Goal: Task Accomplishment & Management: Complete application form

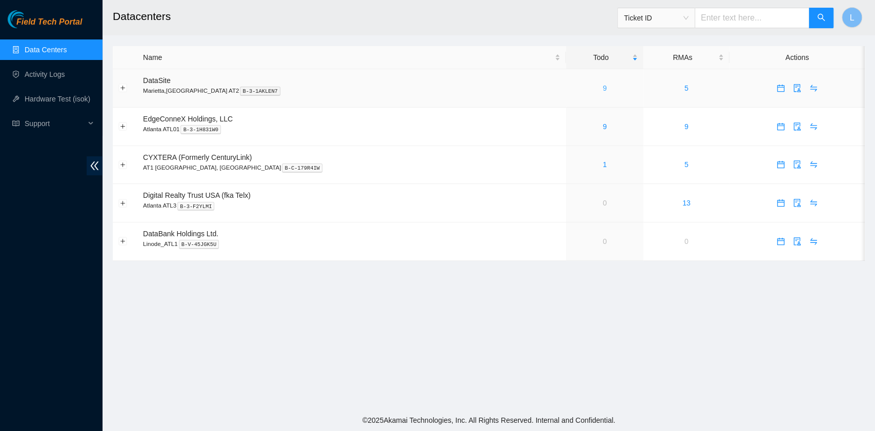
click at [603, 91] on link "9" at bounding box center [605, 88] width 4 height 8
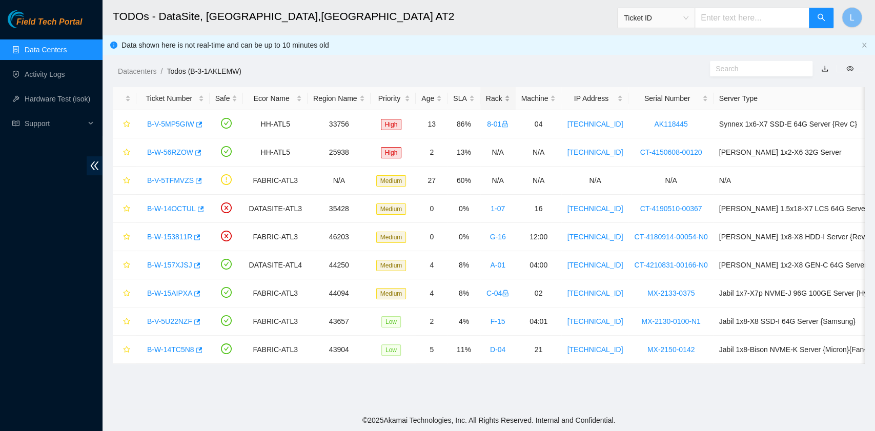
click at [488, 98] on div "Rack" at bounding box center [498, 98] width 24 height 11
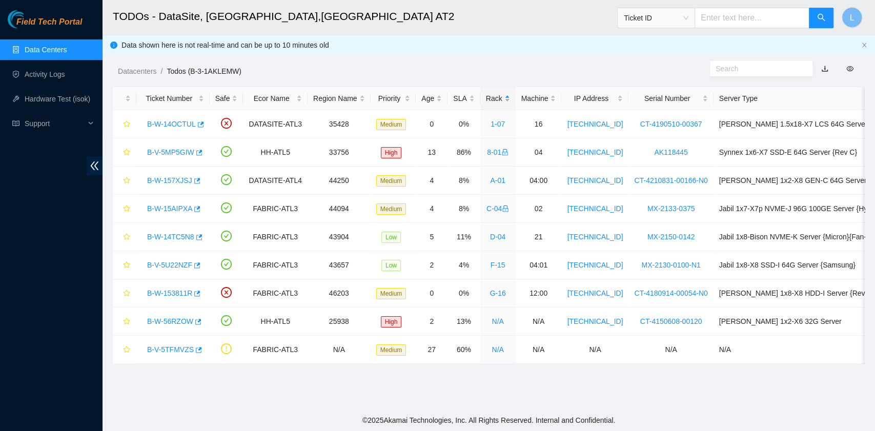
click at [487, 97] on div "Rack" at bounding box center [498, 98] width 24 height 11
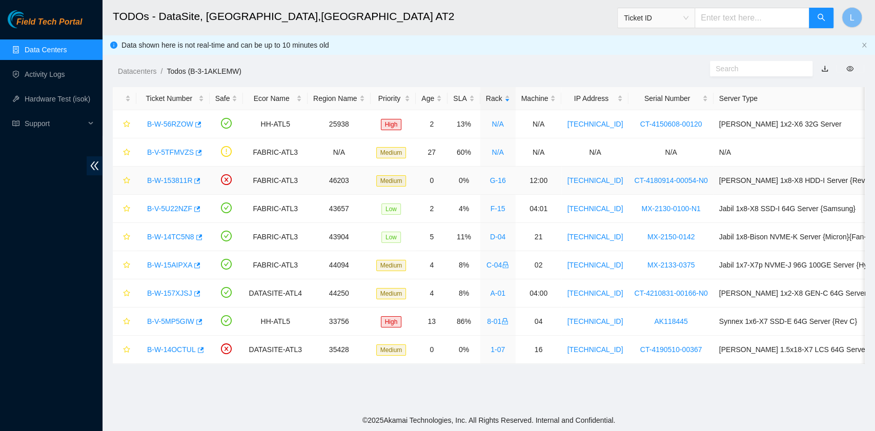
click at [173, 179] on link "B-W-153811R" at bounding box center [169, 180] width 45 height 8
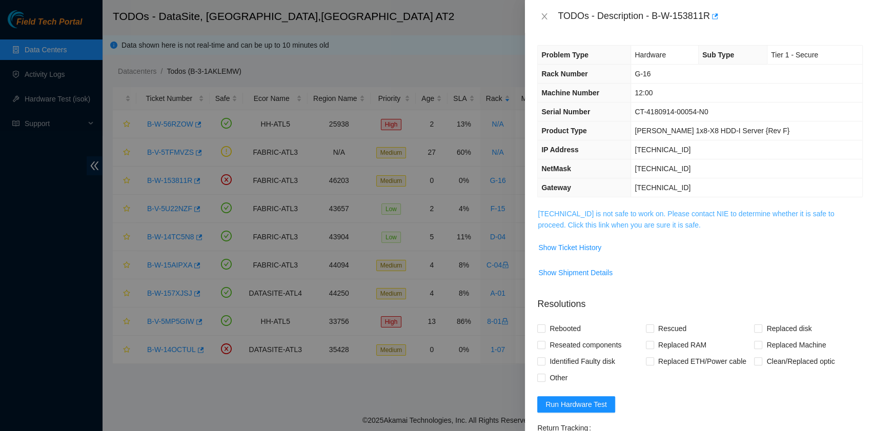
click at [609, 225] on link "23.220.74.90 is not safe to work on. Please contact NIE to determine whether it…" at bounding box center [685, 219] width 296 height 19
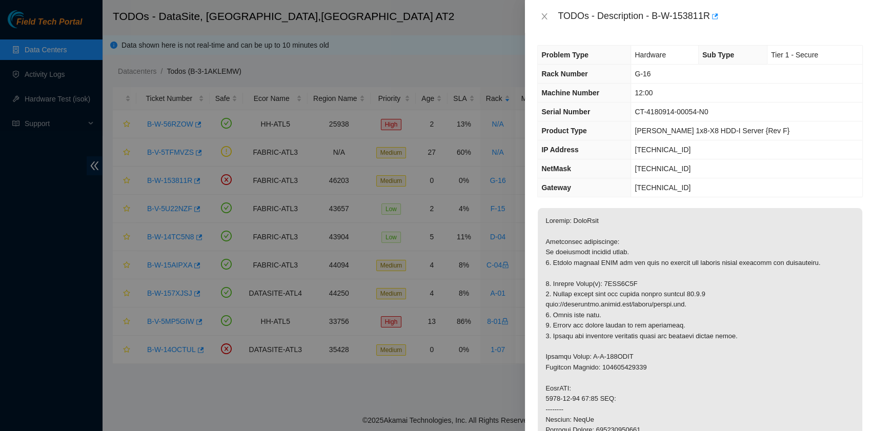
click at [542, 21] on div "TODOs - Description - B-W-153811R" at bounding box center [699, 16] width 325 height 16
click at [546, 15] on icon "close" at bounding box center [544, 16] width 8 height 8
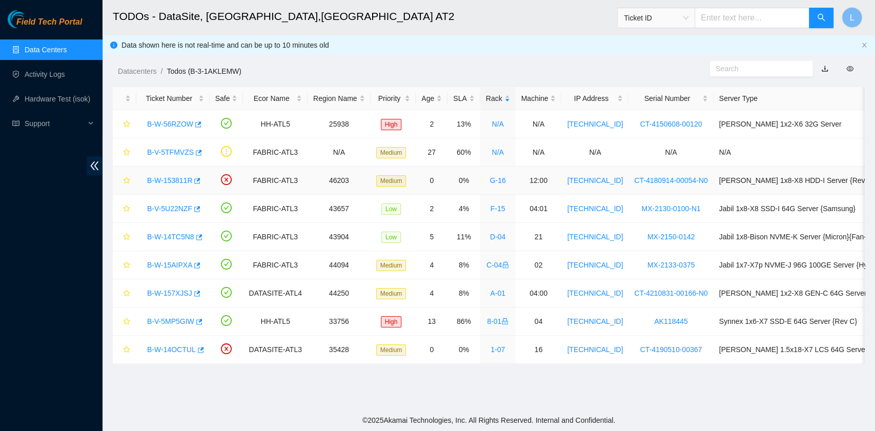
click at [174, 181] on link "B-W-153811R" at bounding box center [169, 180] width 45 height 8
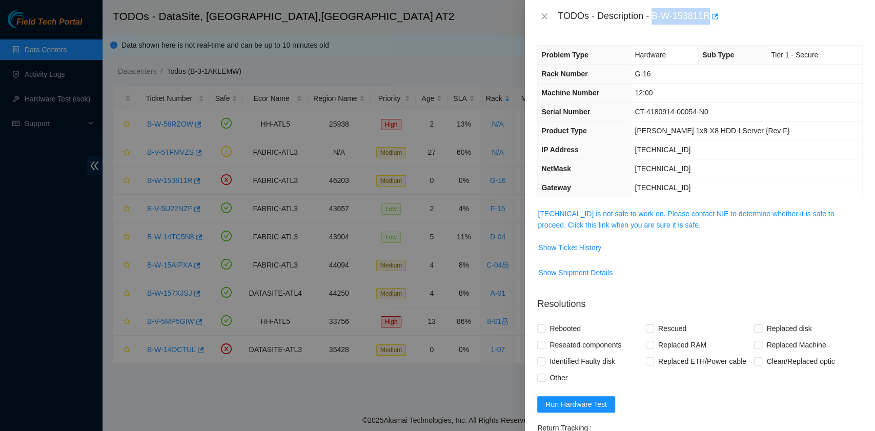
drag, startPoint x: 708, startPoint y: 17, endPoint x: 654, endPoint y: 22, distance: 54.0
click at [654, 22] on div "TODOs - Description - B-W-153811R" at bounding box center [709, 16] width 305 height 16
copy div "B-W-153811R"
click at [633, 223] on link "23.220.74.90 is not safe to work on. Please contact NIE to determine whether it…" at bounding box center [685, 219] width 296 height 19
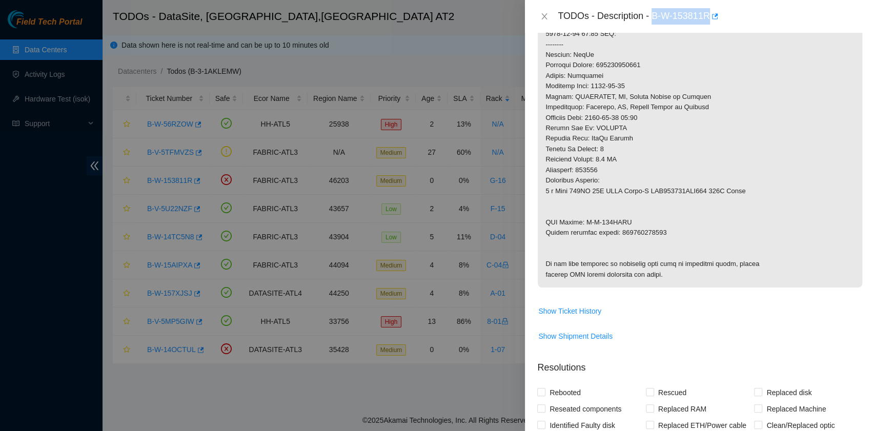
scroll to position [410, 0]
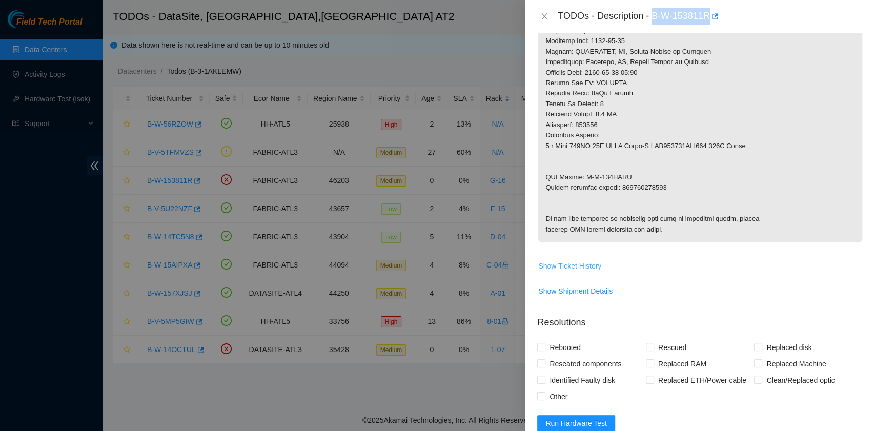
click at [589, 272] on span "Show Ticket History" at bounding box center [569, 265] width 63 height 11
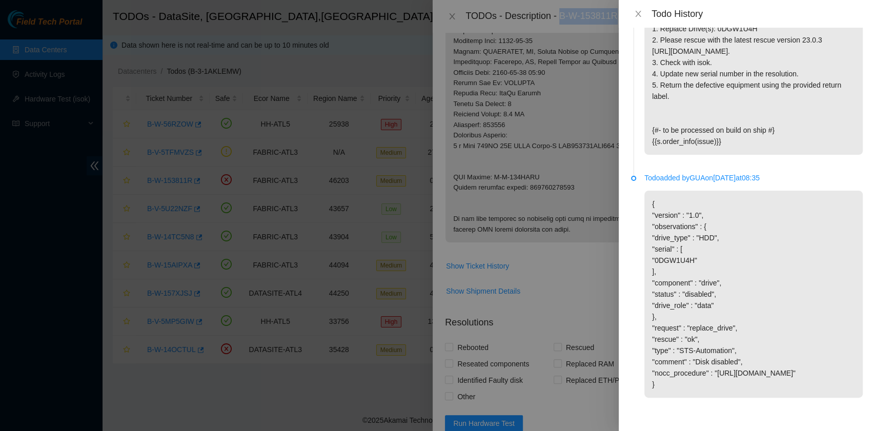
scroll to position [1043, 0]
click at [638, 14] on icon "close" at bounding box center [638, 14] width 8 height 8
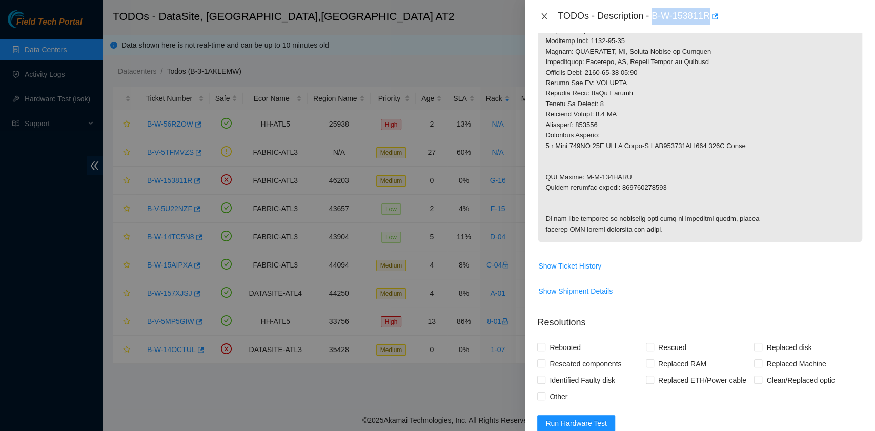
click at [548, 15] on icon "close" at bounding box center [544, 16] width 8 height 8
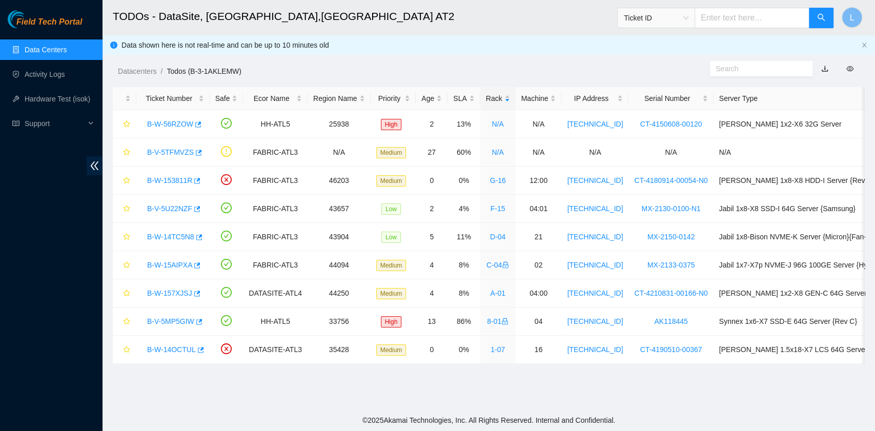
scroll to position [151, 0]
click at [176, 351] on link "B-W-14OCTUL" at bounding box center [171, 349] width 49 height 8
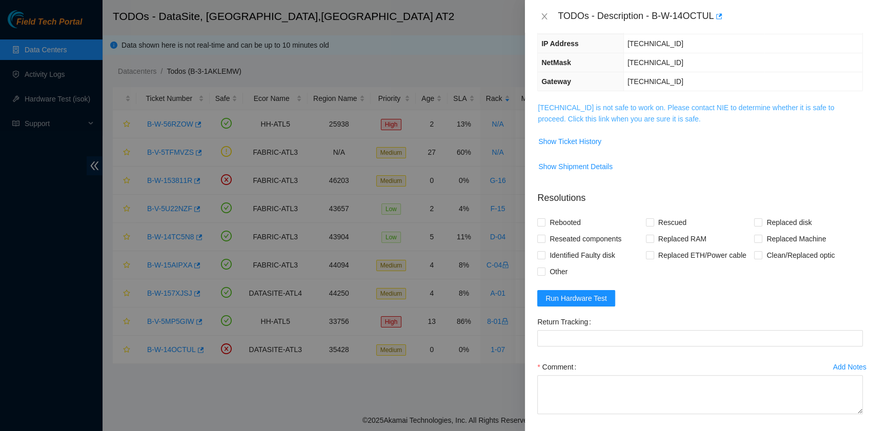
click at [656, 116] on link "23.11.228.69 is not safe to work on. Please contact NIE to determine whether it…" at bounding box center [685, 112] width 296 height 19
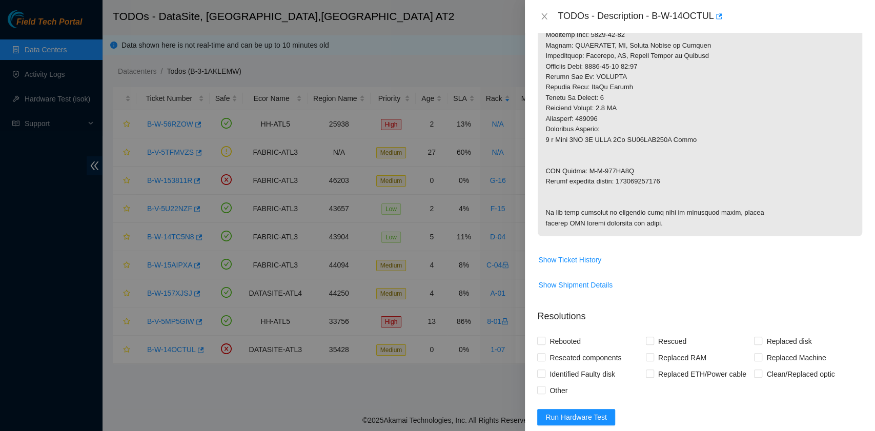
scroll to position [448, 0]
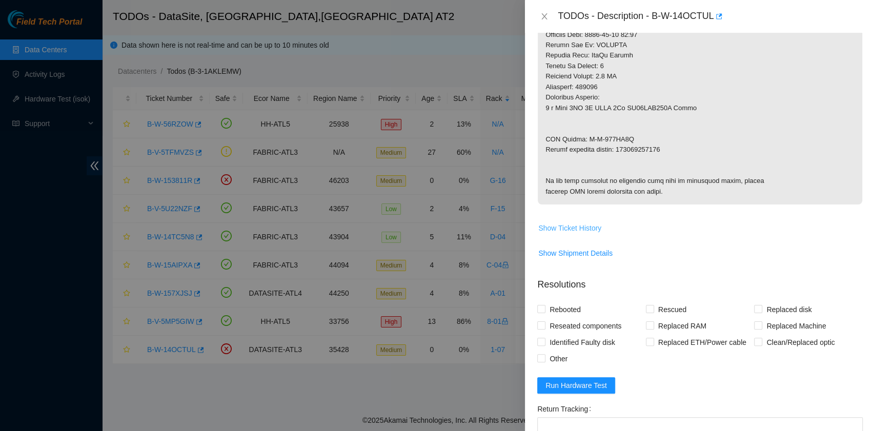
click at [598, 236] on button "Show Ticket History" at bounding box center [569, 228] width 64 height 16
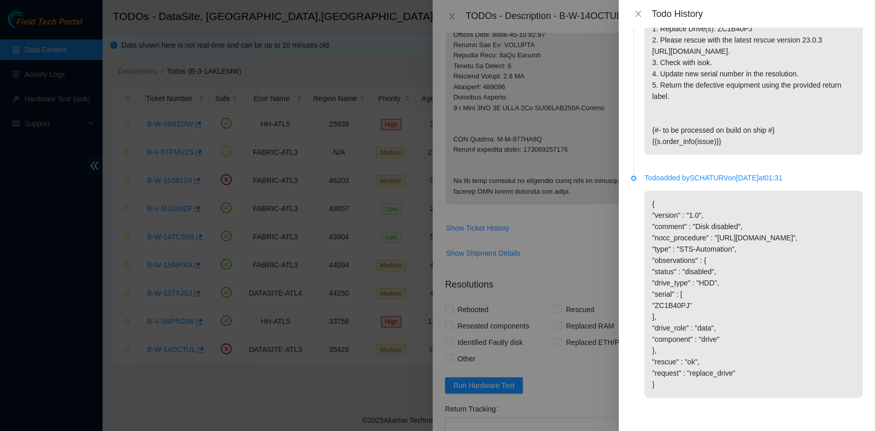
scroll to position [1111, 0]
click at [638, 9] on button "Close" at bounding box center [638, 14] width 14 height 10
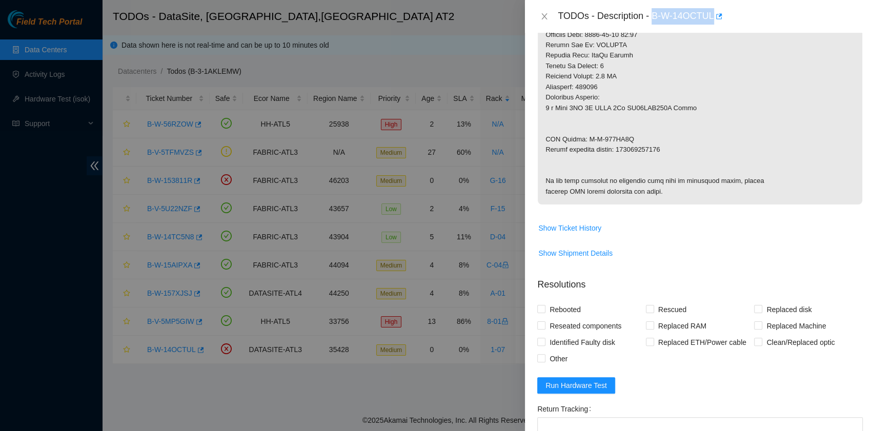
drag, startPoint x: 652, startPoint y: 17, endPoint x: 711, endPoint y: 18, distance: 59.4
click at [711, 18] on div "TODOs - Description - B-W-14OCTUL" at bounding box center [709, 16] width 305 height 16
copy div "B-W-14OCTUL"
click at [543, 16] on icon "close" at bounding box center [544, 16] width 8 height 8
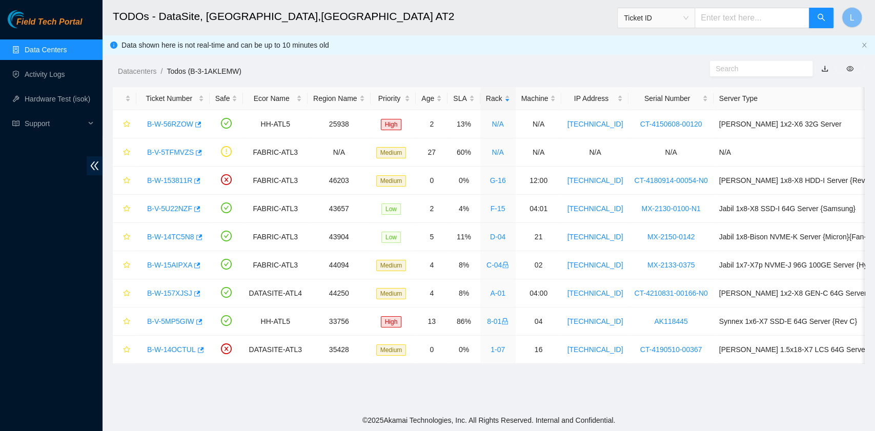
scroll to position [151, 0]
click at [184, 120] on link "B-W-56RZOW" at bounding box center [170, 124] width 46 height 8
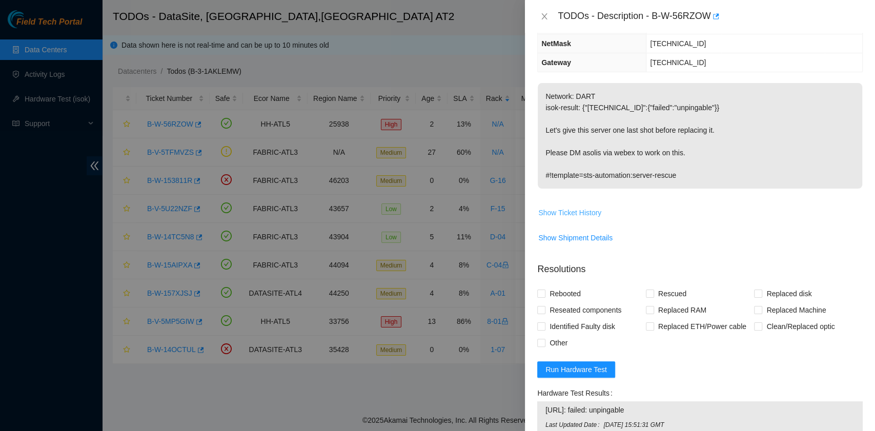
click at [585, 209] on span "Show Ticket History" at bounding box center [569, 212] width 63 height 11
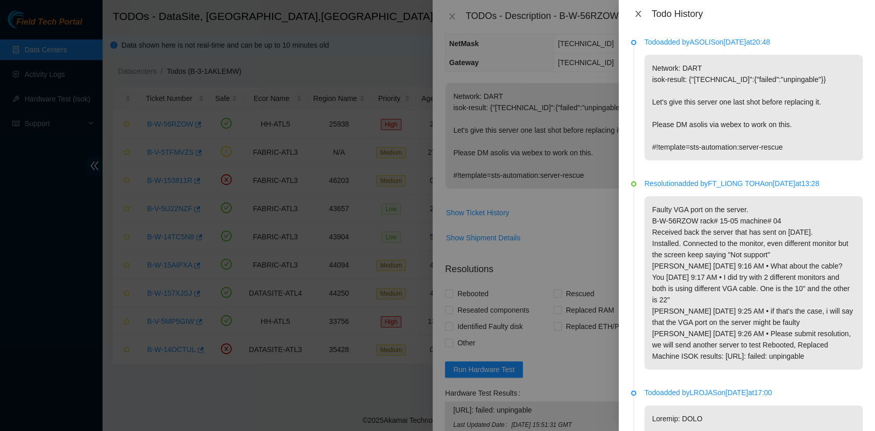
click at [641, 15] on icon "close" at bounding box center [638, 14] width 8 height 8
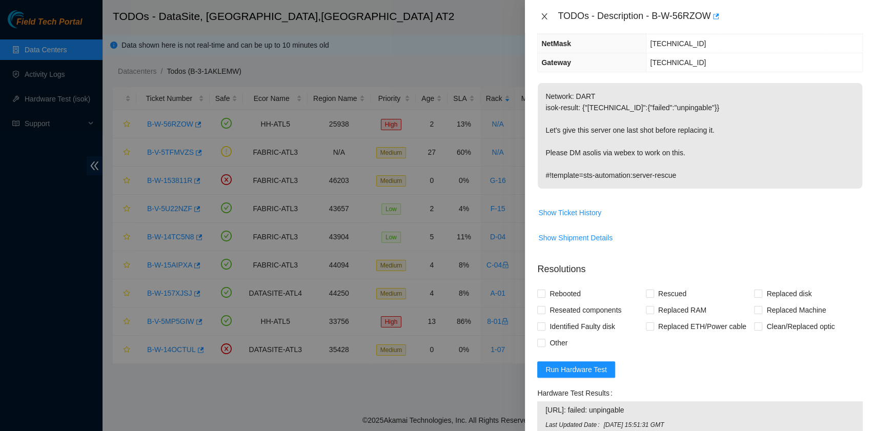
click at [541, 16] on icon "close" at bounding box center [544, 16] width 8 height 8
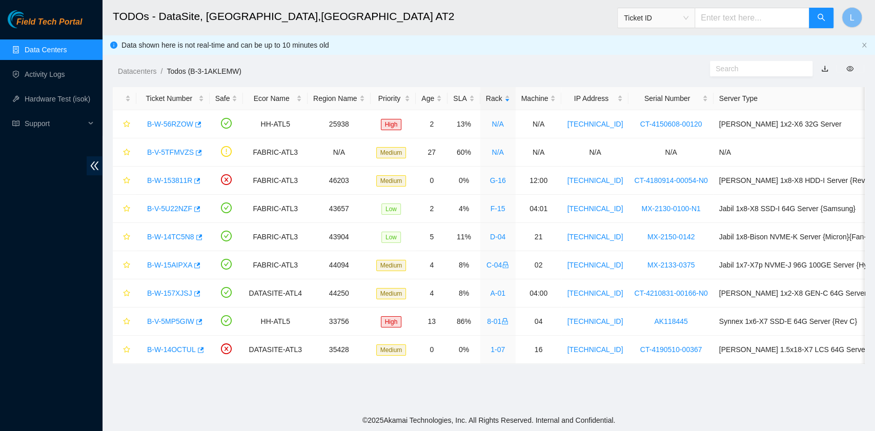
scroll to position [151, 0]
click at [165, 346] on link "B-W-14OCTUL" at bounding box center [171, 349] width 49 height 8
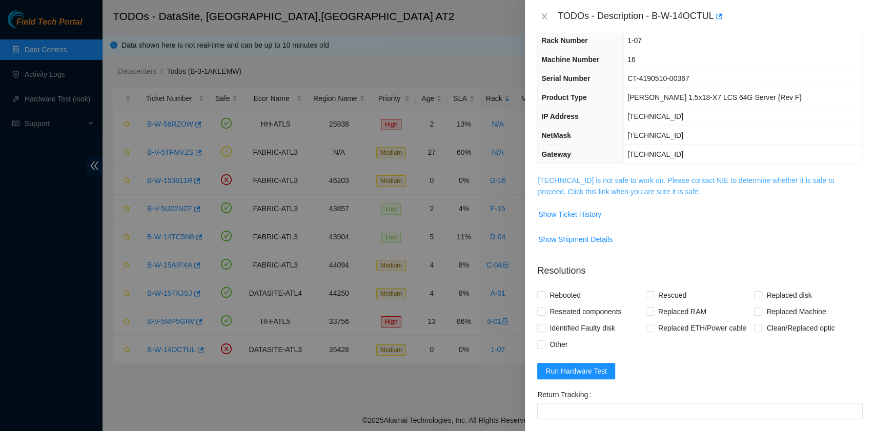
scroll to position [0, 0]
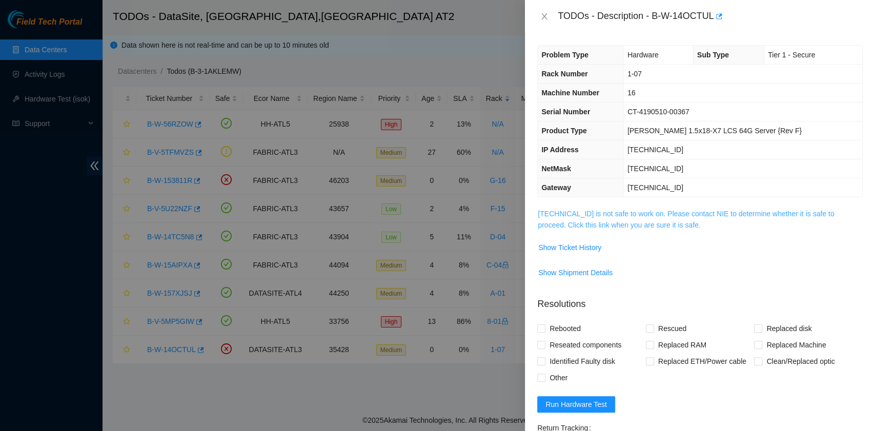
click at [643, 224] on link "23.11.228.69 is not safe to work on. Please contact NIE to determine whether it…" at bounding box center [685, 219] width 296 height 19
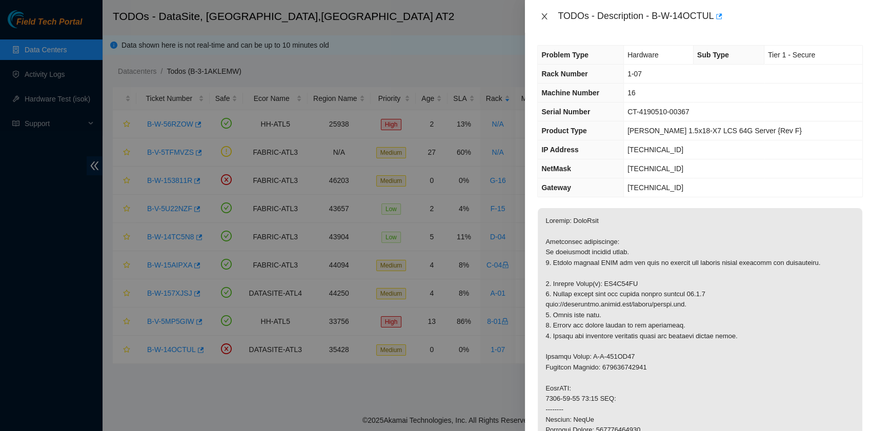
click at [546, 12] on button "Close" at bounding box center [544, 17] width 14 height 10
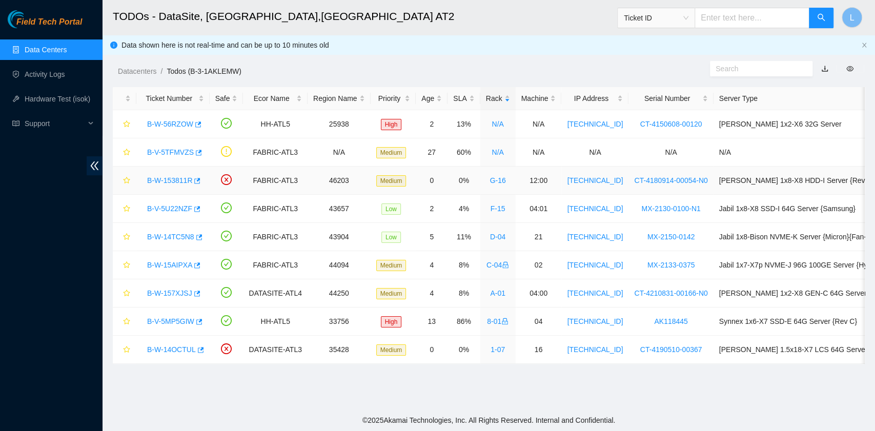
click at [182, 179] on link "B-W-153811R" at bounding box center [169, 180] width 45 height 8
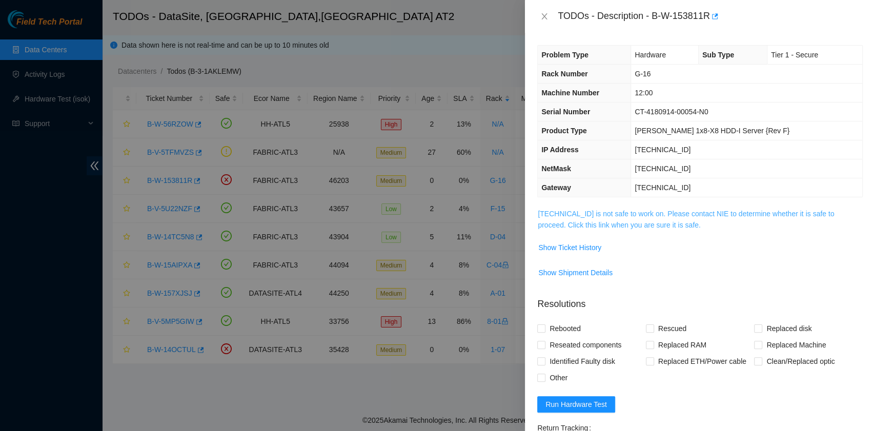
click at [626, 221] on link "23.220.74.90 is not safe to work on. Please contact NIE to determine whether it…" at bounding box center [685, 219] width 296 height 19
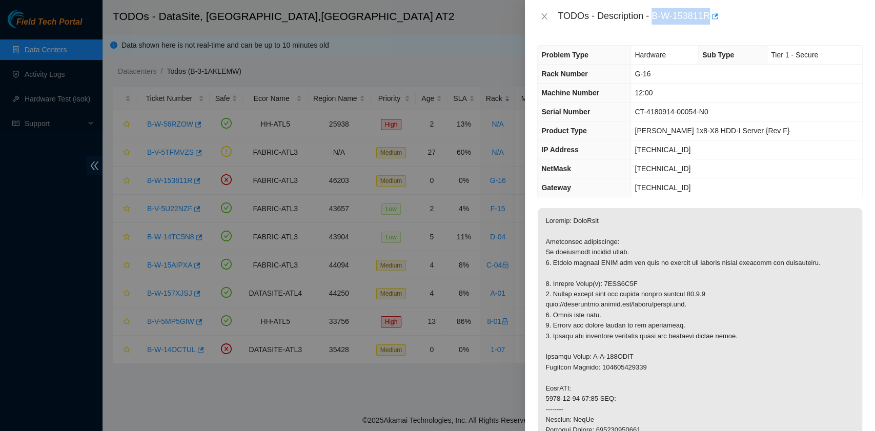
drag, startPoint x: 654, startPoint y: 17, endPoint x: 708, endPoint y: 20, distance: 54.4
click at [708, 20] on div "TODOs - Description - B-W-153811R" at bounding box center [709, 16] width 305 height 16
copy div "B-W-153811R"
click at [544, 18] on icon "close" at bounding box center [544, 16] width 8 height 8
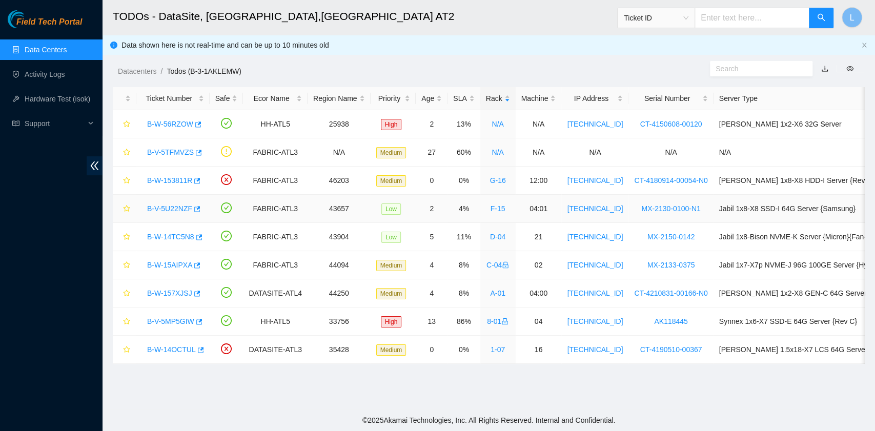
click at [187, 209] on link "B-V-5U22NZF" at bounding box center [169, 208] width 45 height 8
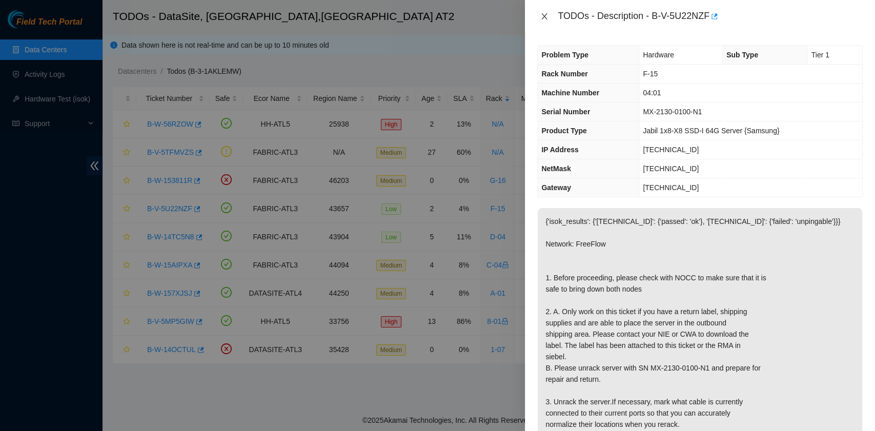
click at [544, 17] on icon "close" at bounding box center [544, 16] width 8 height 8
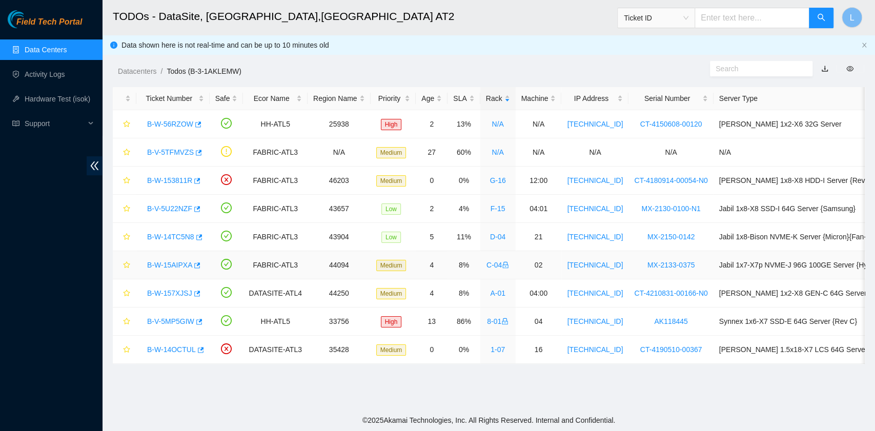
click at [175, 265] on link "B-W-15AIPXA" at bounding box center [169, 265] width 45 height 8
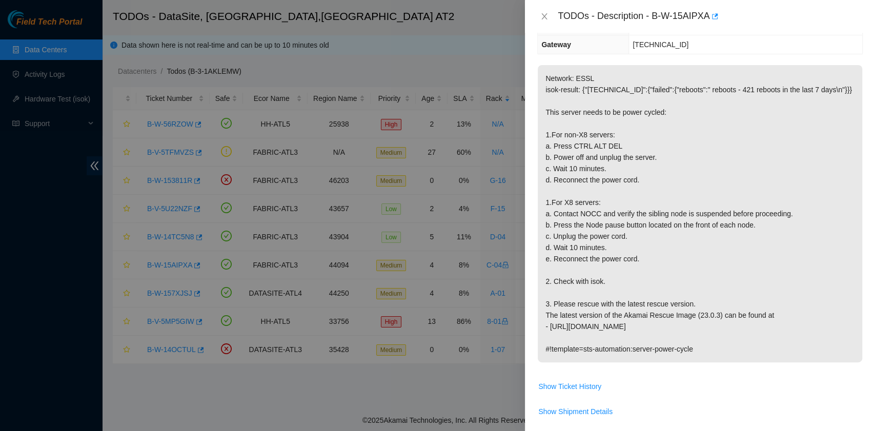
scroll to position [136, 0]
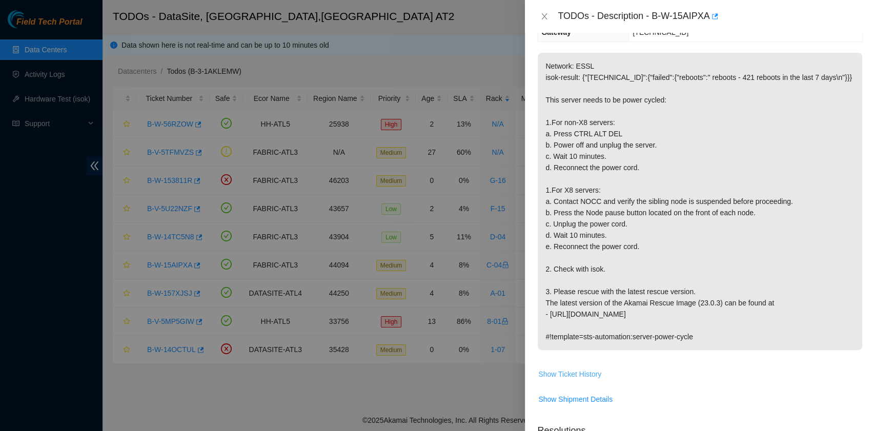
click at [578, 372] on span "Show Ticket History" at bounding box center [569, 373] width 63 height 11
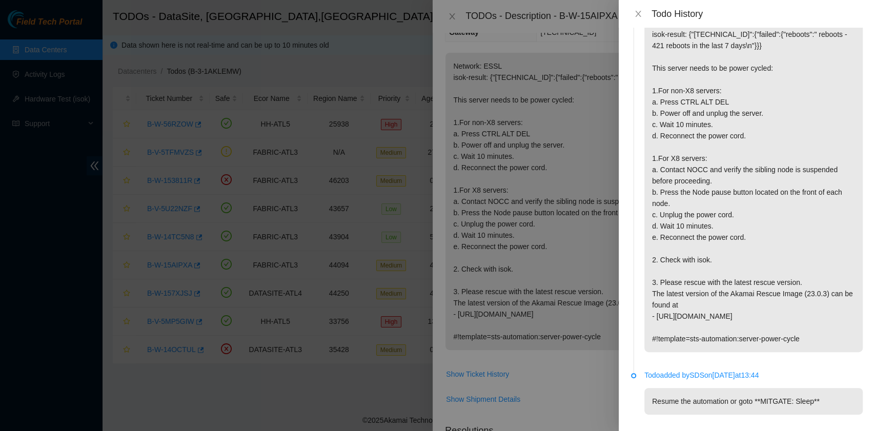
scroll to position [61, 0]
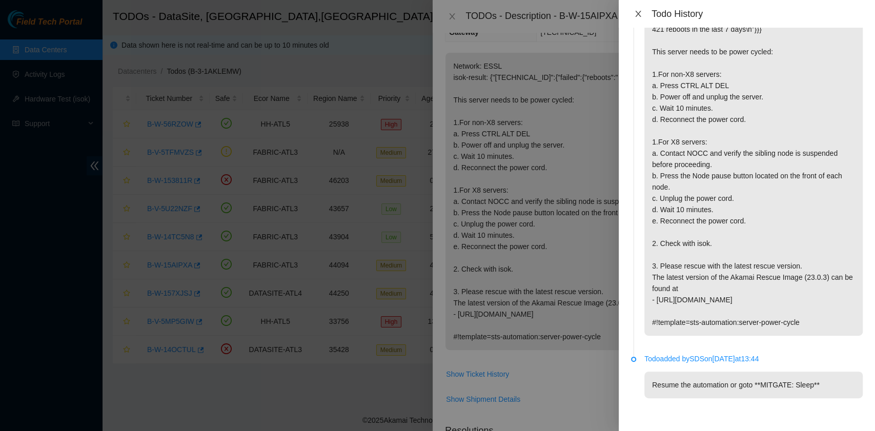
click at [640, 14] on icon "close" at bounding box center [638, 14] width 8 height 8
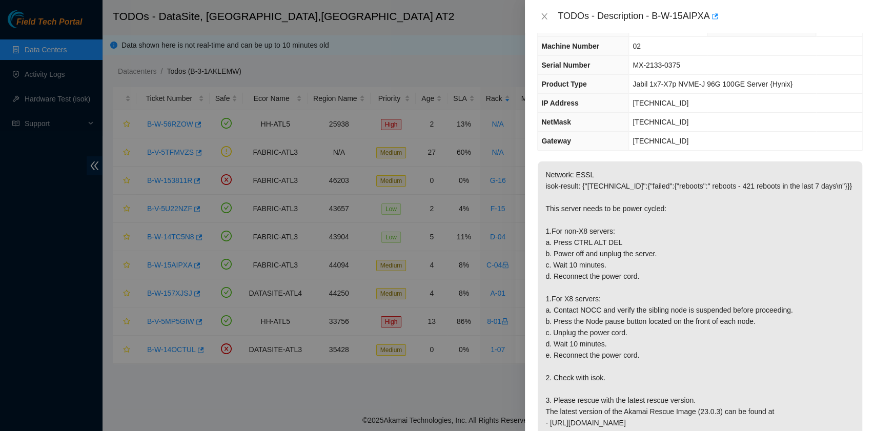
scroll to position [0, 0]
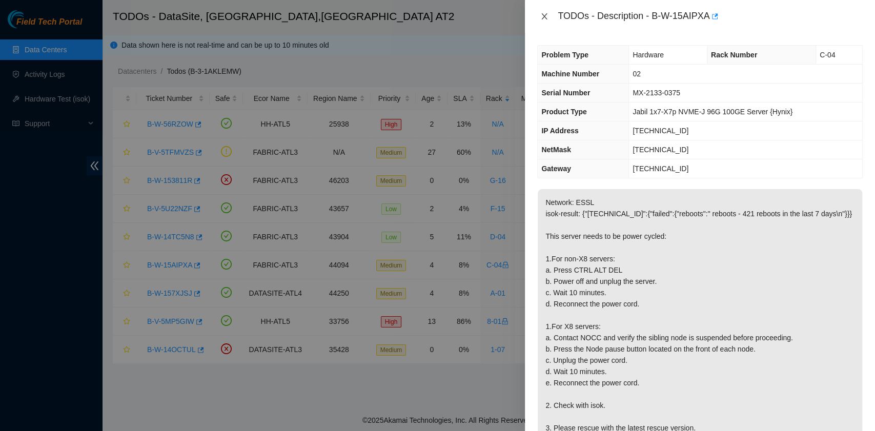
click at [545, 16] on icon "close" at bounding box center [544, 16] width 8 height 8
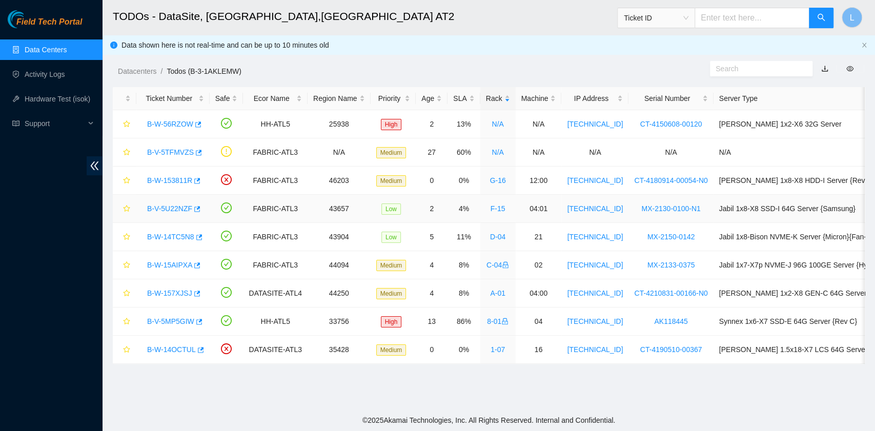
click at [179, 210] on link "B-V-5U22NZF" at bounding box center [169, 208] width 45 height 8
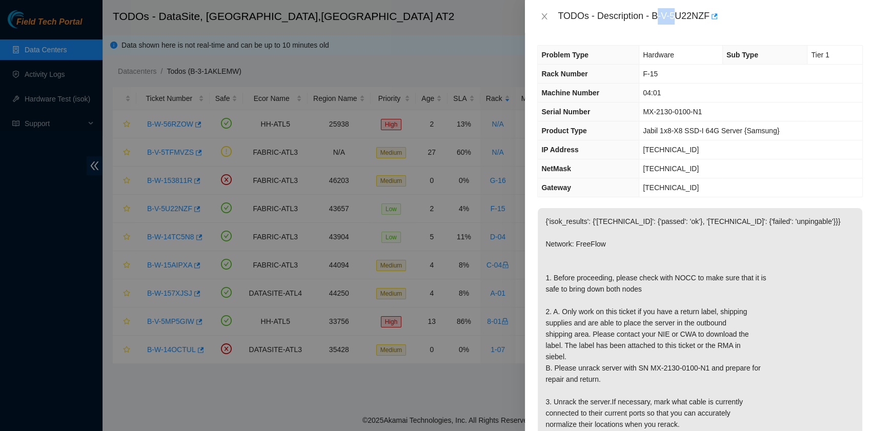
drag, startPoint x: 655, startPoint y: 16, endPoint x: 678, endPoint y: 16, distance: 23.6
click at [678, 16] on div "TODOs - Description - B-V-5U22NZF" at bounding box center [709, 16] width 305 height 16
drag, startPoint x: 654, startPoint y: 16, endPoint x: 708, endPoint y: 20, distance: 54.0
click at [708, 20] on div "TODOs - Description - B-V-5U22NZF" at bounding box center [709, 16] width 305 height 16
copy div "B-V-5U22NZF"
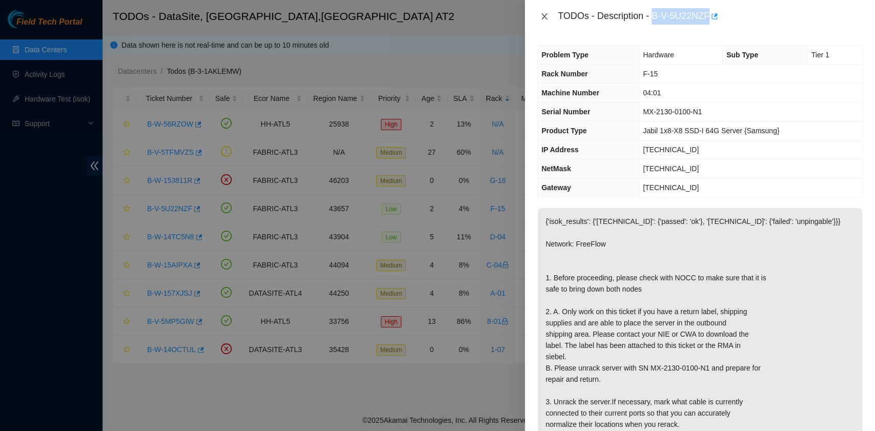
click at [542, 15] on icon "close" at bounding box center [544, 16] width 8 height 8
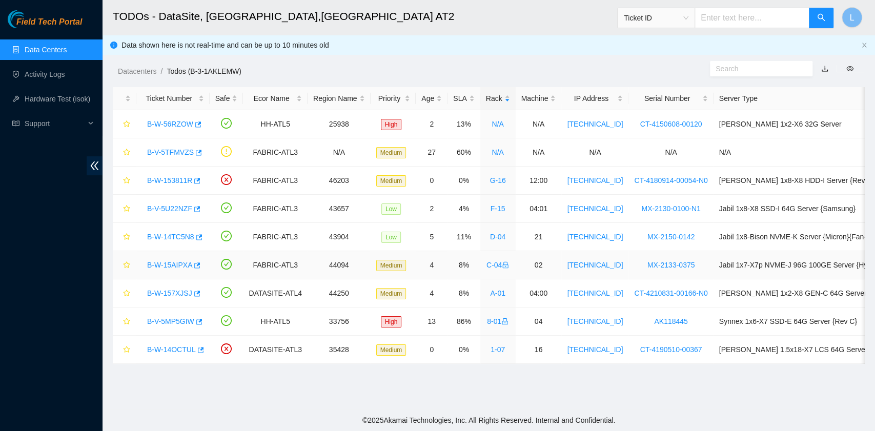
click at [172, 261] on link "B-W-15AIPXA" at bounding box center [169, 265] width 45 height 8
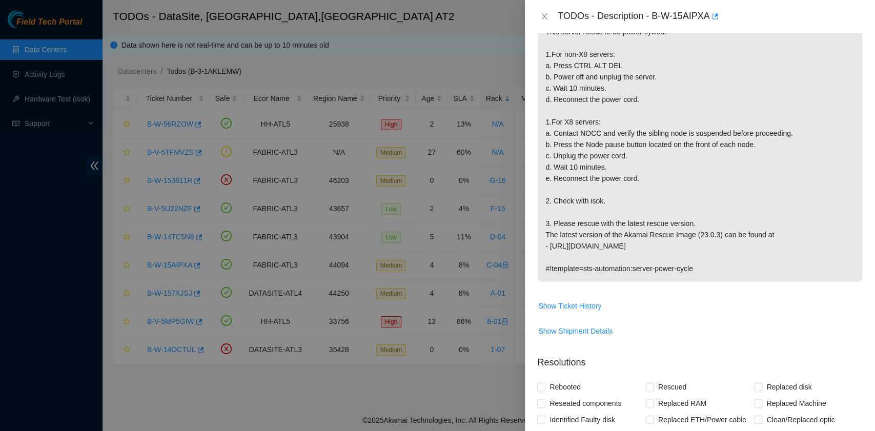
scroll to position [205, 0]
click at [589, 300] on span "Show Ticket History" at bounding box center [569, 305] width 63 height 11
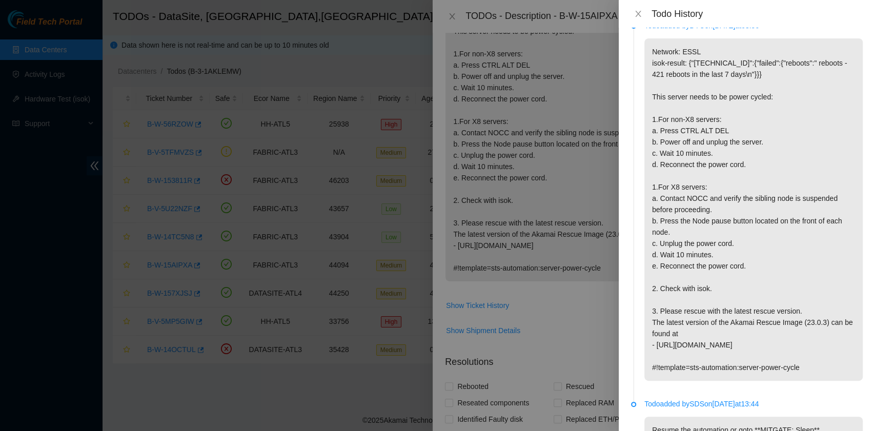
scroll to position [0, 0]
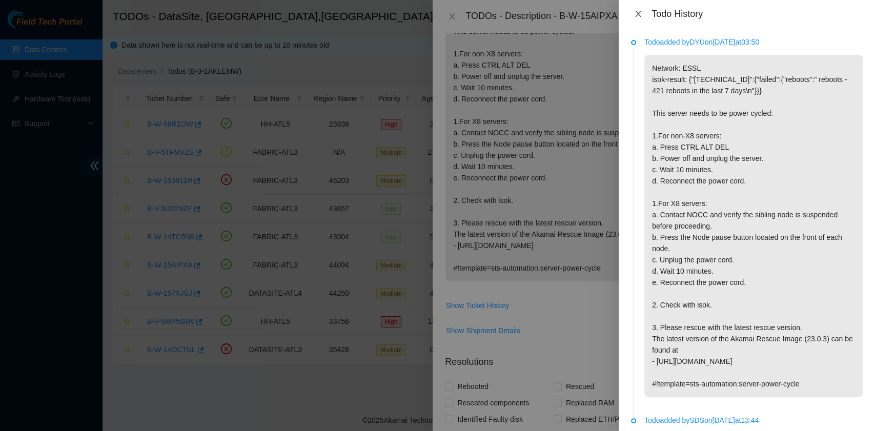
click at [639, 12] on icon "close" at bounding box center [638, 14] width 6 height 6
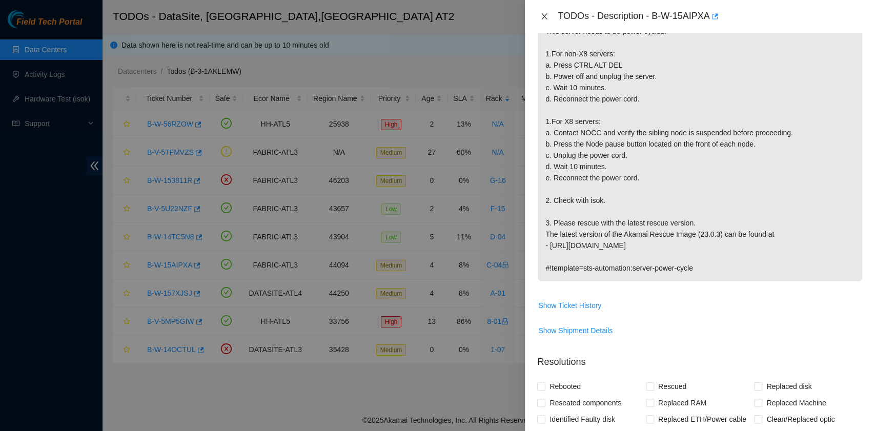
click at [544, 18] on icon "close" at bounding box center [544, 16] width 8 height 8
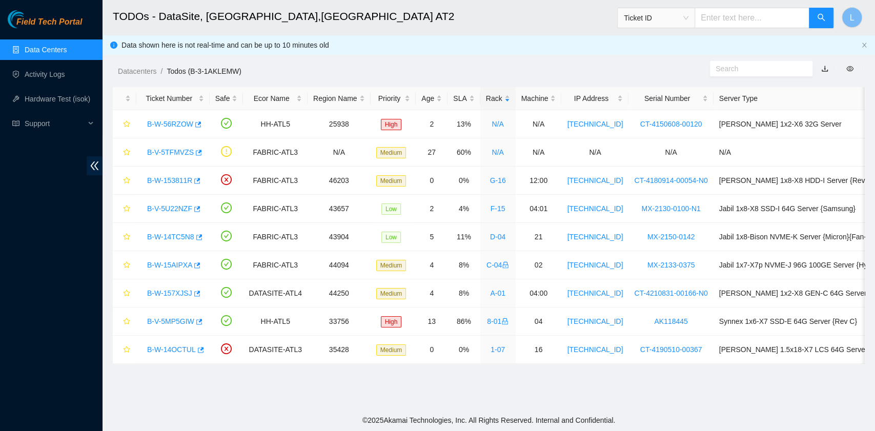
scroll to position [250, 0]
click at [175, 120] on link "B-W-56RZOW" at bounding box center [170, 124] width 46 height 8
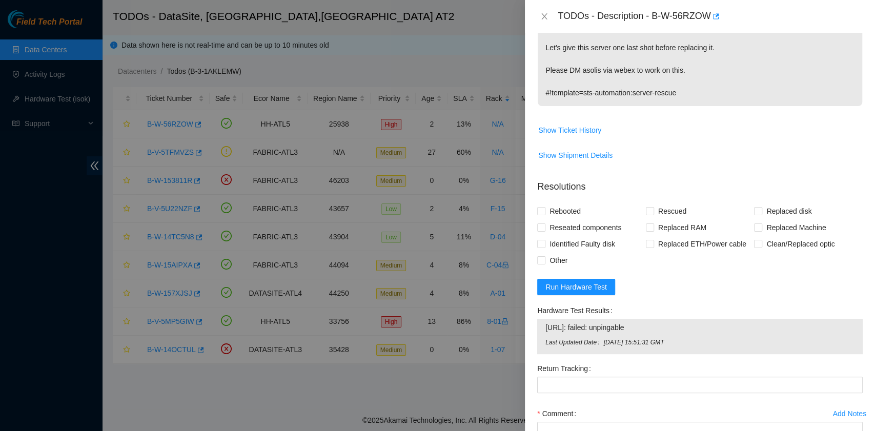
scroll to position [205, 0]
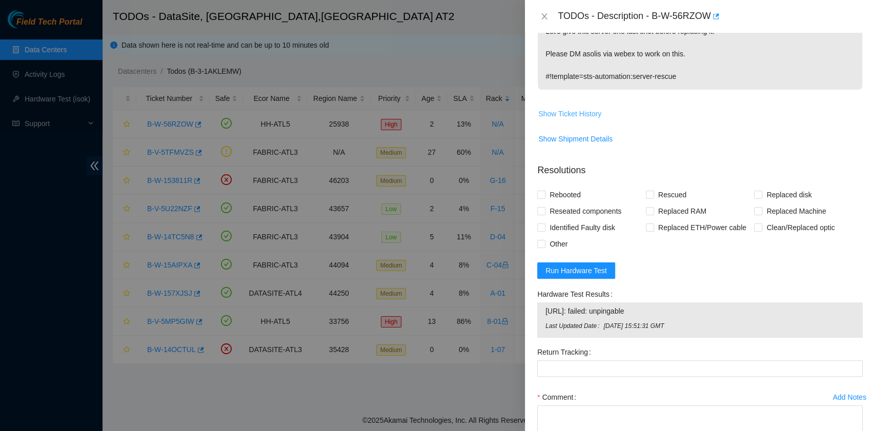
click at [586, 112] on span "Show Ticket History" at bounding box center [569, 113] width 63 height 11
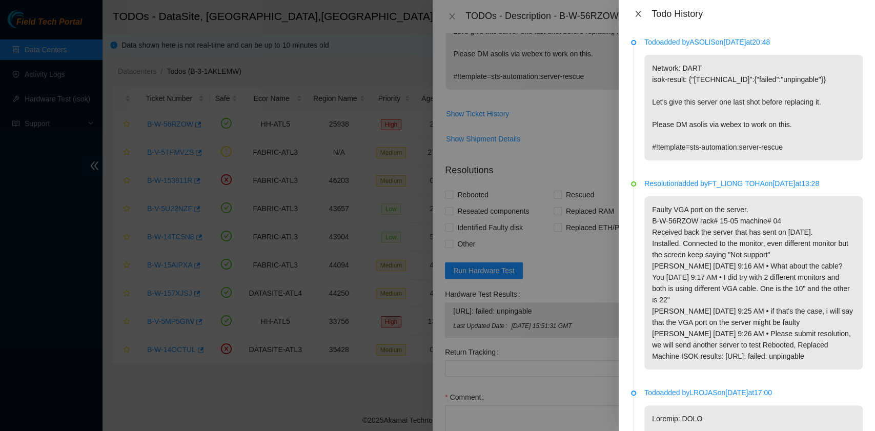
click at [636, 13] on icon "close" at bounding box center [638, 14] width 8 height 8
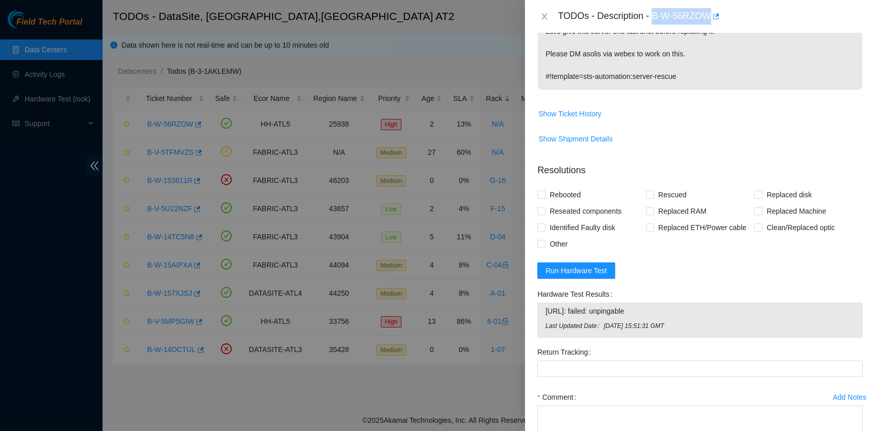
drag, startPoint x: 653, startPoint y: 13, endPoint x: 707, endPoint y: 19, distance: 54.7
click at [707, 19] on div "TODOs - Description - B-W-56RZOW" at bounding box center [709, 16] width 305 height 16
copy div "B-W-56RZOW"
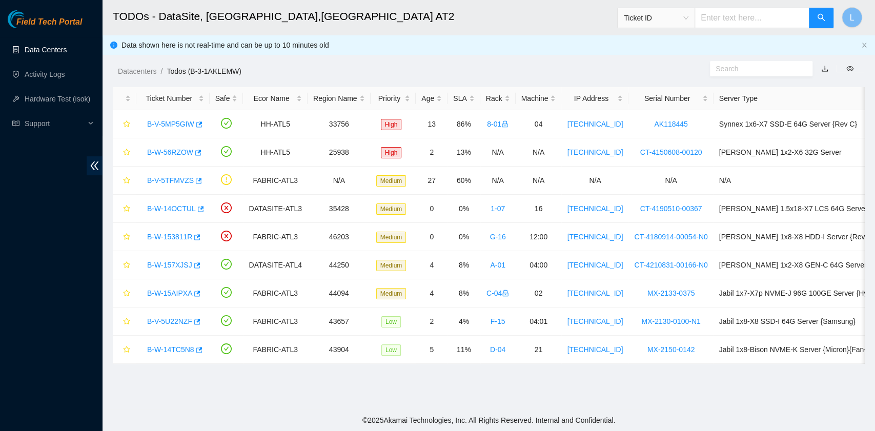
click at [58, 53] on link "Data Centers" at bounding box center [46, 50] width 42 height 8
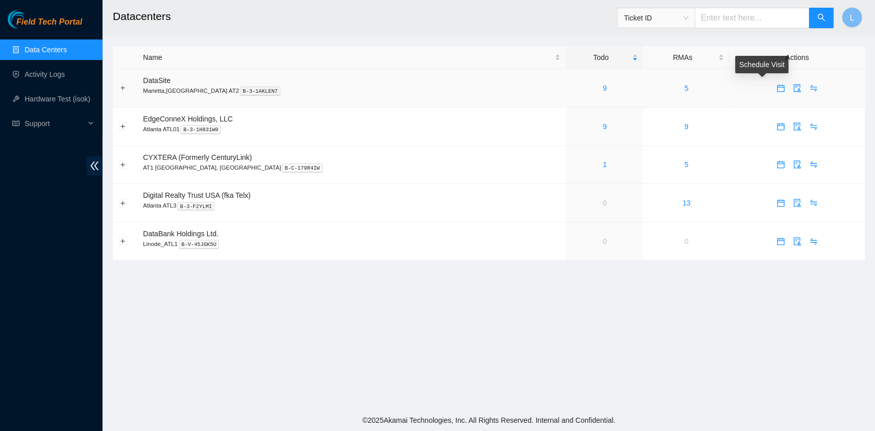
click at [773, 90] on span "calendar" at bounding box center [780, 88] width 15 height 8
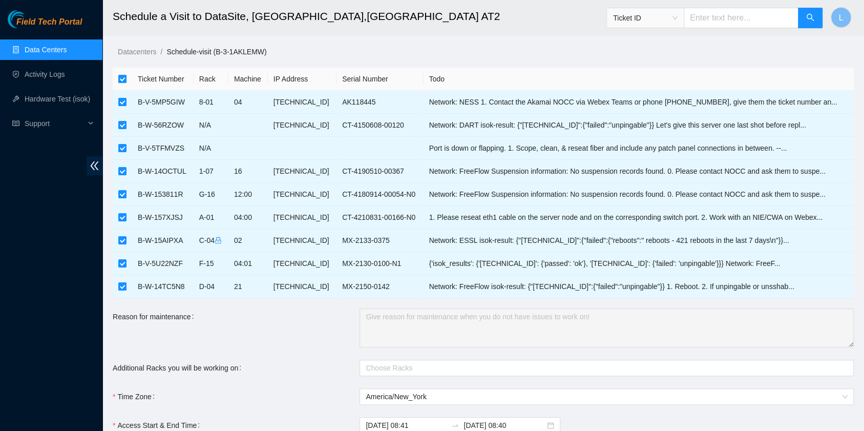
click at [119, 78] on input "checkbox" at bounding box center [122, 79] width 8 height 8
checkbox input "false"
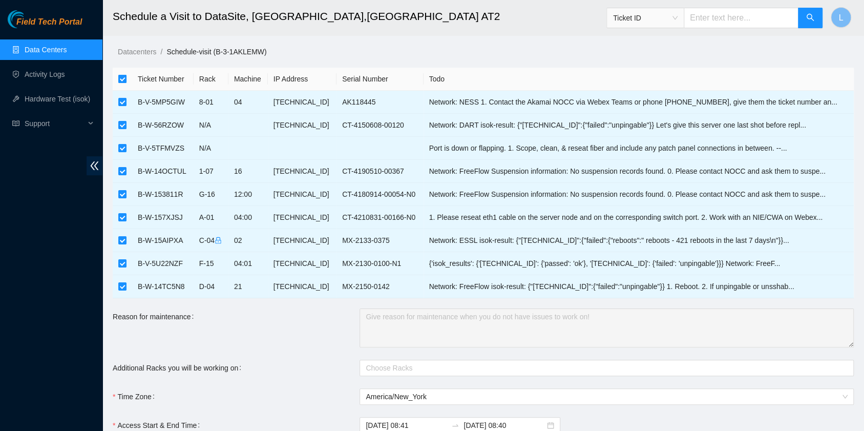
checkbox input "false"
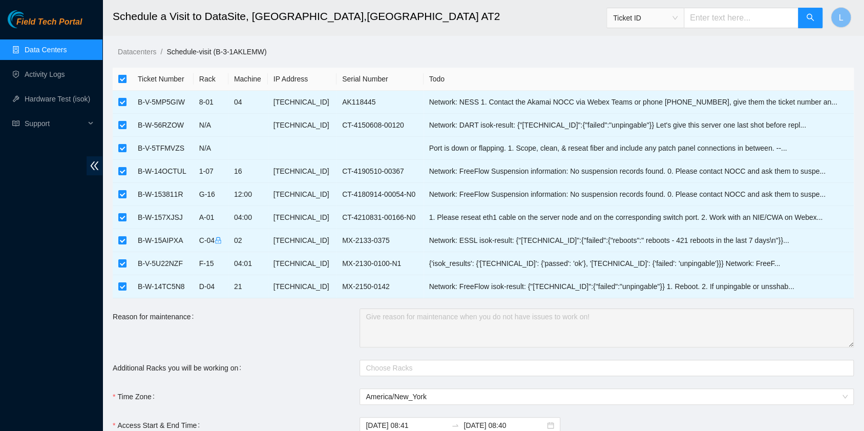
checkbox input "false"
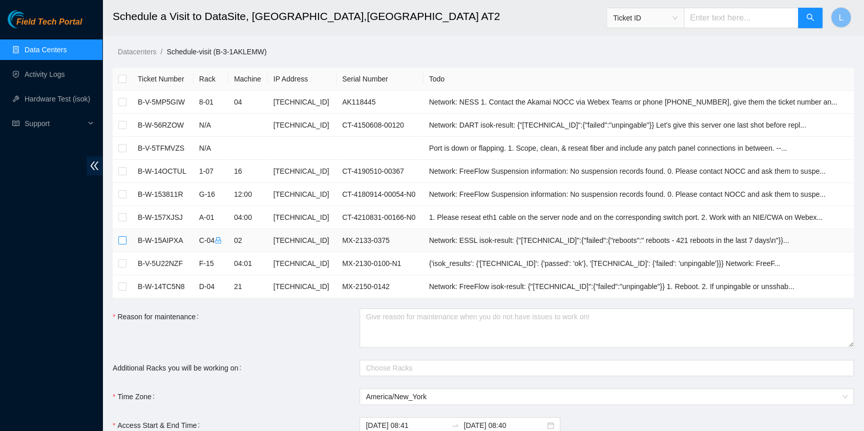
click at [124, 241] on input "checkbox" at bounding box center [122, 240] width 8 height 8
checkbox input "true"
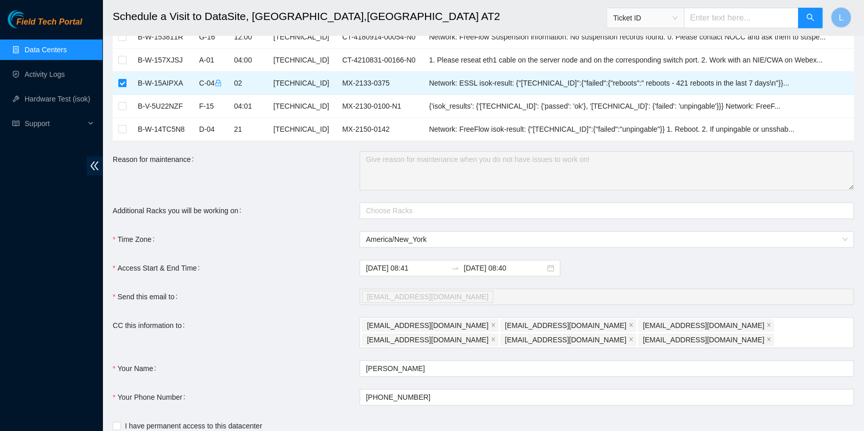
scroll to position [205, 0]
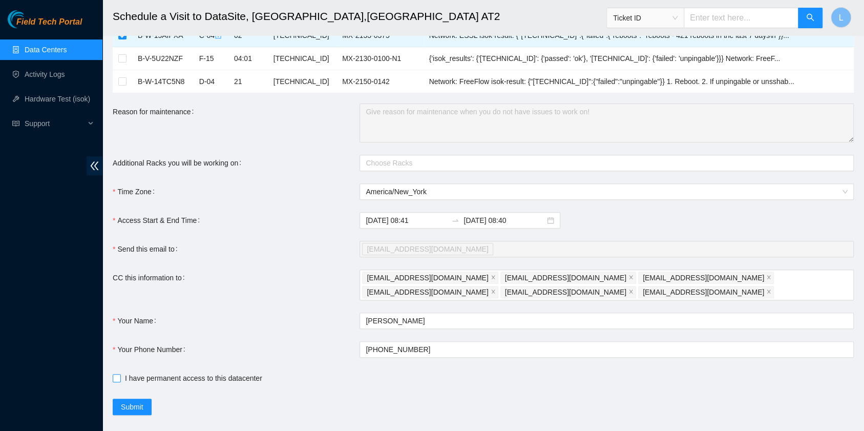
click at [118, 376] on input "I have permanent access to this datacenter" at bounding box center [116, 377] width 7 height 7
checkbox input "true"
click at [67, 47] on link "Data Centers" at bounding box center [46, 50] width 42 height 8
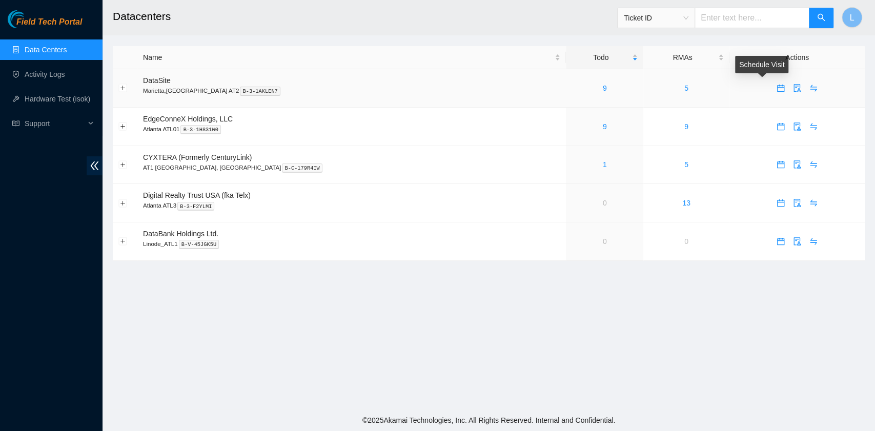
click at [776, 89] on icon "calendar" at bounding box center [780, 88] width 8 height 8
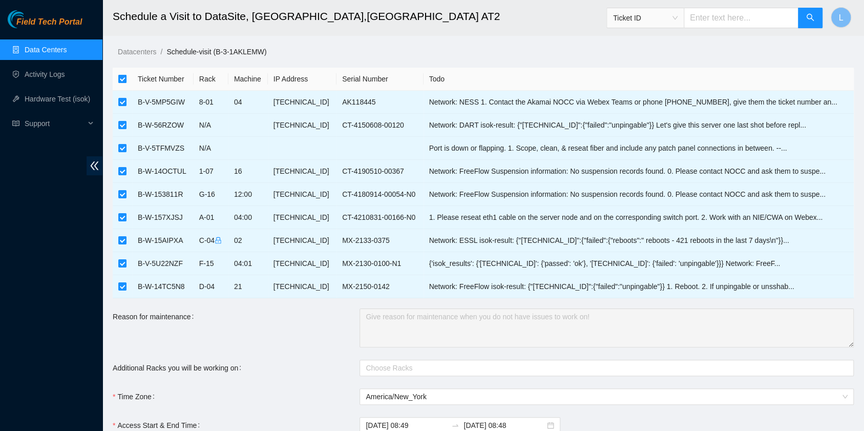
click at [122, 79] on input "checkbox" at bounding box center [122, 79] width 8 height 8
checkbox input "false"
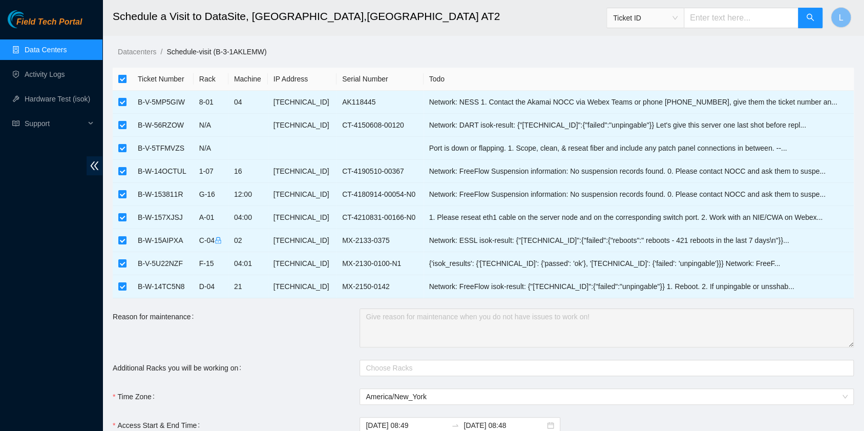
checkbox input "false"
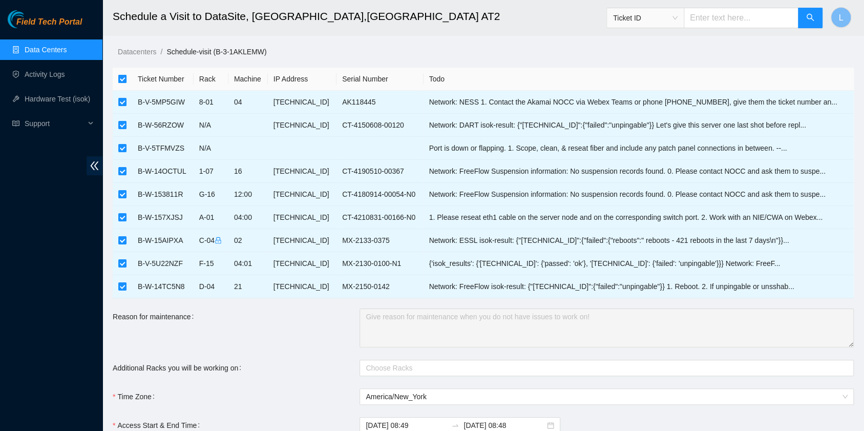
checkbox input "false"
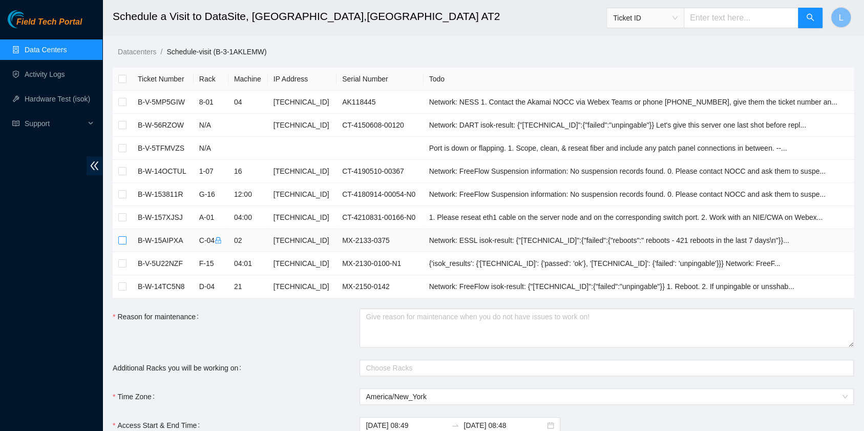
click at [125, 242] on input "checkbox" at bounding box center [122, 240] width 8 height 8
checkbox input "true"
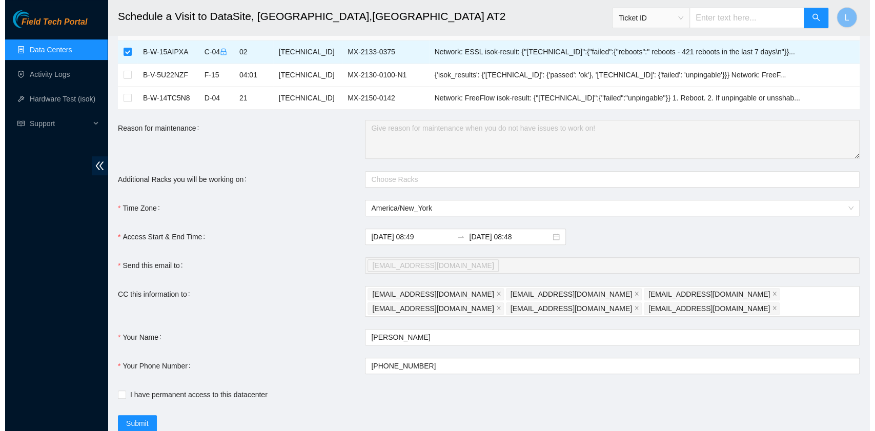
scroll to position [220, 0]
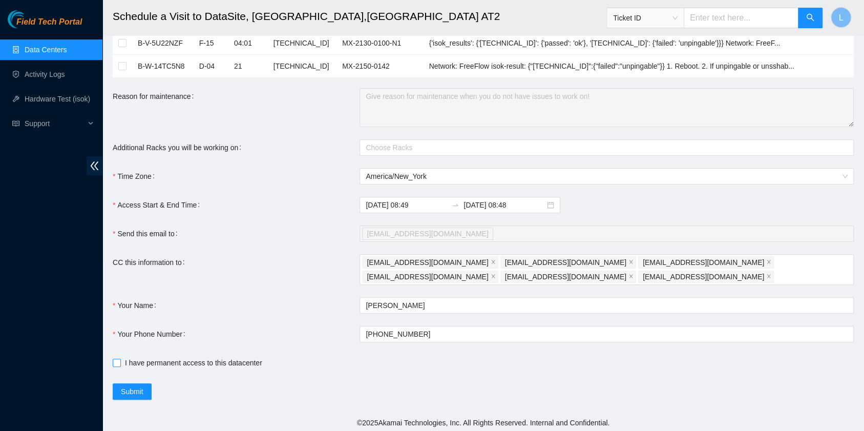
click at [118, 361] on input "I have permanent access to this datacenter" at bounding box center [116, 362] width 7 height 7
checkbox input "true"
click at [130, 392] on span "Submit" at bounding box center [132, 391] width 23 height 11
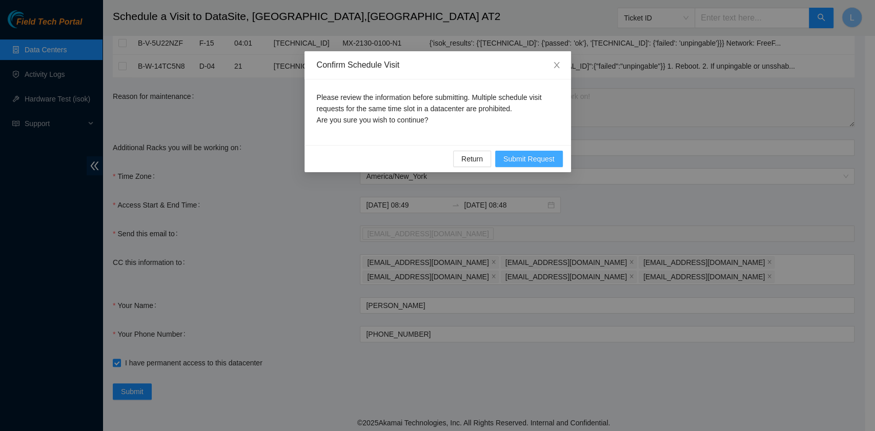
click at [542, 161] on span "Submit Request" at bounding box center [528, 158] width 51 height 11
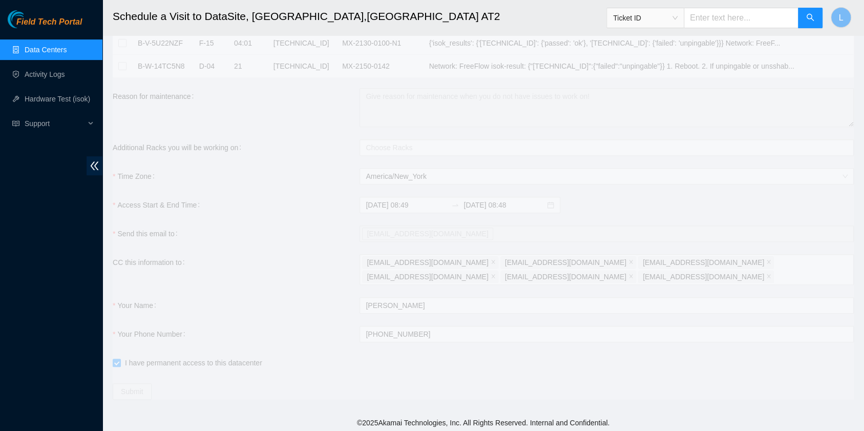
type input "2025-09-08 08:50"
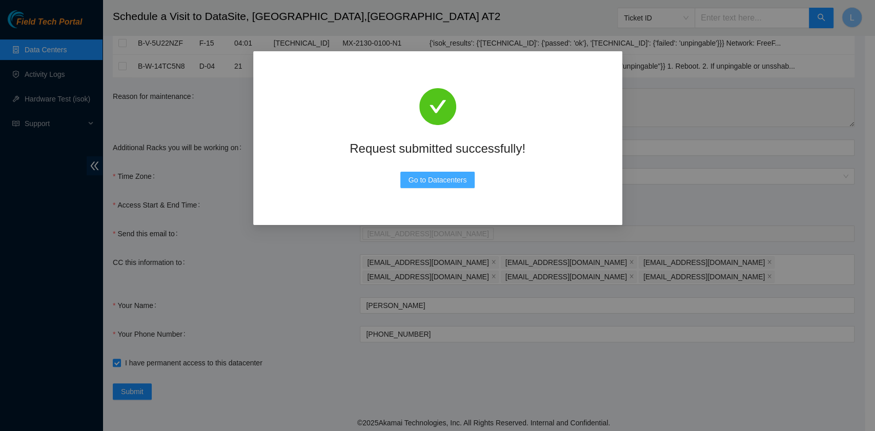
click at [450, 182] on span "Go to Datacenters" at bounding box center [437, 179] width 58 height 11
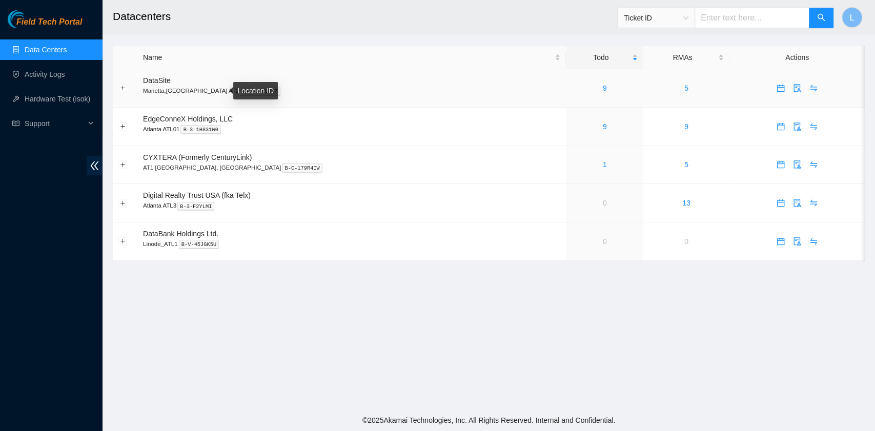
click at [240, 90] on kbd "B-3-1AKLEN7" at bounding box center [260, 91] width 40 height 9
click at [603, 90] on link "9" at bounding box center [605, 88] width 4 height 8
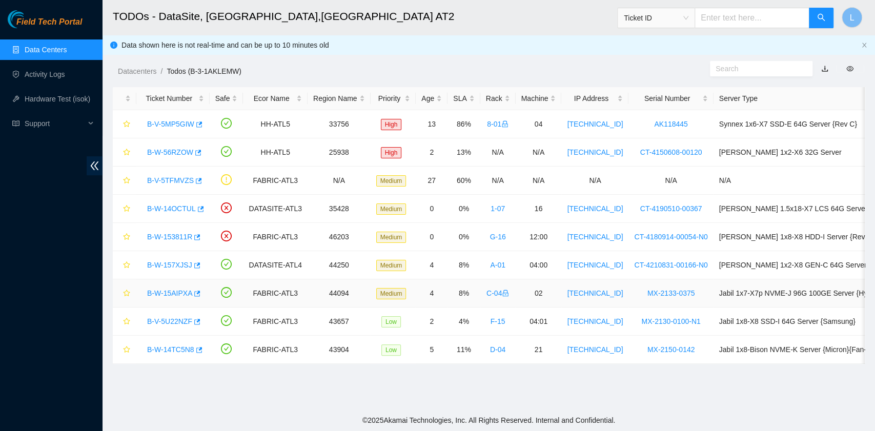
click at [177, 291] on link "B-W-15AIPXA" at bounding box center [169, 293] width 45 height 8
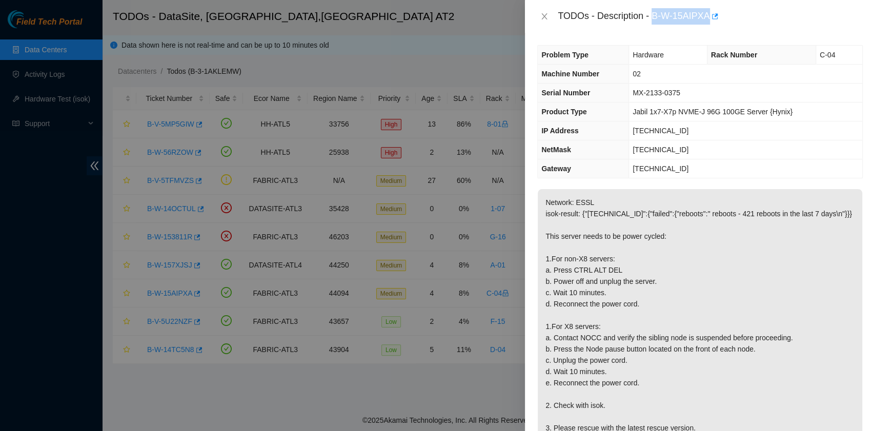
drag, startPoint x: 654, startPoint y: 20, endPoint x: 708, endPoint y: 20, distance: 54.3
click at [708, 20] on div "TODOs - Description - B-W-15AIPXA" at bounding box center [709, 16] width 305 height 16
copy div "B-W-15AIPXA"
click at [543, 15] on icon "close" at bounding box center [545, 16] width 6 height 6
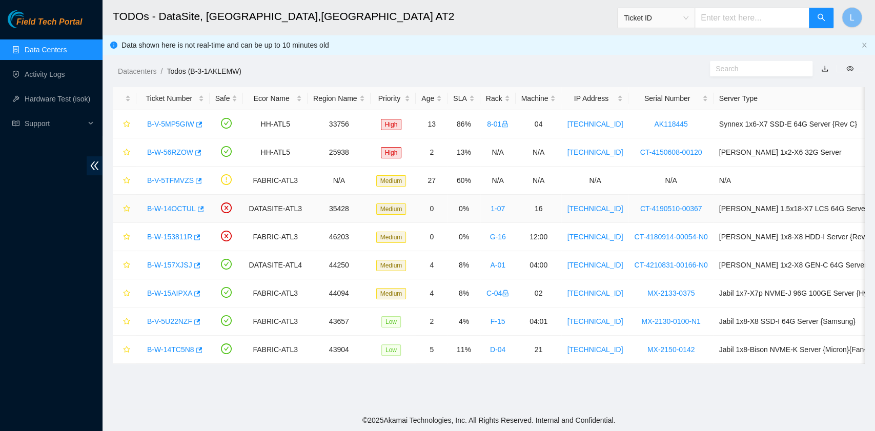
click at [184, 204] on link "B-W-14OCTUL" at bounding box center [171, 208] width 49 height 8
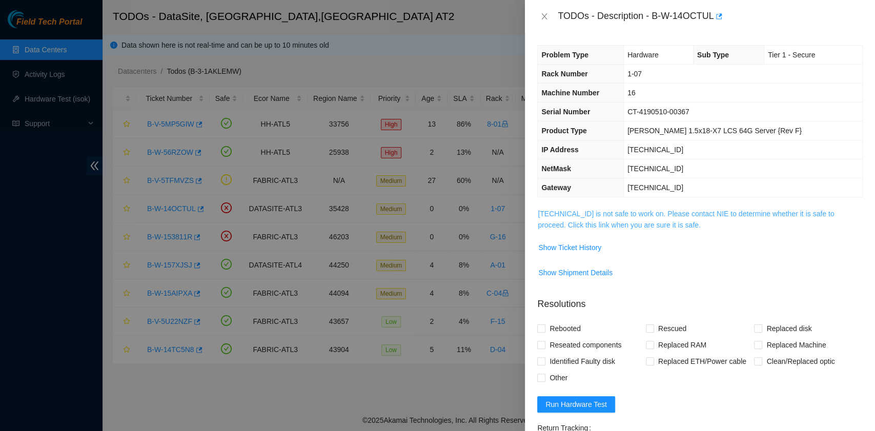
click at [649, 225] on link "[TECHNICAL_ID] is not safe to work on. Please contact NIE to determine whether …" at bounding box center [685, 219] width 296 height 19
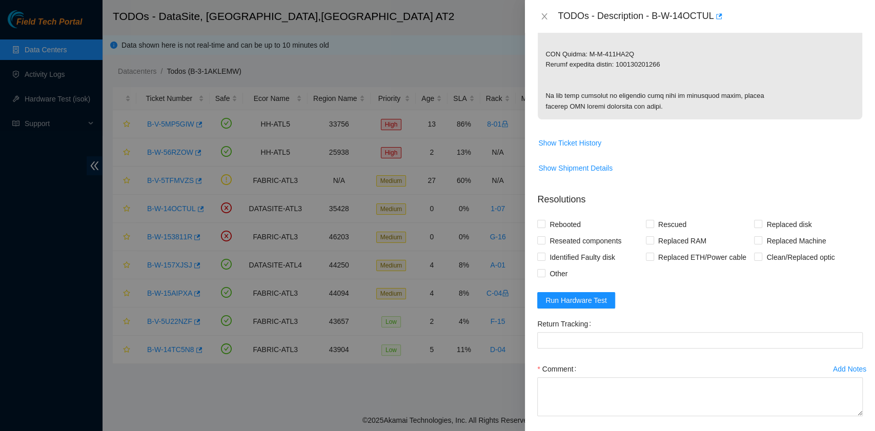
scroll to position [546, 0]
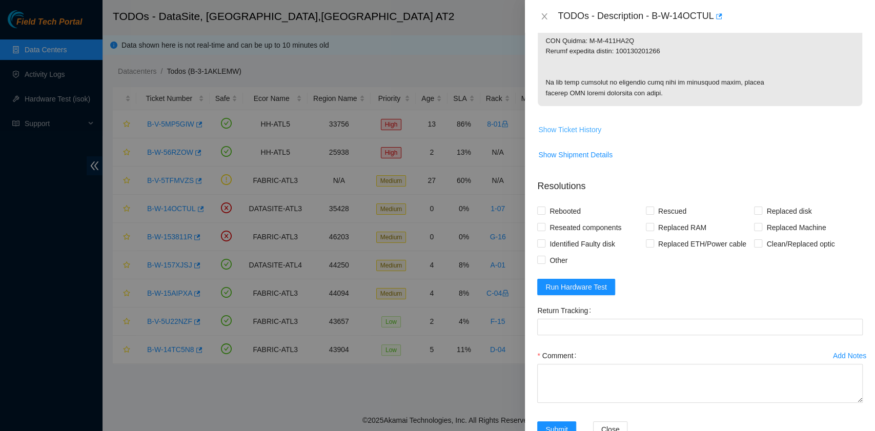
click at [591, 135] on span "Show Ticket History" at bounding box center [569, 129] width 63 height 11
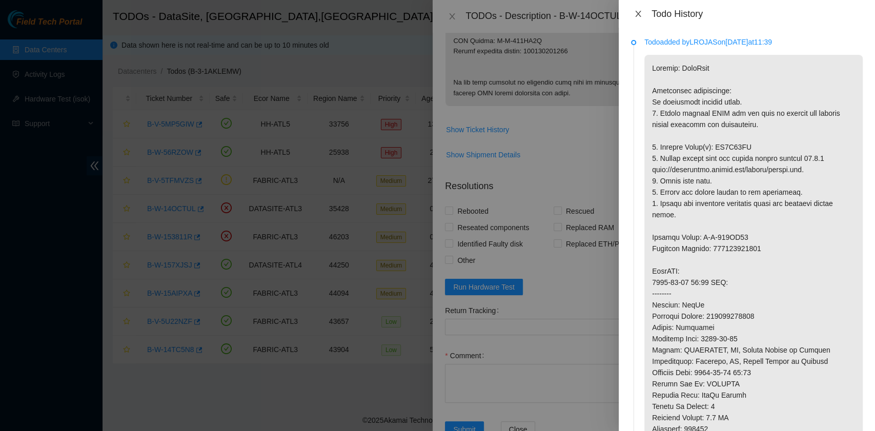
click at [638, 12] on icon "close" at bounding box center [638, 14] width 6 height 6
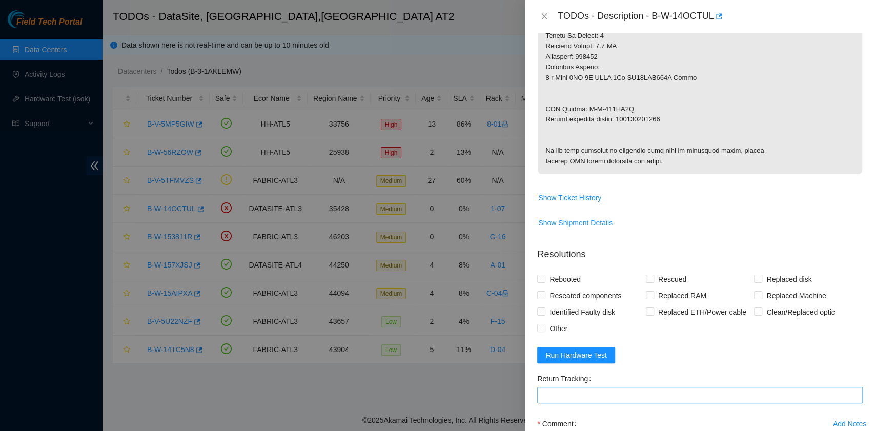
scroll to position [615, 0]
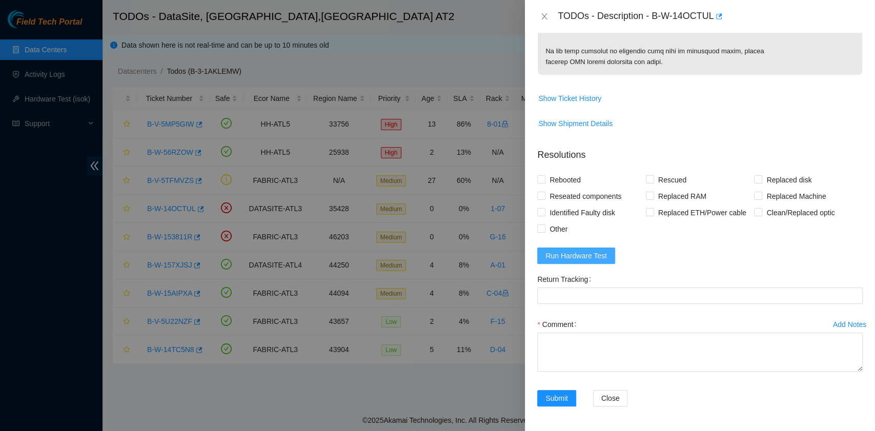
click at [594, 258] on span "Run Hardware Test" at bounding box center [575, 255] width 61 height 11
click at [568, 185] on span "Rebooted" at bounding box center [564, 180] width 39 height 16
click at [544, 182] on input "Rebooted" at bounding box center [540, 178] width 7 height 7
checkbox input "true"
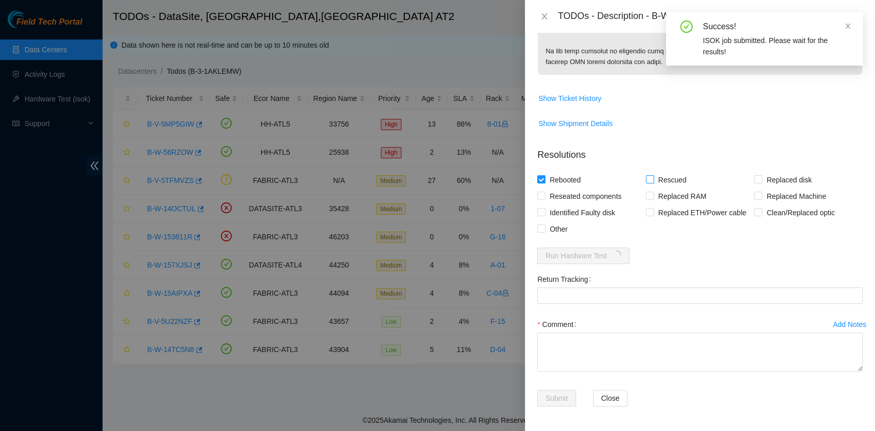
click at [648, 182] on input "Rescued" at bounding box center [649, 178] width 7 height 7
checkbox input "true"
click at [754, 182] on input "Replaced disk" at bounding box center [757, 178] width 7 height 7
checkbox input "true"
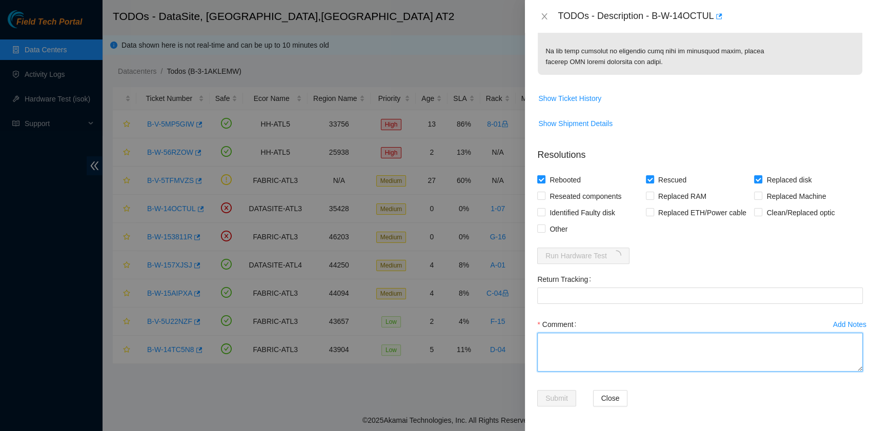
click at [572, 353] on textarea "Comment" at bounding box center [699, 352] width 325 height 39
paste textarea "B-W-14OCTUL rack# 1-07 machine# 16 Replace Drive(s): ZC1B40PJ with 25C1K20TFJKA…"
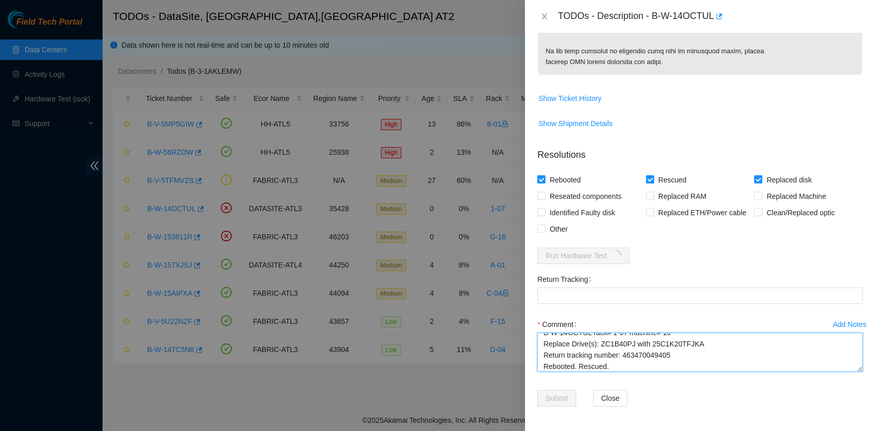
drag, startPoint x: 673, startPoint y: 361, endPoint x: 623, endPoint y: 357, distance: 50.9
click at [623, 357] on textarea "B-W-14OCTUL rack# 1-07 machine# 16 Replace Drive(s): ZC1B40PJ with 25C1K20TFJKA…" at bounding box center [699, 352] width 325 height 39
type textarea "B-W-14OCTUL rack# 1-07 machine# 16 Replace Drive(s): ZC1B40PJ with 25C1K20TFJKA…"
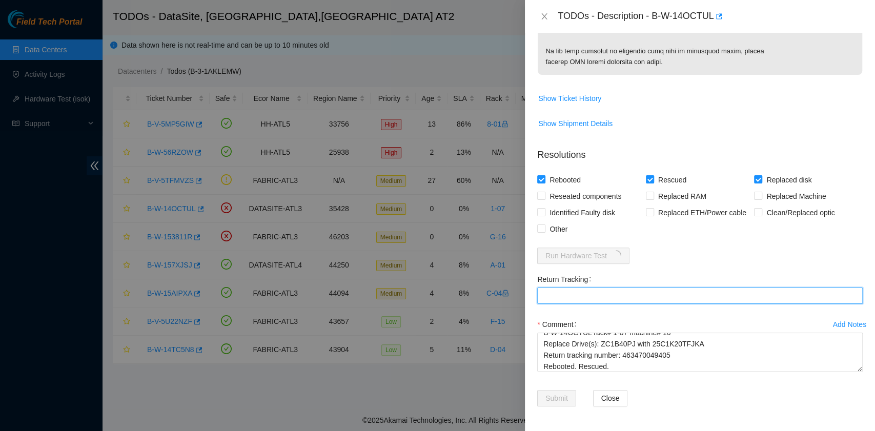
click at [602, 294] on Tracking "Return Tracking" at bounding box center [699, 295] width 325 height 16
paste Tracking "463470049405"
type Tracking "463470049405"
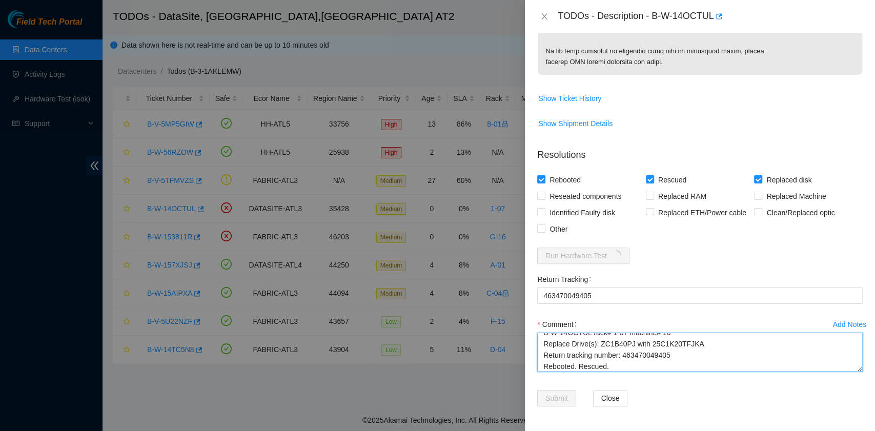
click at [654, 365] on textarea "B-W-14OCTUL rack# 1-07 machine# 16 Replace Drive(s): ZC1B40PJ with 25C1K20TFJKA…" at bounding box center [699, 352] width 325 height 39
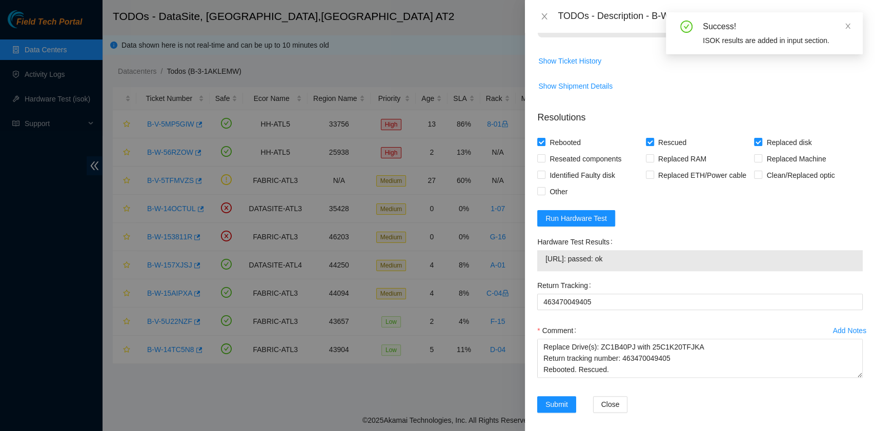
drag, startPoint x: 634, startPoint y: 299, endPoint x: 539, endPoint y: 305, distance: 95.5
click at [539, 271] on div "23.11.228.69: passed: ok" at bounding box center [699, 260] width 325 height 21
copy tbody "23.11.228.69: passed: ok"
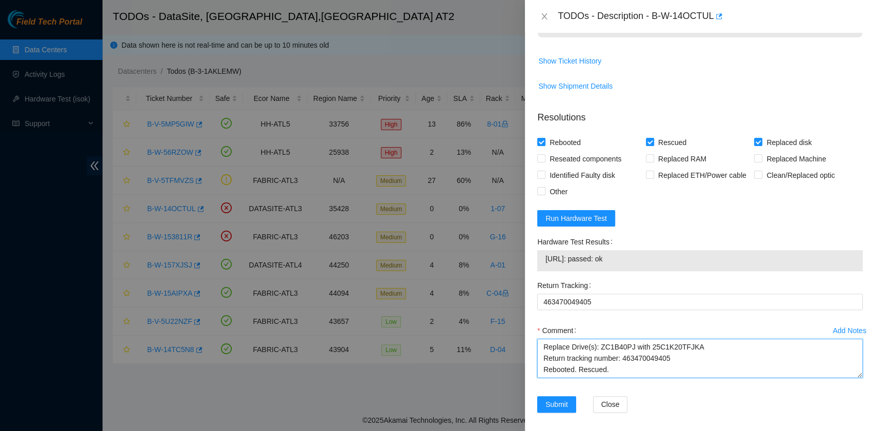
click at [581, 378] on textarea "B-W-14OCTUL rack# 1-07 machine# 16 Replace Drive(s): ZC1B40PJ with 25C1K20TFJKA…" at bounding box center [699, 358] width 325 height 39
paste textarea "23.11.228.69: passed: ok"
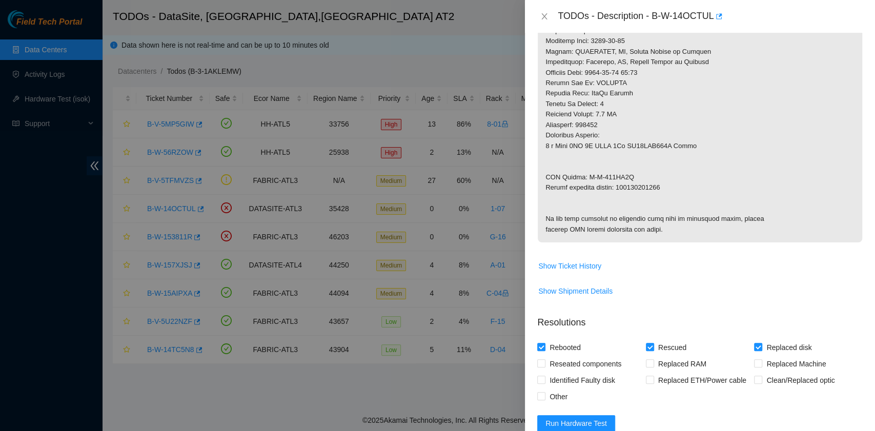
scroll to position [660, 0]
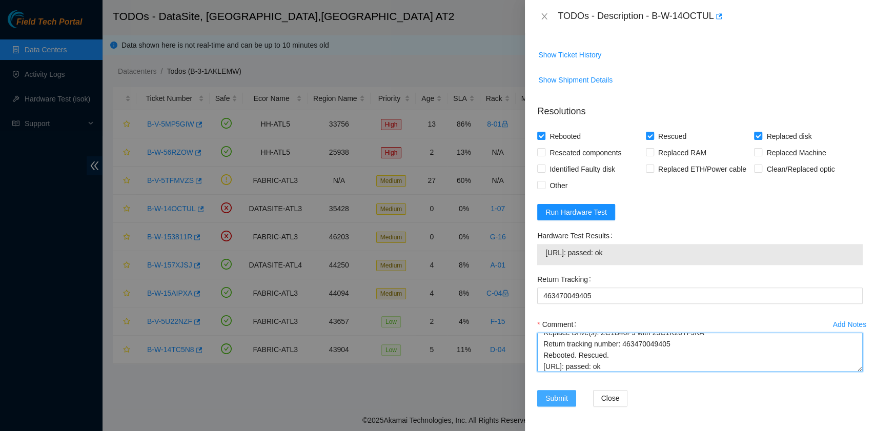
type textarea "B-W-14OCTUL rack# 1-07 machine# 16 Replace Drive(s): ZC1B40PJ with 25C1K20TFJKA…"
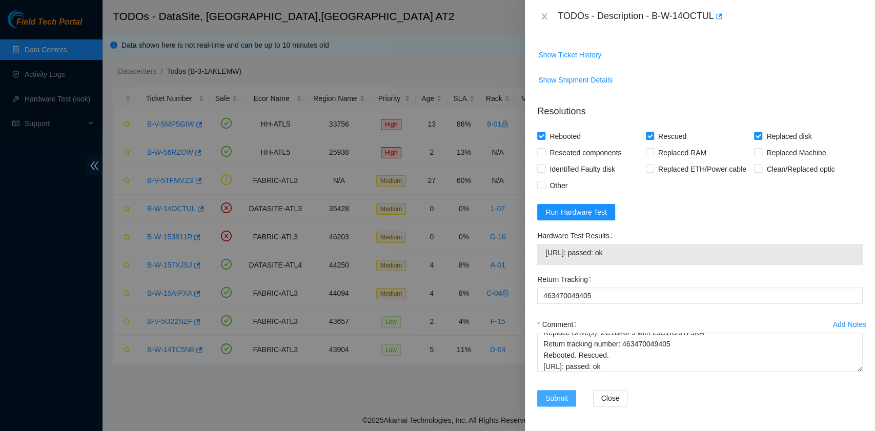
click at [555, 399] on span "Submit" at bounding box center [556, 397] width 23 height 11
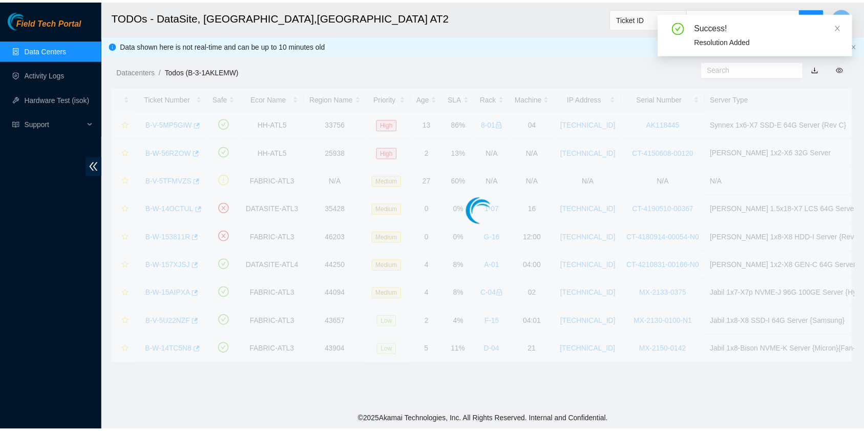
scroll to position [260, 0]
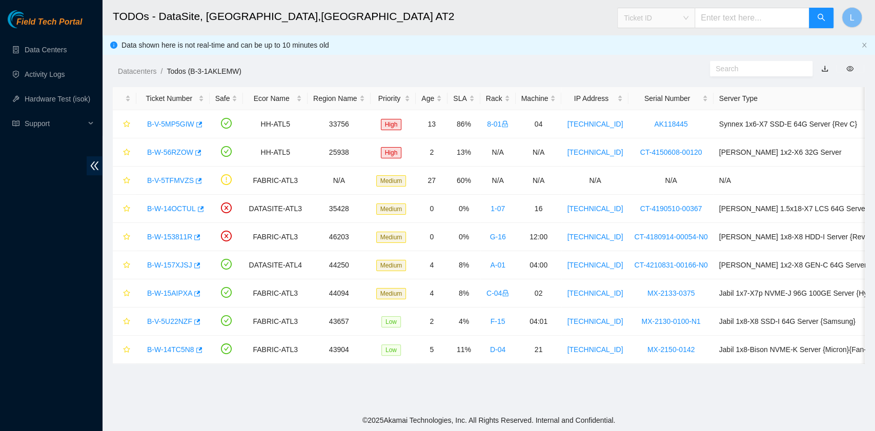
click at [688, 17] on span "Ticket ID" at bounding box center [656, 17] width 65 height 15
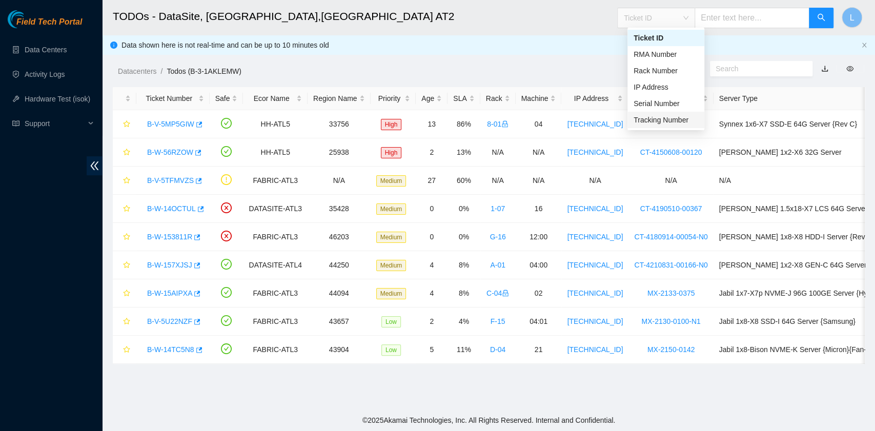
click at [681, 117] on div "Tracking Number" at bounding box center [665, 119] width 65 height 11
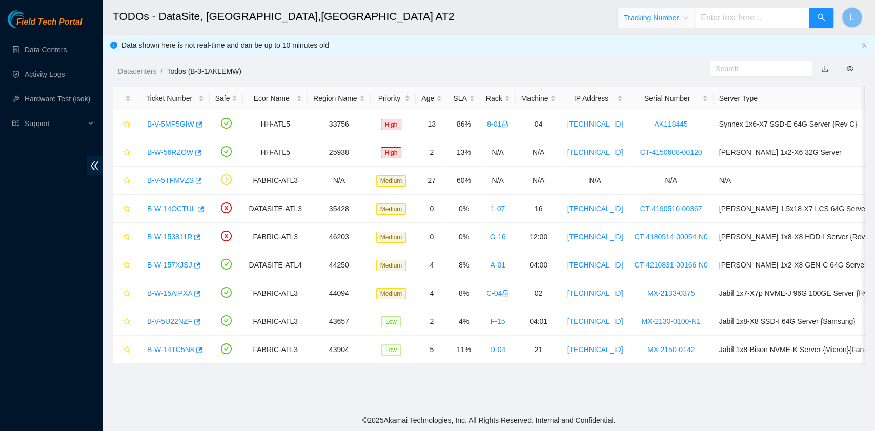
click at [755, 20] on input "text" at bounding box center [751, 18] width 115 height 20
type input "463470049390"
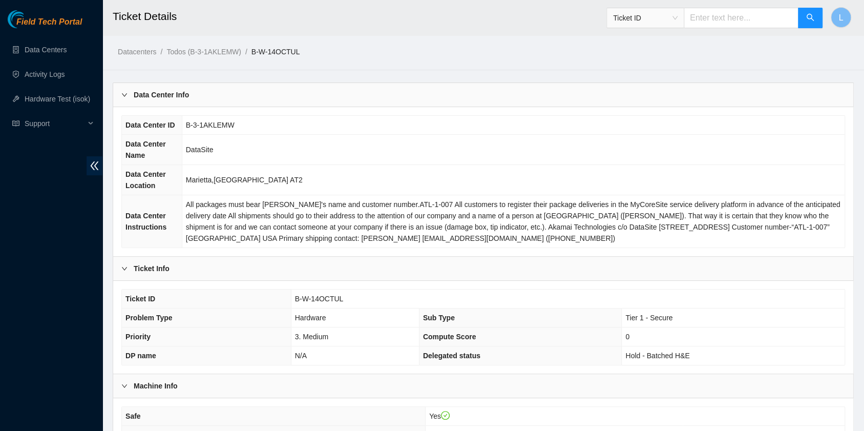
click at [678, 20] on span "Ticket ID" at bounding box center [645, 17] width 65 height 15
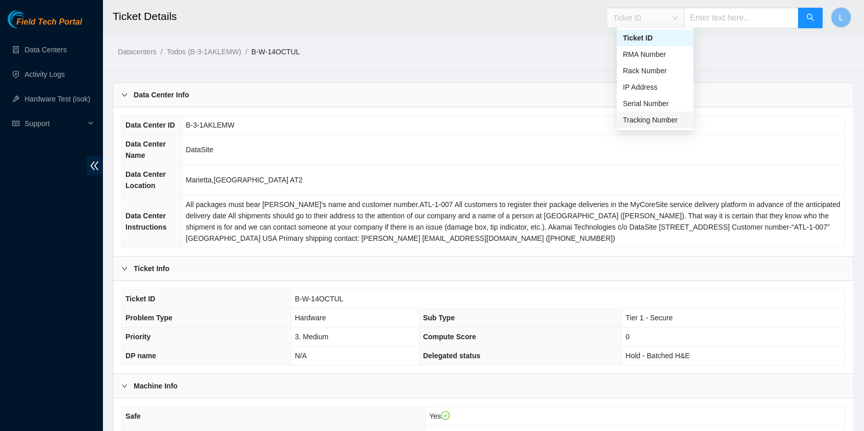
click at [664, 123] on div "Tracking Number" at bounding box center [655, 119] width 65 height 11
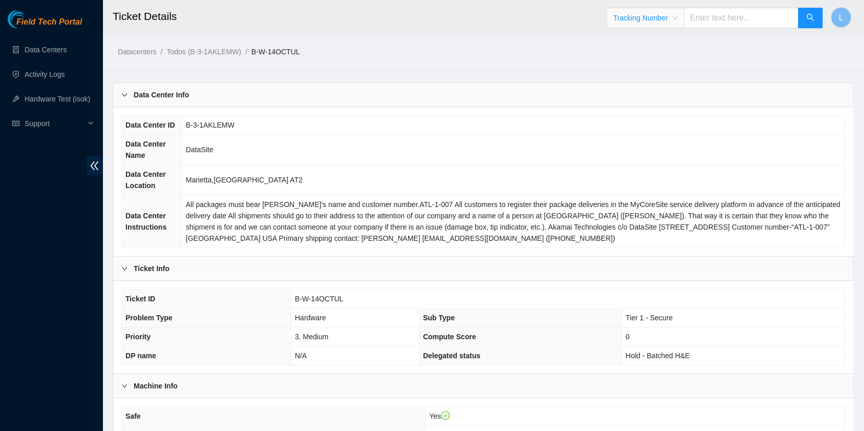
click at [732, 19] on input "text" at bounding box center [741, 18] width 115 height 20
click at [536, 130] on td "B-3-1AKLEMW" at bounding box center [513, 125] width 663 height 19
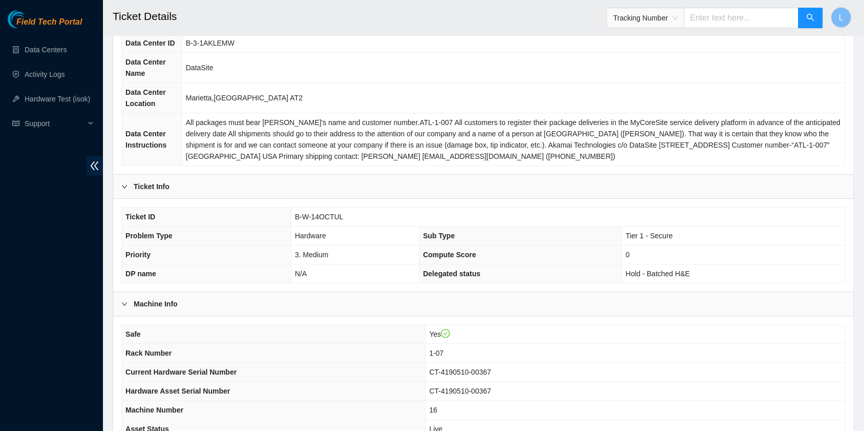
scroll to position [68, 0]
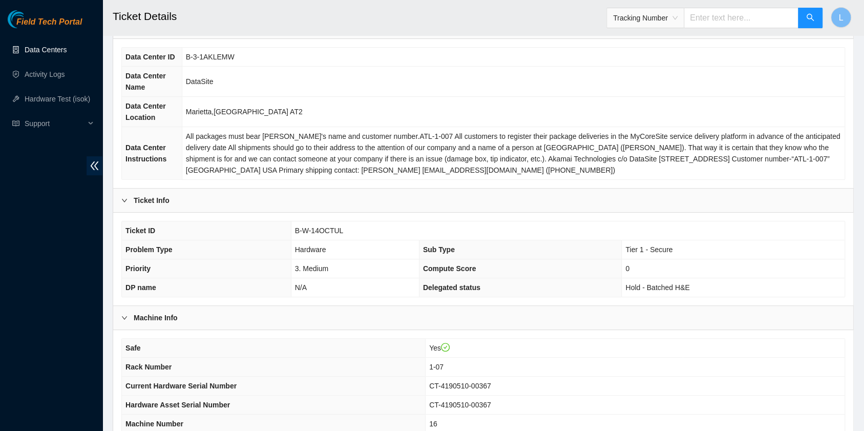
click at [55, 47] on link "Data Centers" at bounding box center [46, 50] width 42 height 8
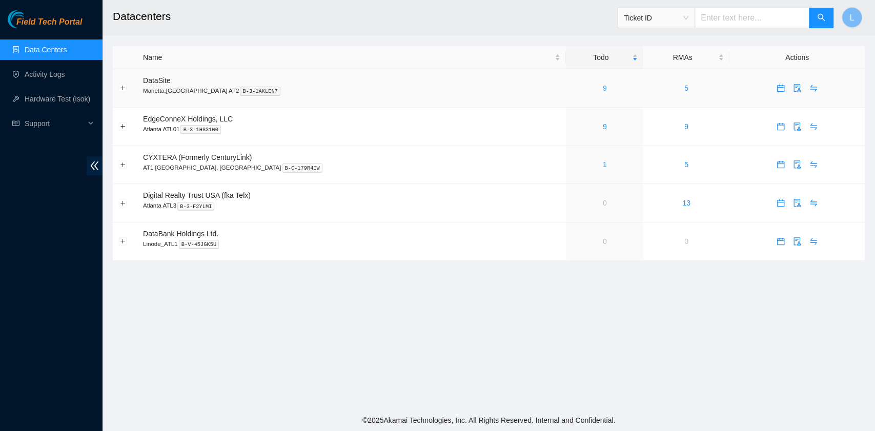
click at [603, 89] on link "9" at bounding box center [605, 88] width 4 height 8
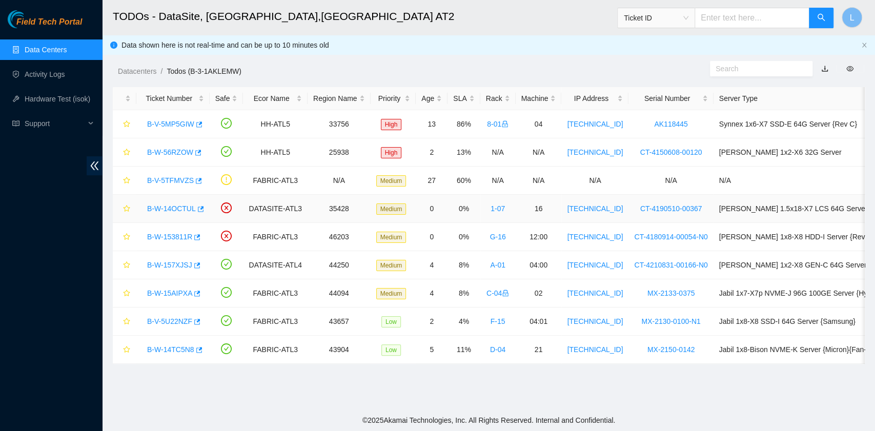
click at [185, 206] on link "B-W-14OCTUL" at bounding box center [171, 208] width 49 height 8
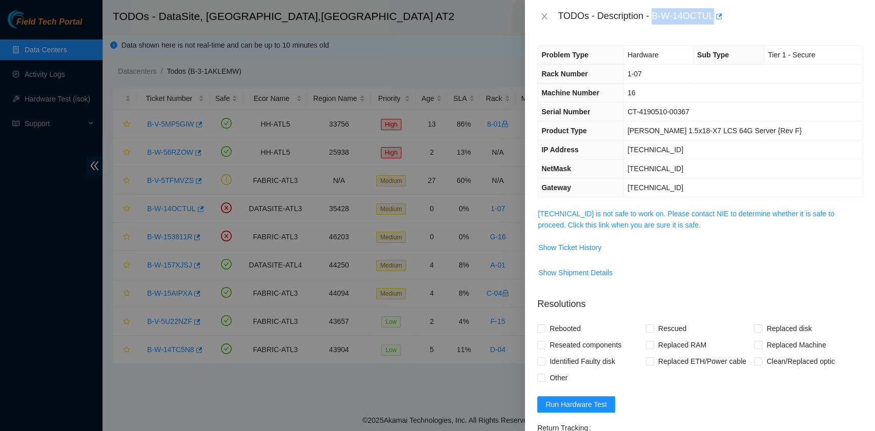
drag, startPoint x: 654, startPoint y: 18, endPoint x: 711, endPoint y: 24, distance: 57.2
click at [711, 24] on div "TODOs - Description - B-W-14OCTUL" at bounding box center [709, 16] width 305 height 16
copy div "B-W-14OCTUL"
click at [623, 224] on link "23.11.228.69 is not safe to work on. Please contact NIE to determine whether it…" at bounding box center [685, 219] width 296 height 19
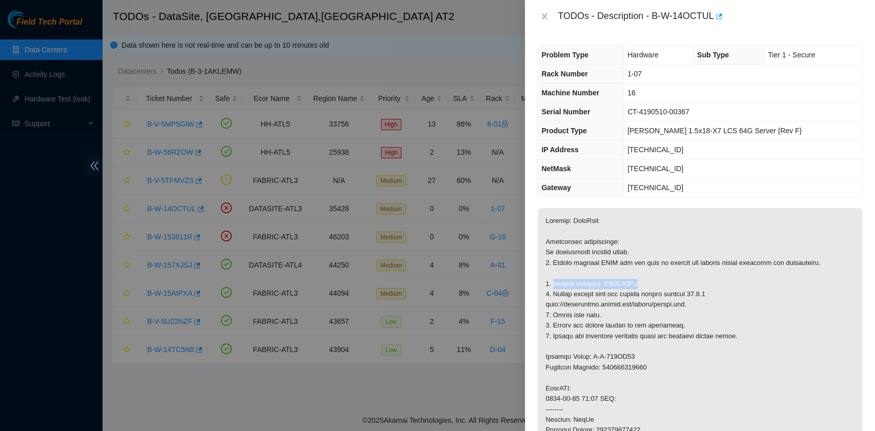
drag, startPoint x: 552, startPoint y: 284, endPoint x: 637, endPoint y: 284, distance: 84.5
click at [637, 284] on p at bounding box center [699, 430] width 324 height 444
copy p "Replace Drive(s): ZC1B40PJ"
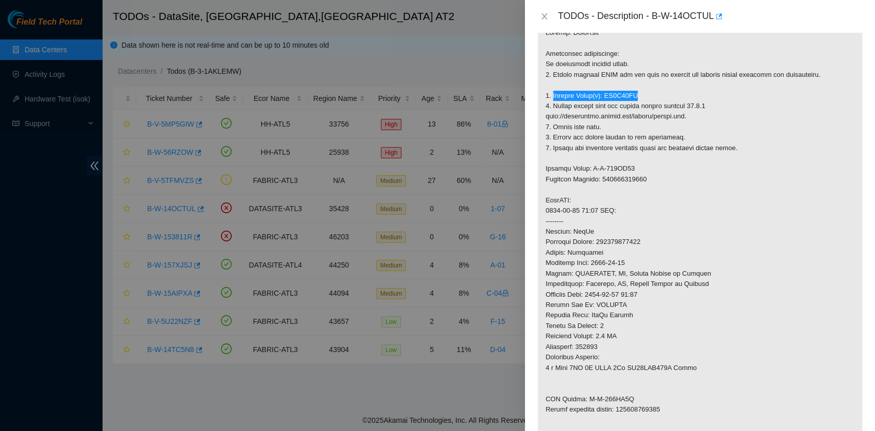
scroll to position [205, 0]
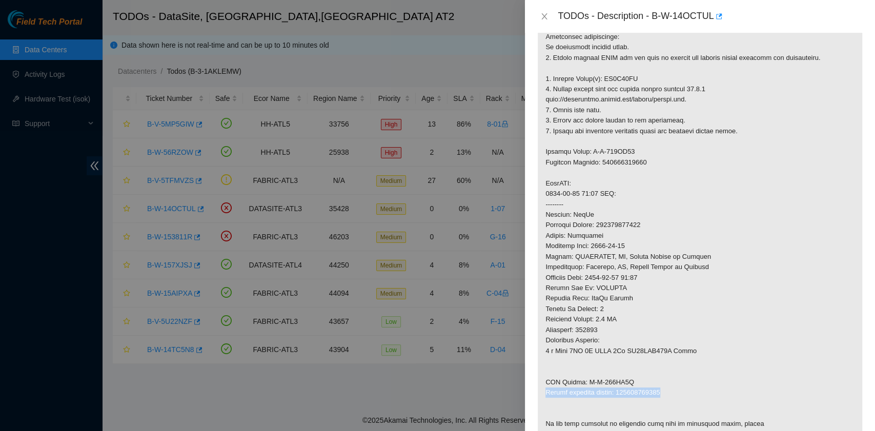
drag, startPoint x: 545, startPoint y: 392, endPoint x: 668, endPoint y: 393, distance: 122.5
click at [668, 393] on p at bounding box center [699, 225] width 324 height 444
copy p "Return tracking number: 463470049405"
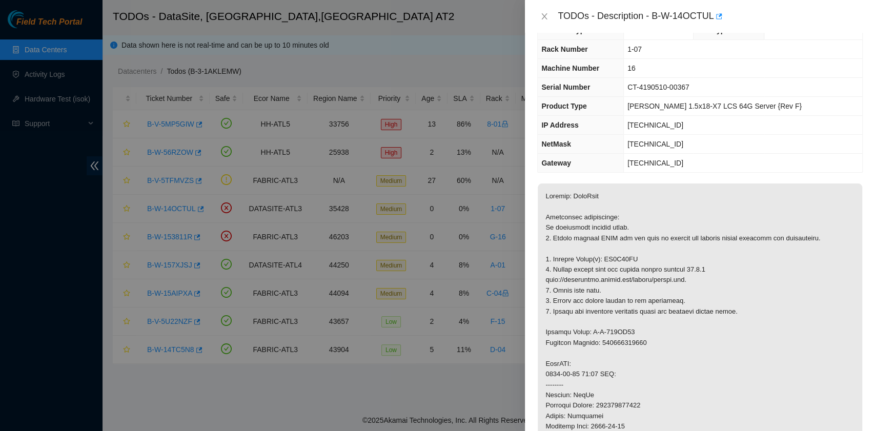
scroll to position [0, 0]
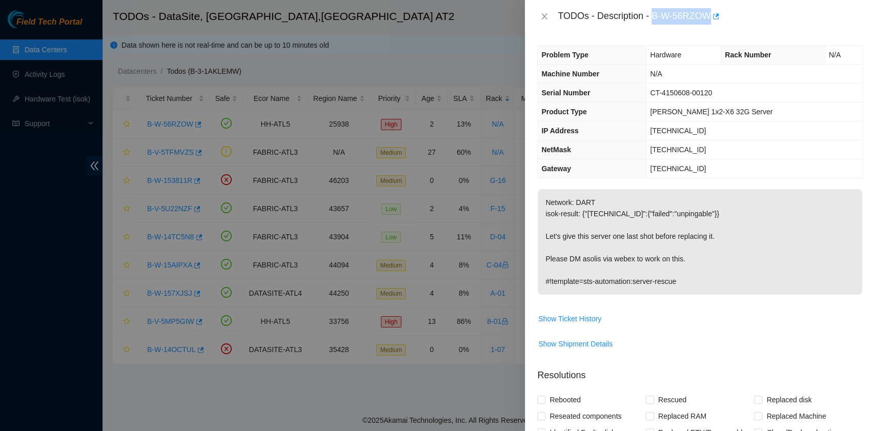
scroll to position [68, 0]
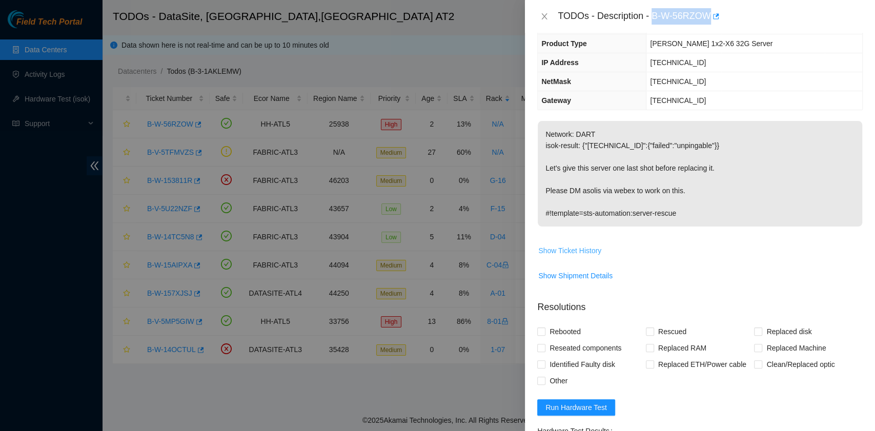
click at [590, 248] on span "Show Ticket History" at bounding box center [569, 250] width 63 height 11
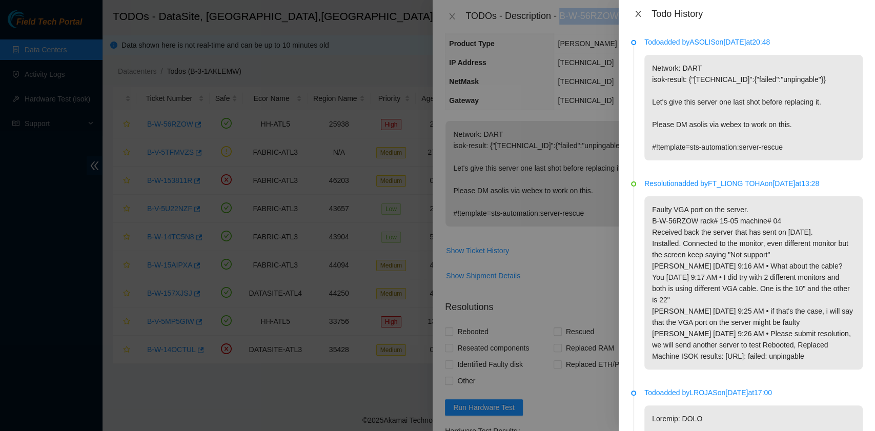
click at [641, 14] on button "Close" at bounding box center [638, 14] width 14 height 10
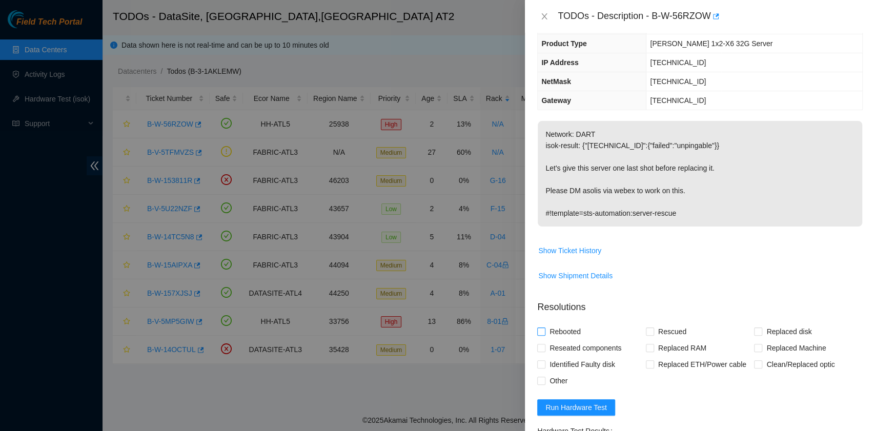
click at [571, 328] on span "Rebooted" at bounding box center [564, 331] width 39 height 16
click at [544, 328] on input "Rebooted" at bounding box center [540, 330] width 7 height 7
checkbox input "true"
click at [573, 349] on span "Reseated components" at bounding box center [585, 348] width 80 height 16
click at [544, 349] on input "Reseated components" at bounding box center [540, 347] width 7 height 7
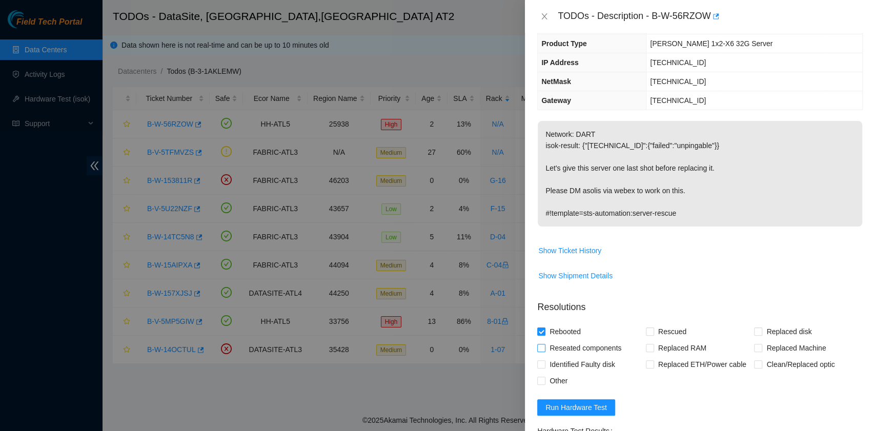
checkbox input "true"
click at [559, 376] on span "Other" at bounding box center [558, 380] width 26 height 16
click at [544, 377] on input "Other" at bounding box center [540, 380] width 7 height 7
checkbox input "true"
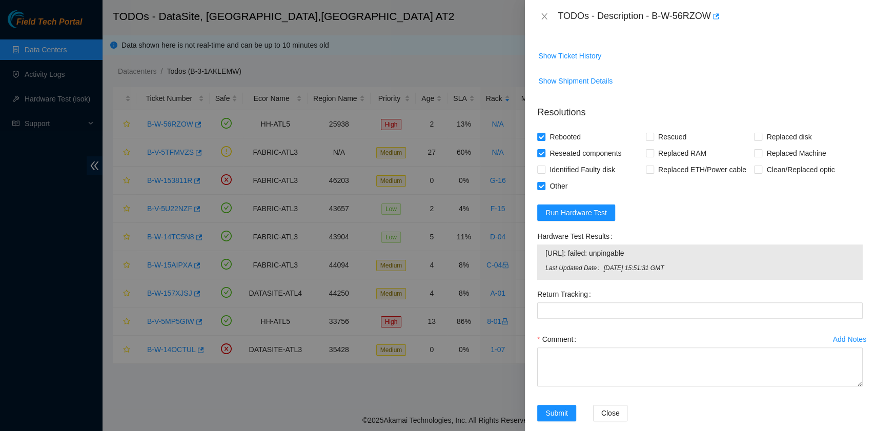
scroll to position [276, 0]
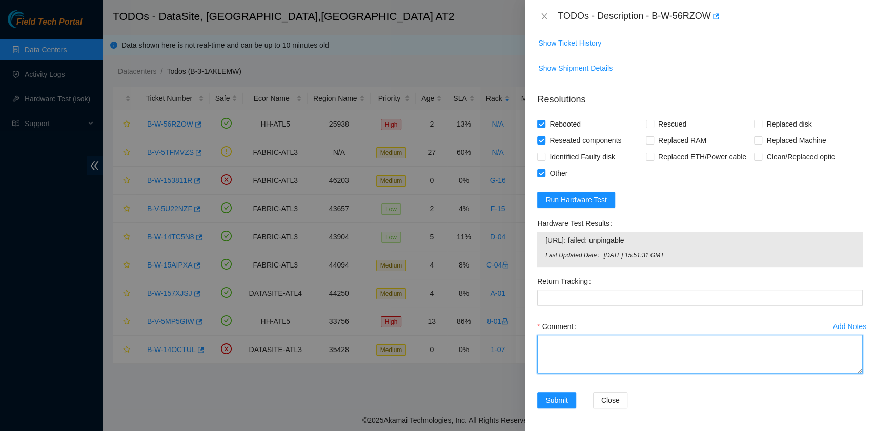
click at [686, 343] on textarea "Comment" at bounding box center [699, 354] width 325 height 39
paste textarea "B-W-56RZOW rack# 15-05 machine# 04 This is the 2nd time worked for this machine…"
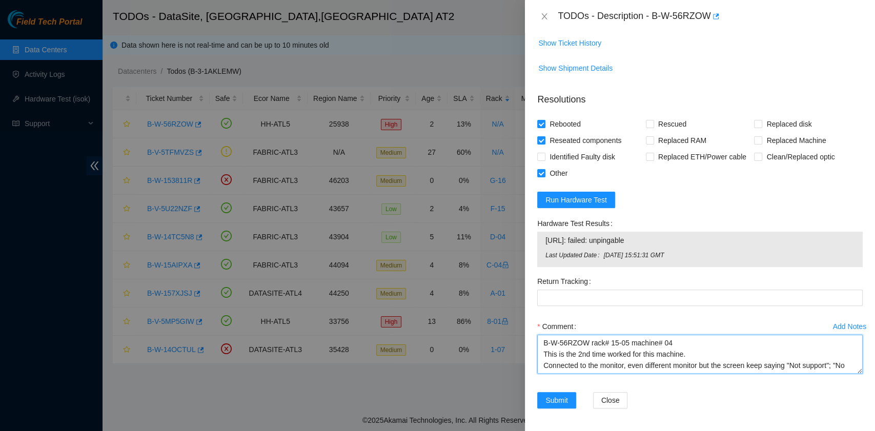
scroll to position [76, 0]
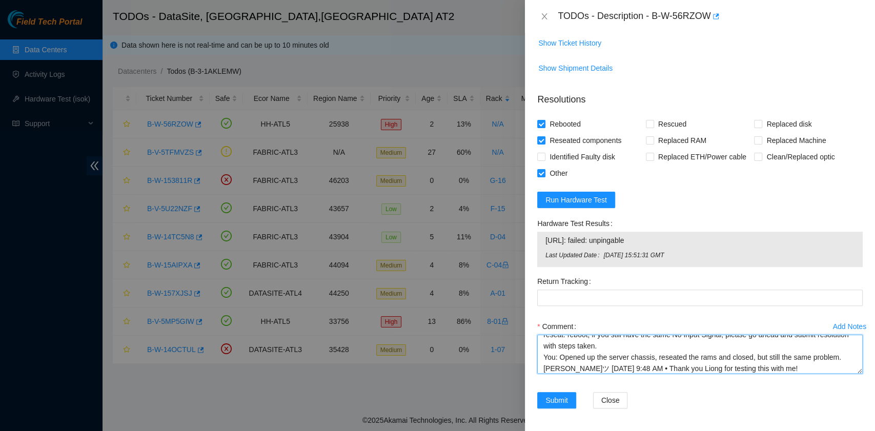
click at [731, 354] on textarea "B-W-56RZOW rack# 15-05 machine# 04 This is the 2nd time worked for this machine…" at bounding box center [699, 354] width 325 height 39
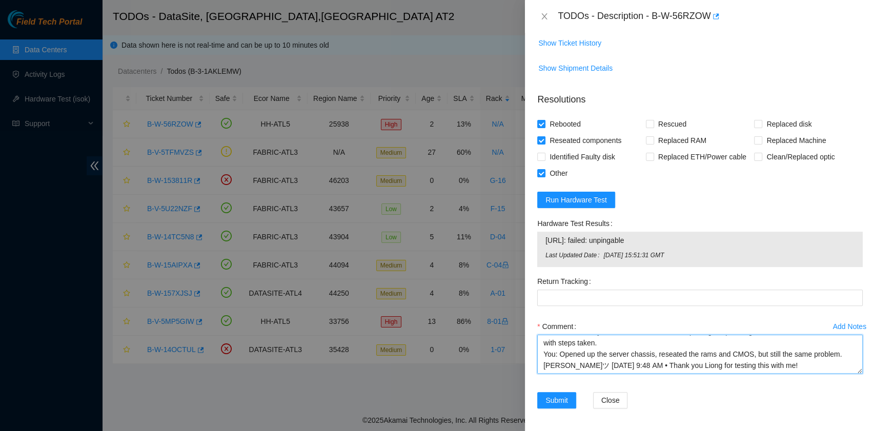
type textarea "B-W-56RZOW rack# 15-05 machine# 04 This is the 2nd time worked for this machine…"
click at [565, 396] on span "Submit" at bounding box center [556, 400] width 23 height 11
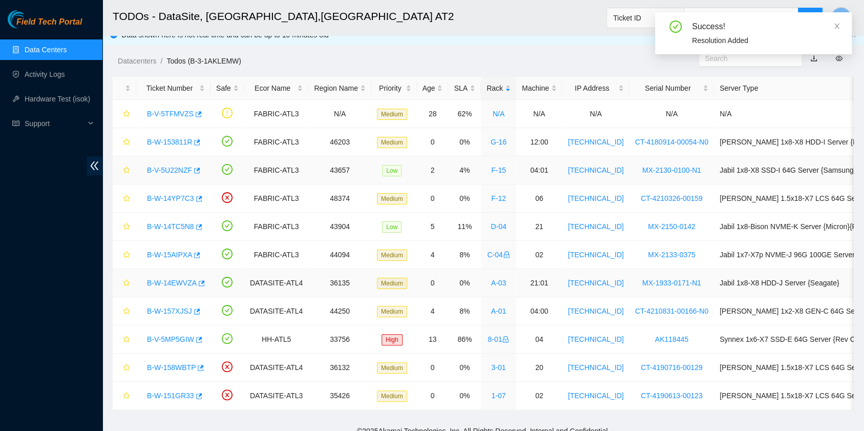
scroll to position [0, 0]
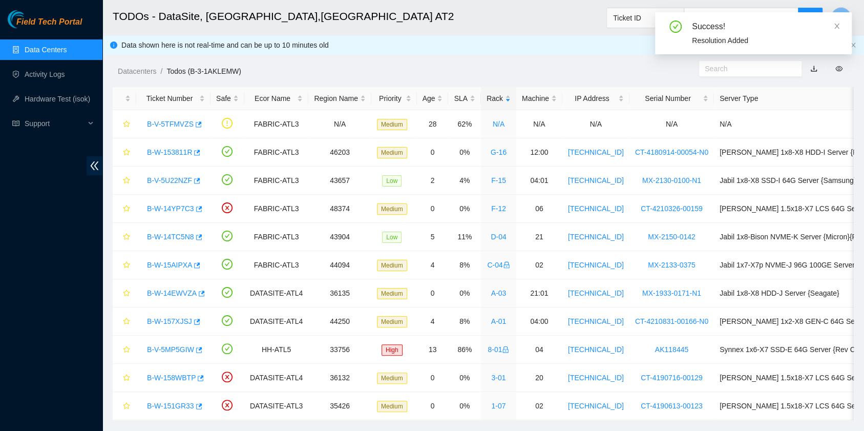
click at [67, 47] on link "Data Centers" at bounding box center [46, 50] width 42 height 8
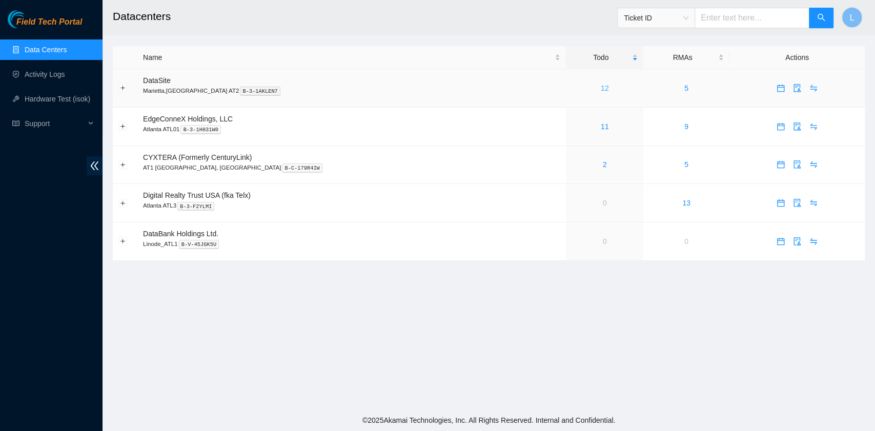
click at [600, 90] on link "12" at bounding box center [604, 88] width 8 height 8
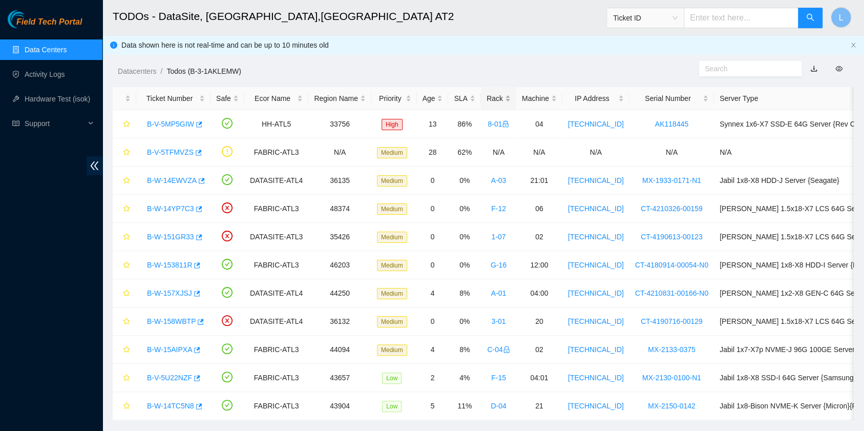
click at [488, 96] on div "Rack" at bounding box center [499, 98] width 24 height 11
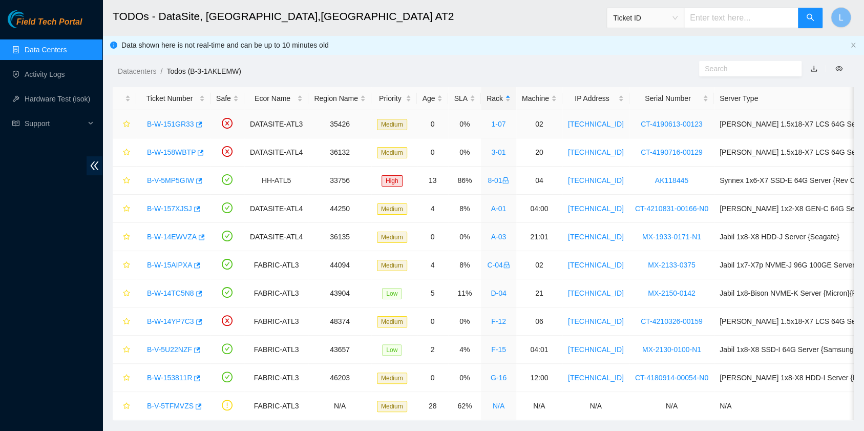
click at [177, 123] on link "B-W-151GR33" at bounding box center [170, 124] width 47 height 8
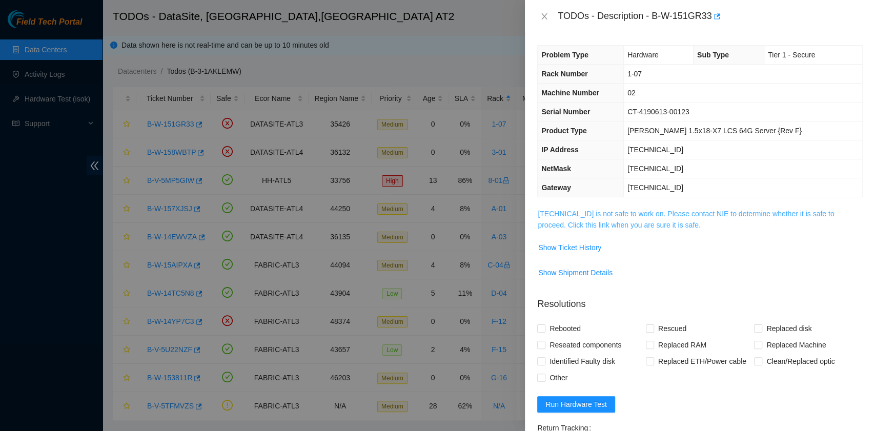
click at [602, 223] on link "23.11.228.5 is not safe to work on. Please contact NIE to determine whether it …" at bounding box center [685, 219] width 296 height 19
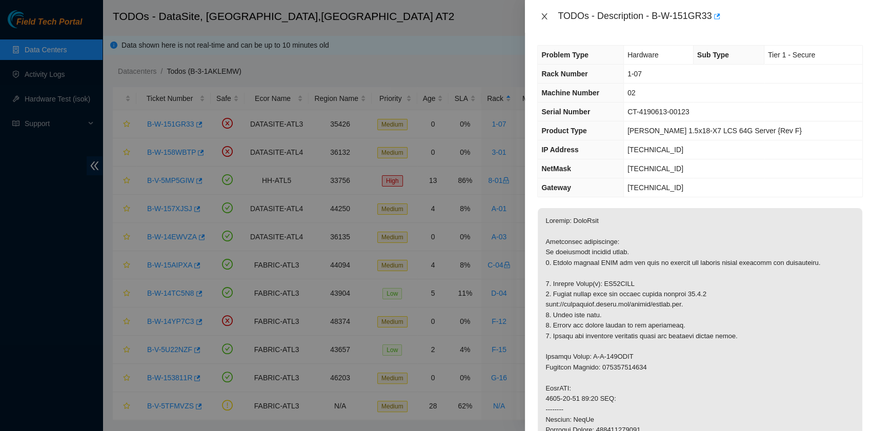
click at [545, 13] on icon "close" at bounding box center [544, 16] width 8 height 8
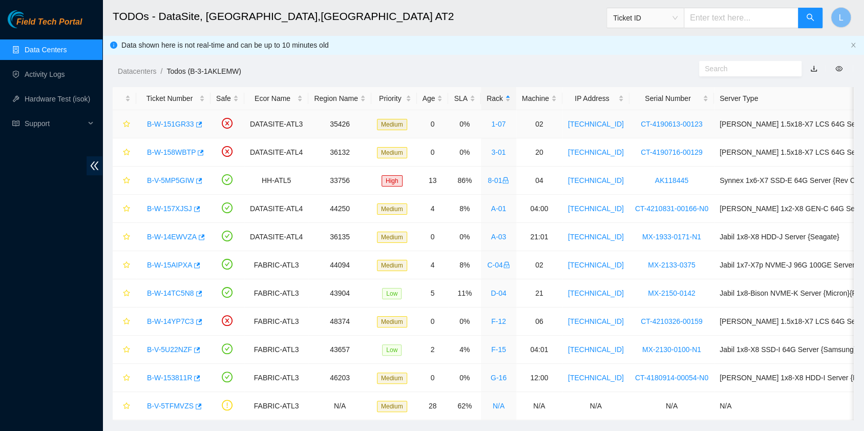
click at [181, 126] on link "B-W-151GR33" at bounding box center [170, 124] width 47 height 8
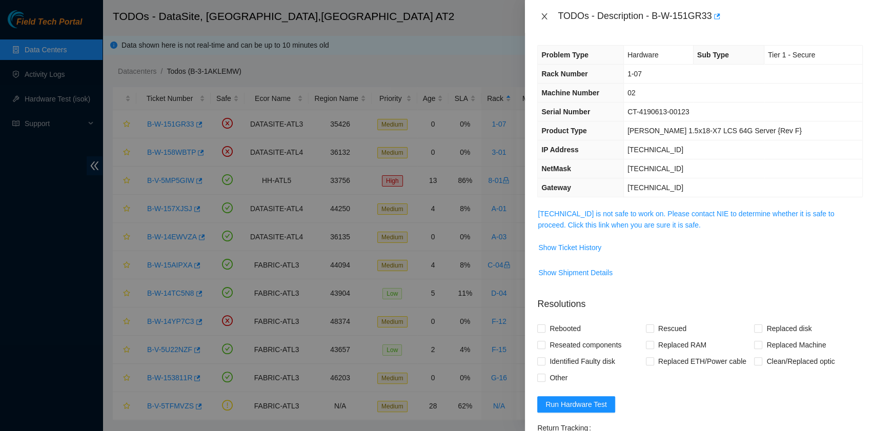
click at [545, 15] on icon "close" at bounding box center [545, 16] width 6 height 6
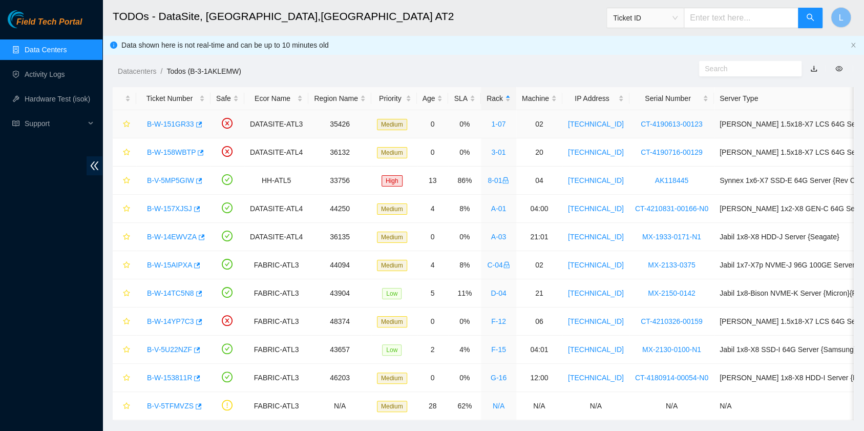
click at [180, 122] on link "B-W-151GR33" at bounding box center [170, 124] width 47 height 8
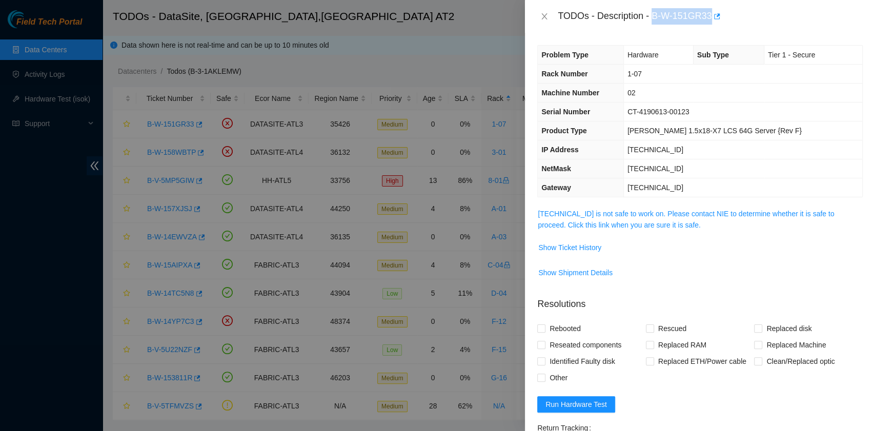
drag, startPoint x: 654, startPoint y: 16, endPoint x: 711, endPoint y: 31, distance: 58.8
click at [711, 31] on div "TODOs - Description - B-W-151GR33" at bounding box center [700, 16] width 350 height 33
copy div "B-W-151GR33"
click at [545, 15] on icon "close" at bounding box center [545, 16] width 6 height 6
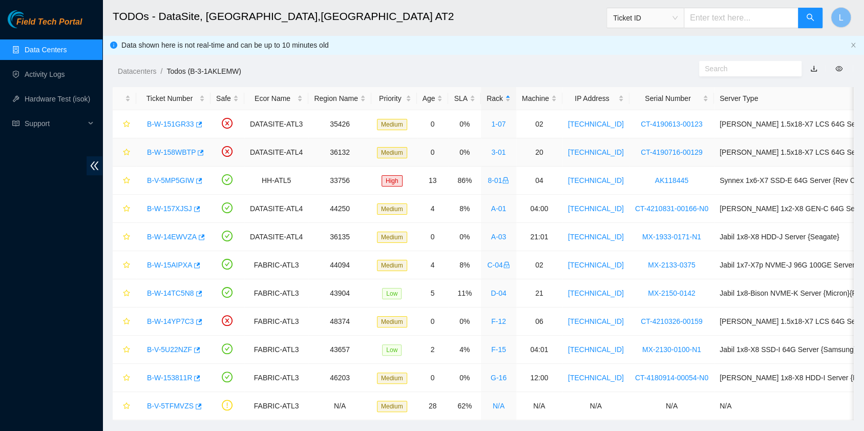
click at [176, 148] on link "B-W-158WBTP" at bounding box center [171, 152] width 49 height 8
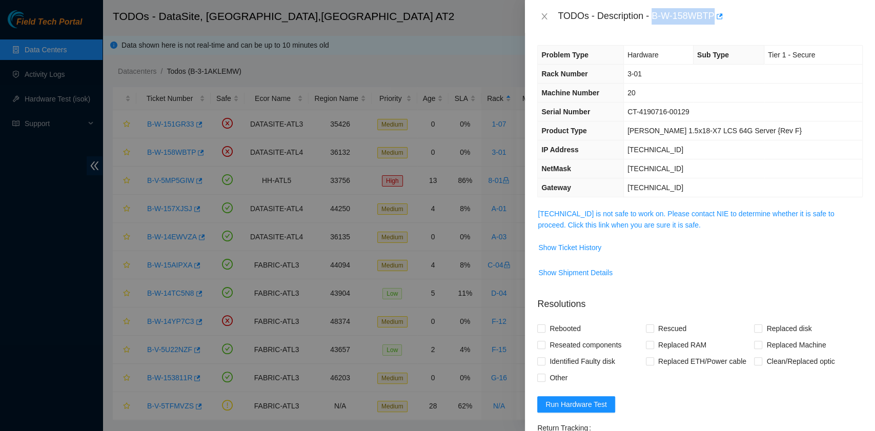
drag, startPoint x: 653, startPoint y: 17, endPoint x: 712, endPoint y: 25, distance: 59.0
click at [712, 25] on div "TODOs - Description - B-W-158WBTP" at bounding box center [700, 16] width 350 height 33
copy div "B-W-158WBTP"
click at [543, 18] on icon "close" at bounding box center [544, 16] width 8 height 8
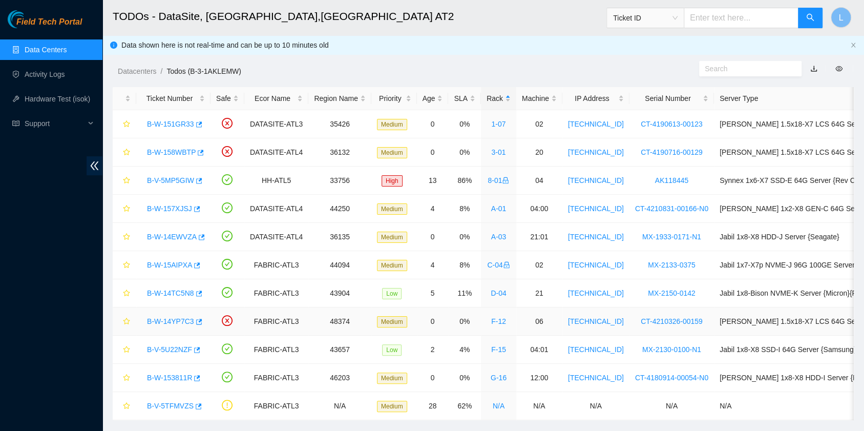
click at [175, 320] on link "B-W-14YP7C3" at bounding box center [170, 321] width 47 height 8
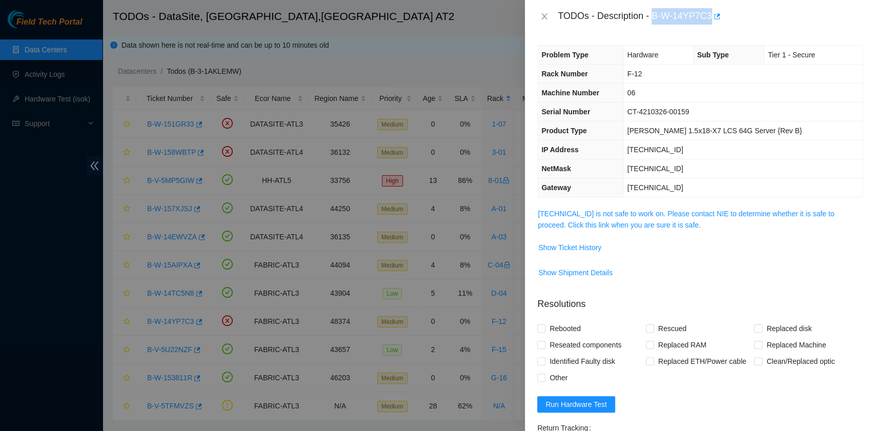
drag, startPoint x: 653, startPoint y: 19, endPoint x: 709, endPoint y: 24, distance: 56.5
click at [709, 24] on div "TODOs - Description - B-W-14YP7C3" at bounding box center [709, 16] width 305 height 16
copy div "B-W-14YP7C3"
click at [542, 17] on icon "close" at bounding box center [544, 16] width 8 height 8
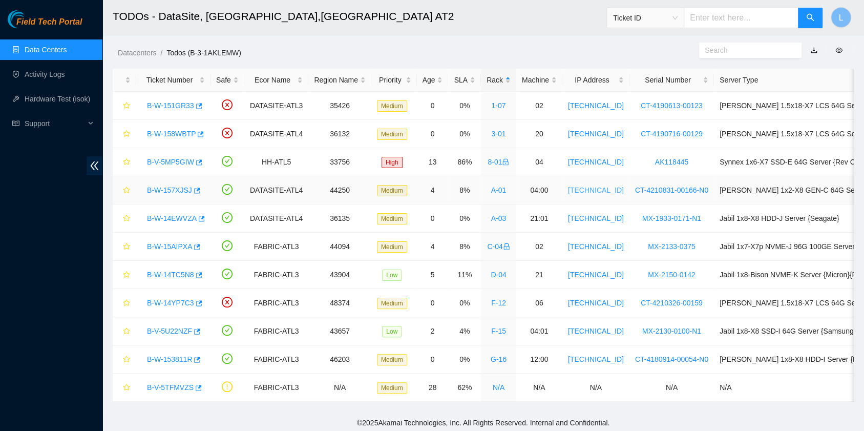
scroll to position [29, 0]
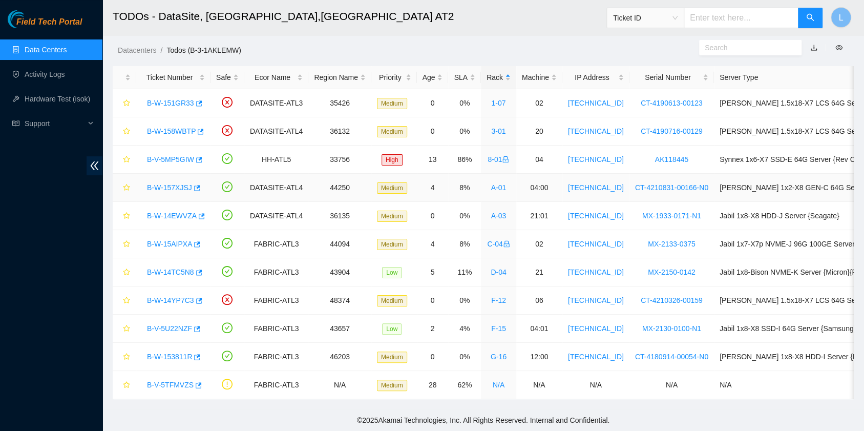
click at [167, 183] on link "B-W-157XJSJ" at bounding box center [169, 187] width 45 height 8
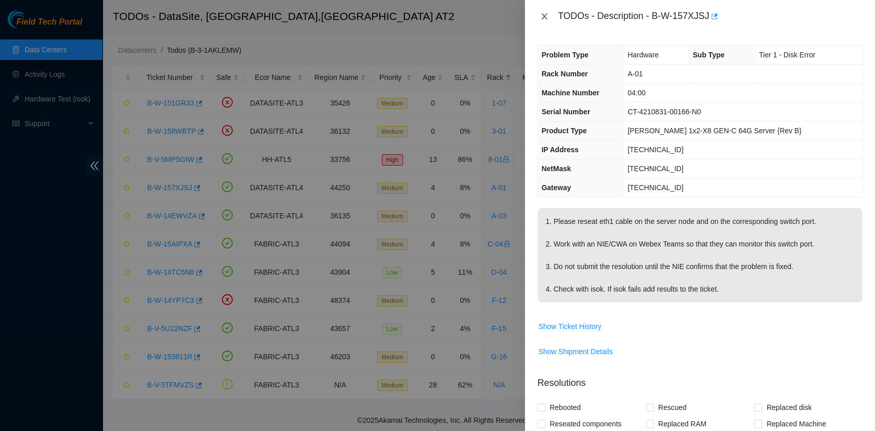
click at [546, 16] on icon "close" at bounding box center [544, 16] width 8 height 8
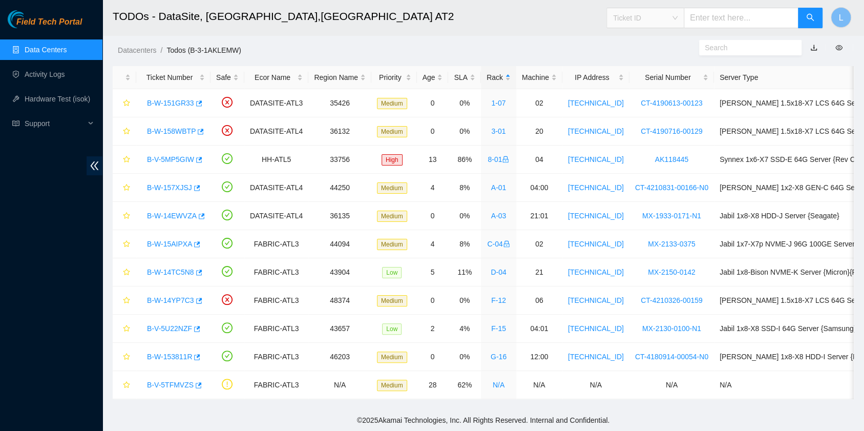
click at [678, 18] on span "Ticket ID" at bounding box center [645, 17] width 65 height 15
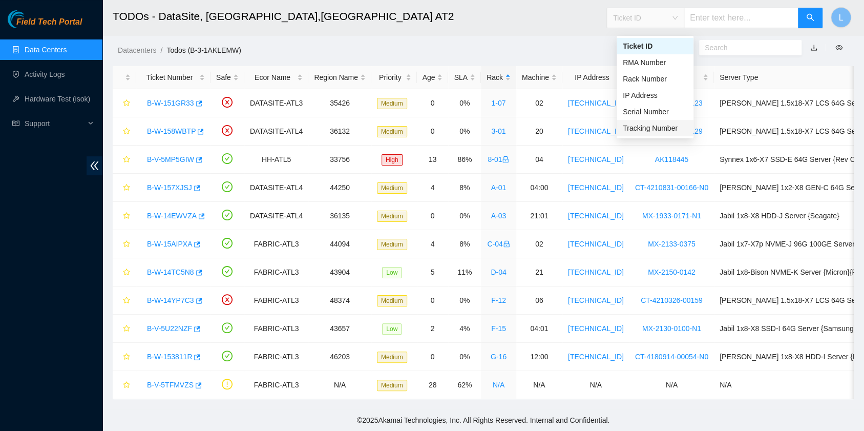
click at [674, 122] on div "Tracking Number" at bounding box center [655, 127] width 65 height 11
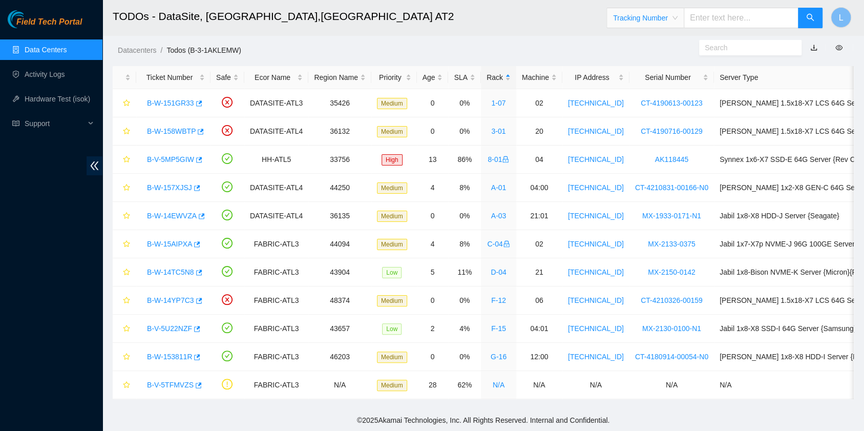
click at [718, 19] on input "text" at bounding box center [741, 18] width 115 height 20
type input "463470048935"
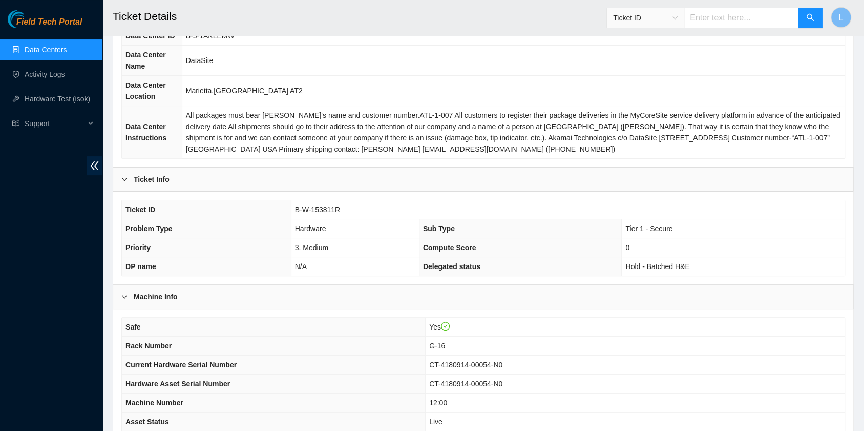
scroll to position [205, 0]
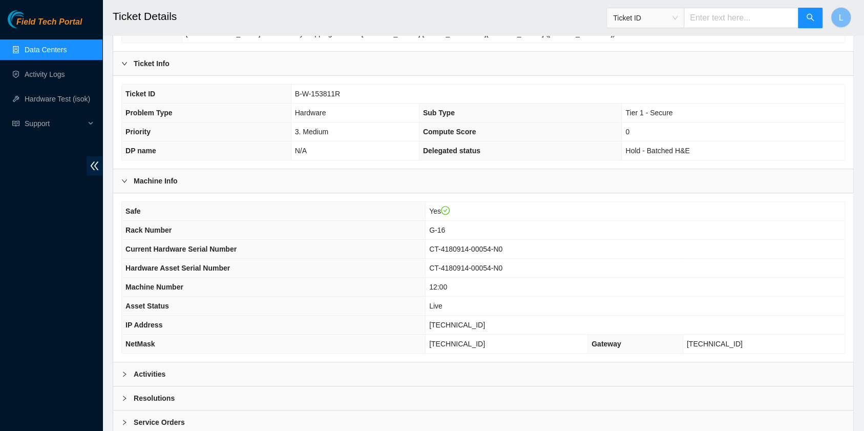
click at [684, 17] on div "Ticket ID" at bounding box center [645, 18] width 77 height 16
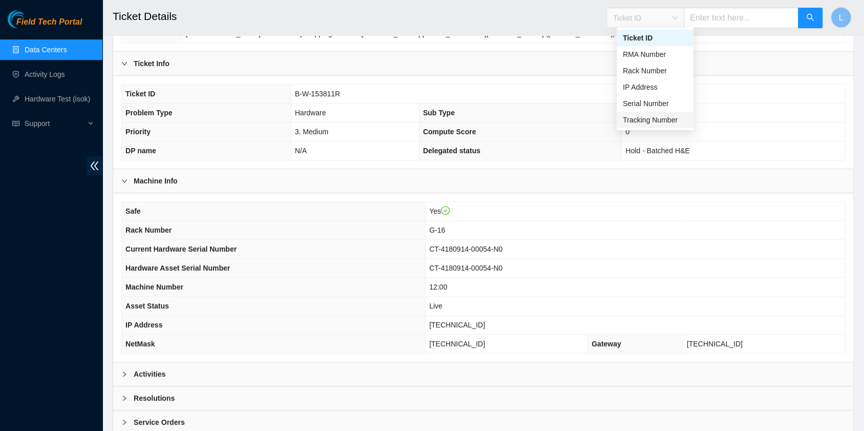
click at [661, 121] on div "Tracking Number" at bounding box center [655, 119] width 65 height 11
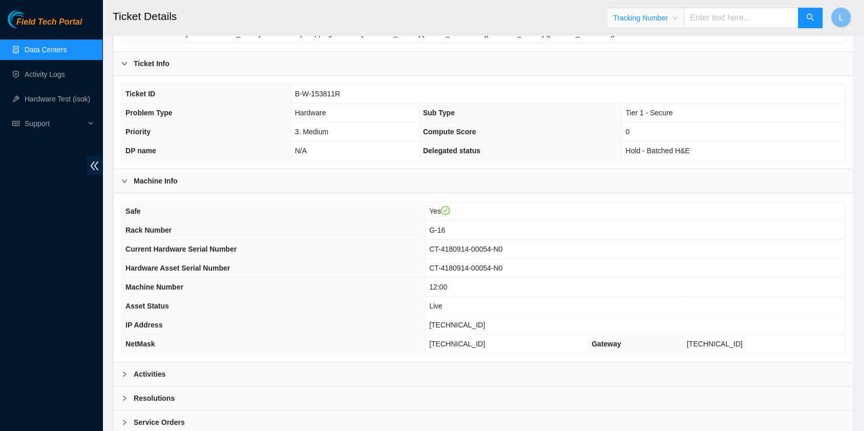
click at [715, 14] on input "text" at bounding box center [741, 18] width 115 height 20
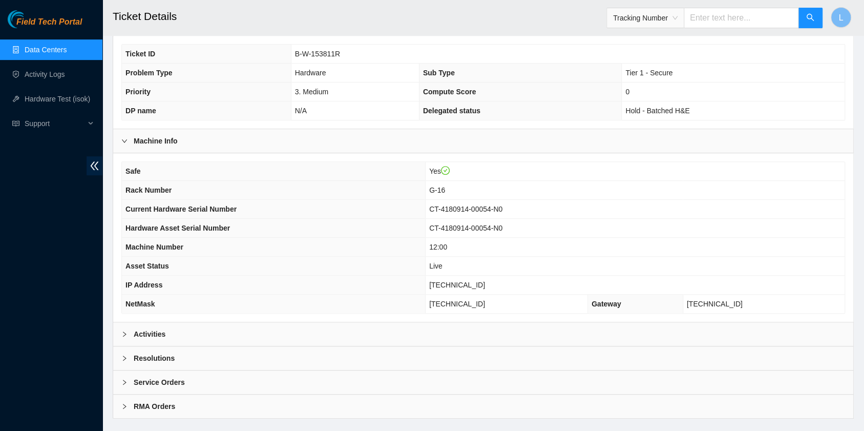
scroll to position [259, 0]
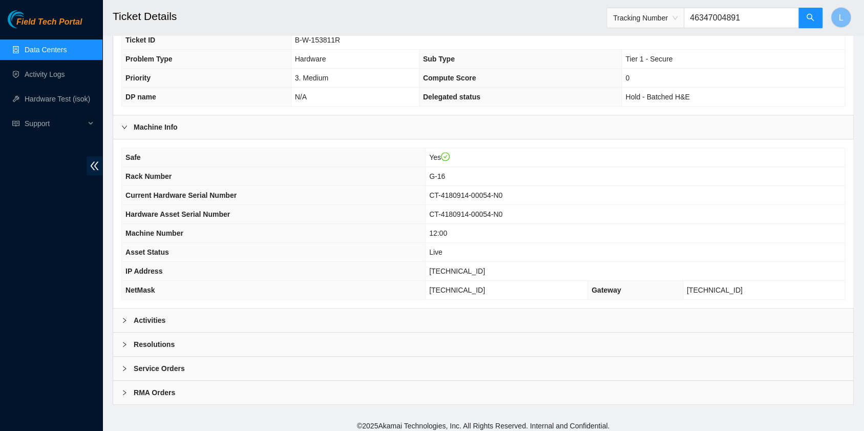
type input "463470048913"
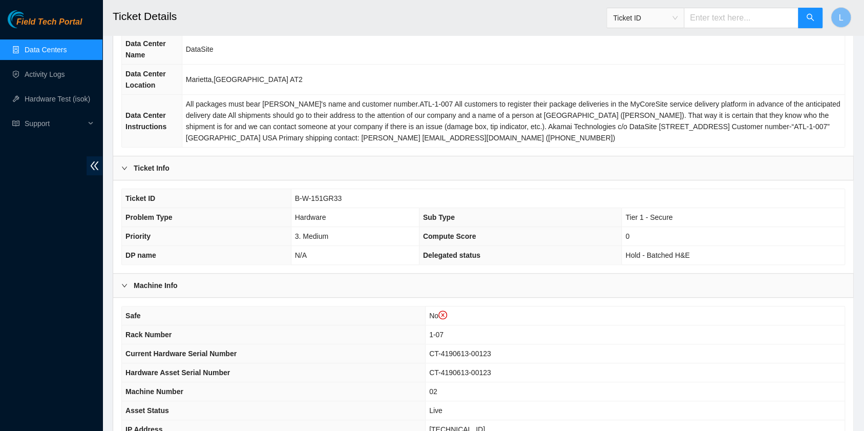
scroll to position [136, 0]
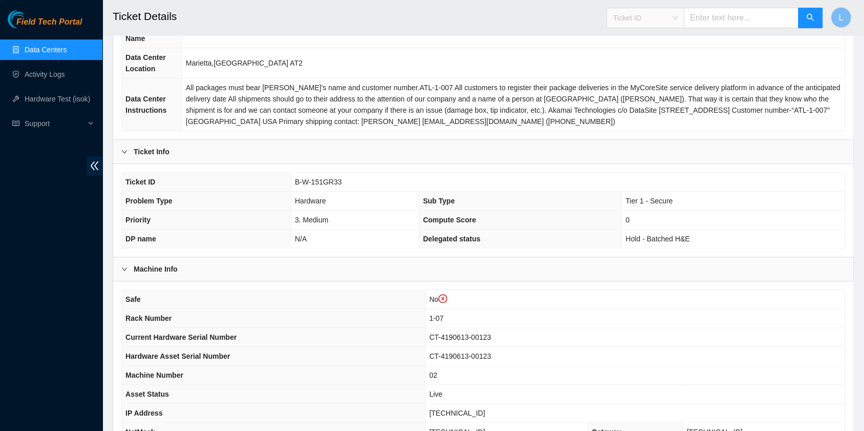
click at [684, 14] on div "Ticket ID" at bounding box center [645, 18] width 77 height 16
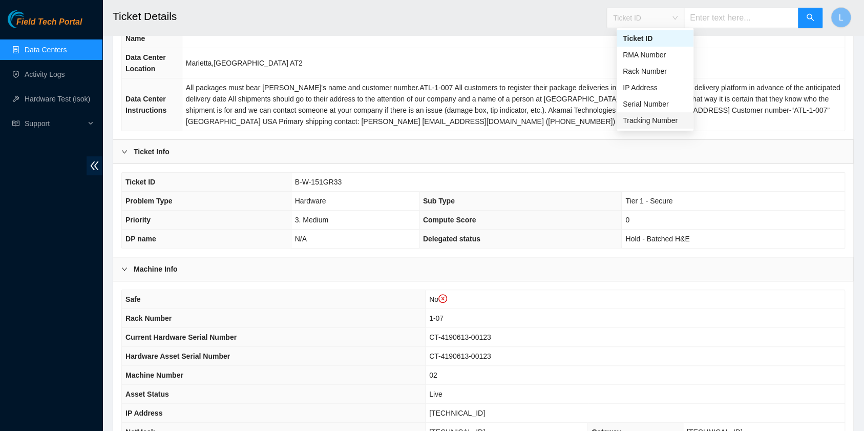
click at [647, 122] on div "Tracking Number" at bounding box center [655, 120] width 65 height 11
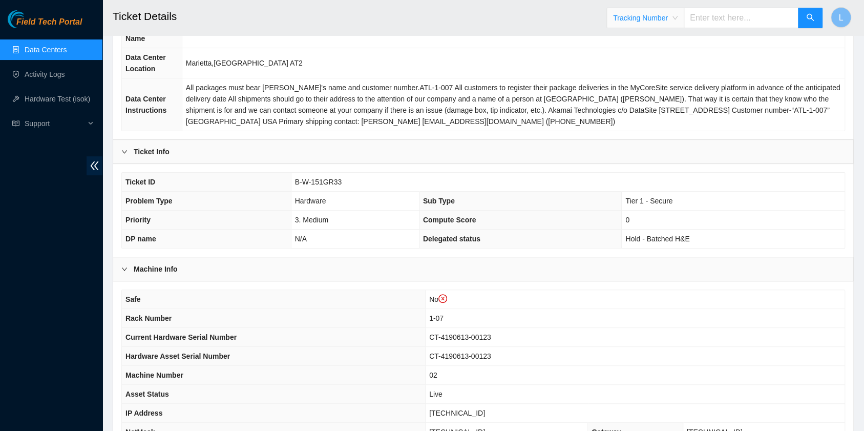
click at [721, 18] on input "text" at bounding box center [741, 18] width 115 height 20
type input "463470049015"
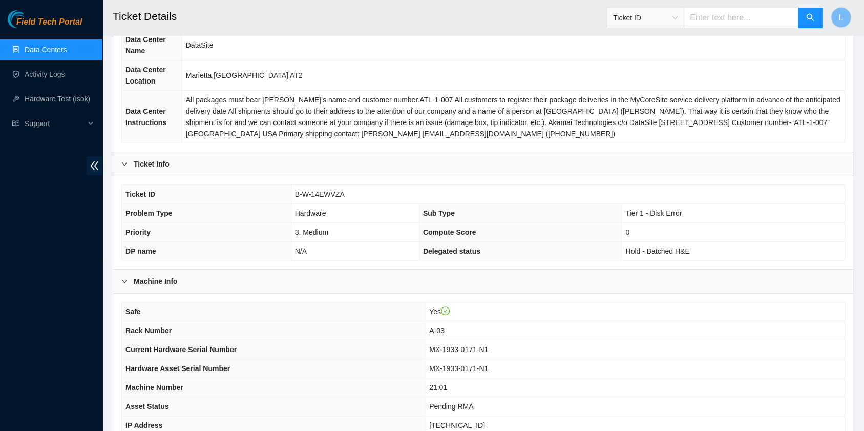
scroll to position [136, 0]
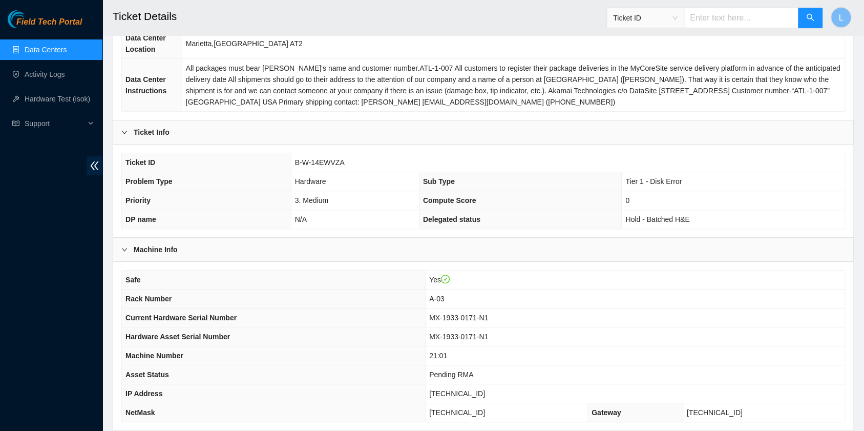
click at [678, 17] on span "Ticket ID" at bounding box center [645, 17] width 65 height 15
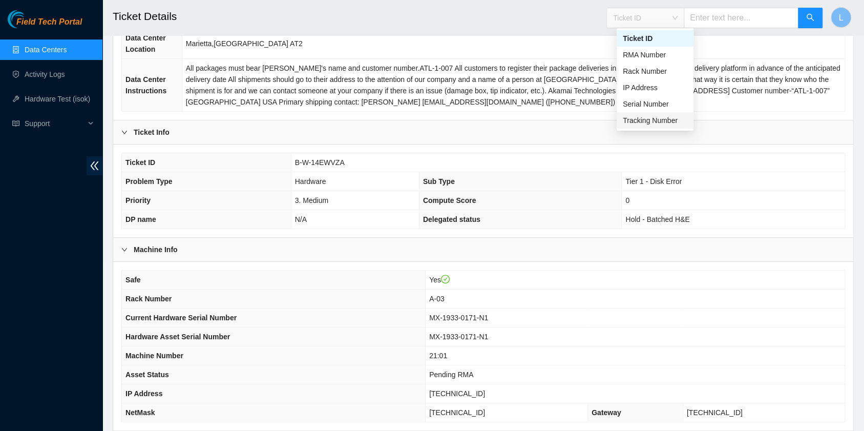
click at [654, 120] on div "Tracking Number" at bounding box center [655, 120] width 65 height 11
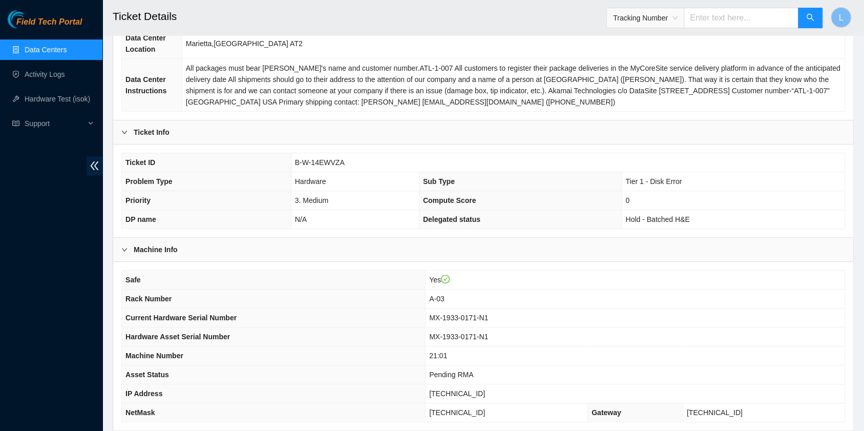
click at [719, 20] on input "text" at bounding box center [741, 18] width 115 height 20
type input "463470049552"
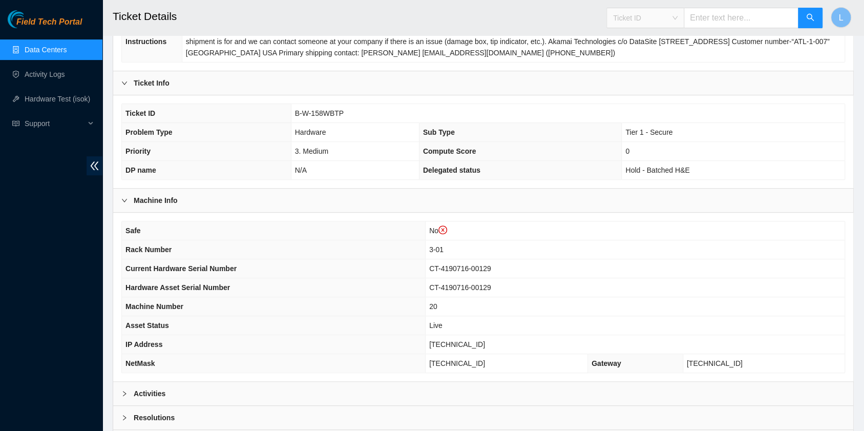
click at [678, 19] on span "Ticket ID" at bounding box center [645, 17] width 65 height 15
click at [668, 119] on div "Tracking Number" at bounding box center [655, 119] width 65 height 11
click at [733, 19] on input "text" at bounding box center [741, 18] width 115 height 20
type input "463470049416"
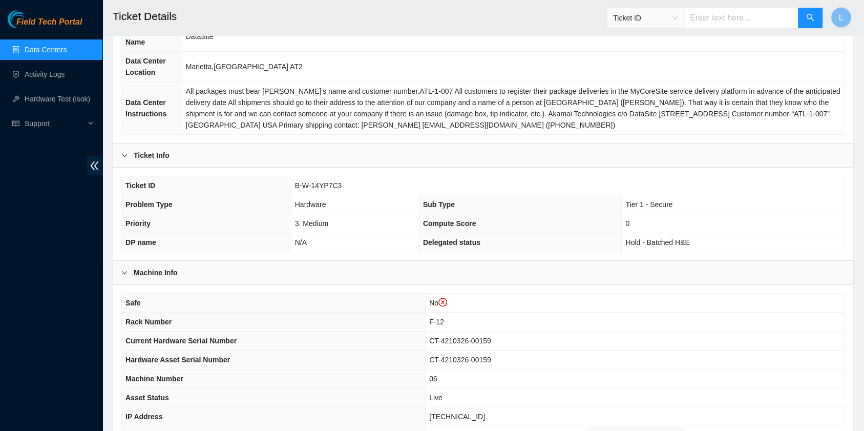
scroll to position [136, 0]
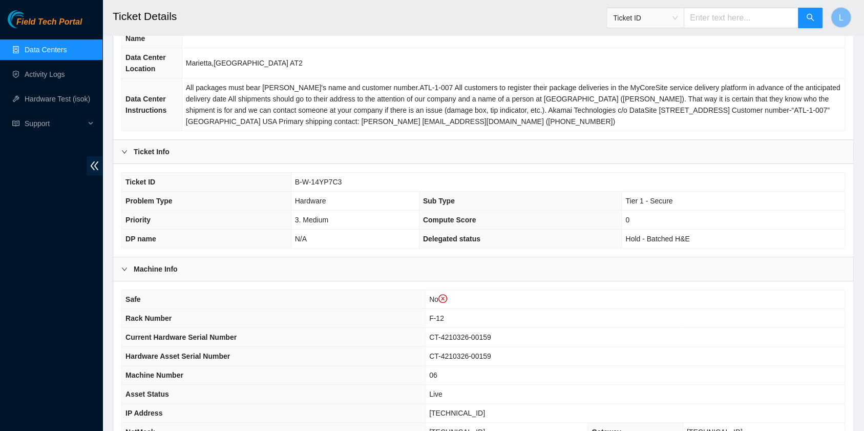
click at [37, 47] on link "Data Centers" at bounding box center [46, 50] width 42 height 8
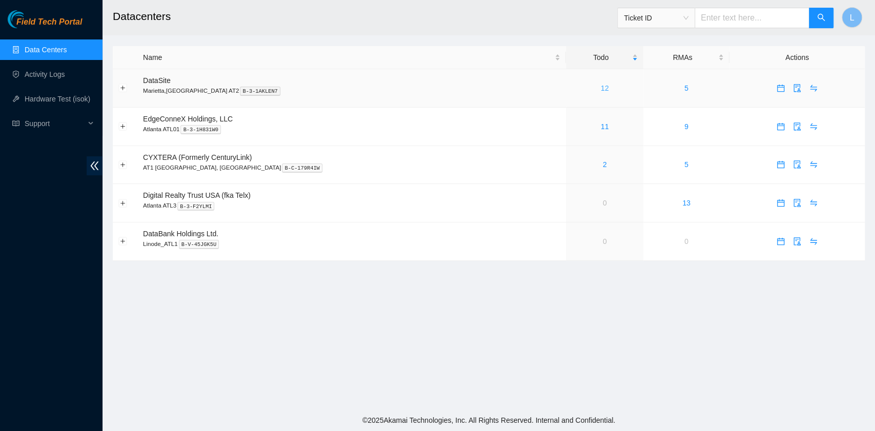
click at [600, 90] on link "12" at bounding box center [604, 88] width 8 height 8
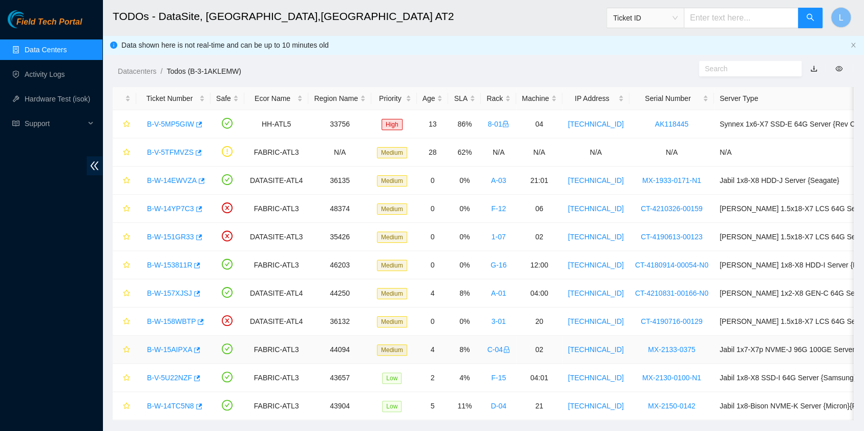
click at [170, 349] on link "B-W-15AIPXA" at bounding box center [169, 349] width 45 height 8
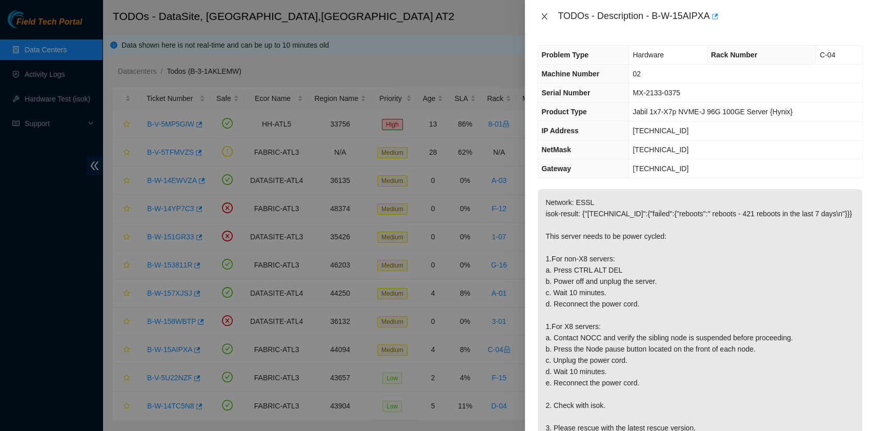
click at [547, 18] on icon "close" at bounding box center [544, 16] width 8 height 8
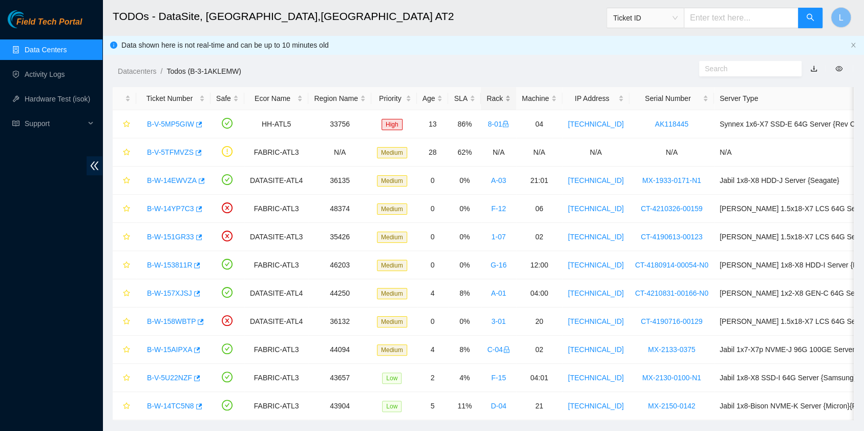
click at [487, 99] on div "Rack" at bounding box center [499, 98] width 24 height 11
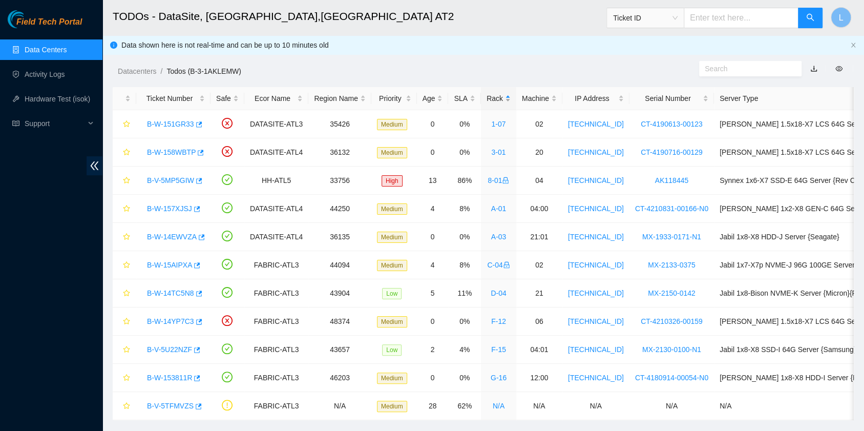
click at [487, 99] on div "Rack" at bounding box center [499, 98] width 24 height 11
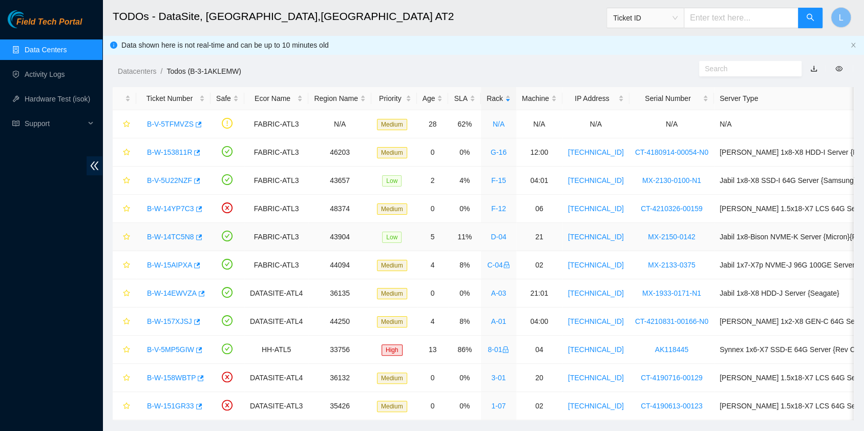
click at [178, 237] on link "B-W-14TC5N8" at bounding box center [170, 237] width 47 height 8
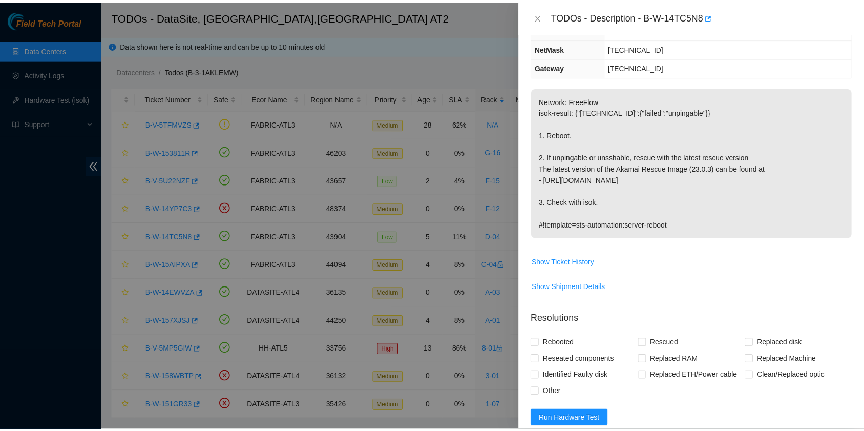
scroll to position [136, 0]
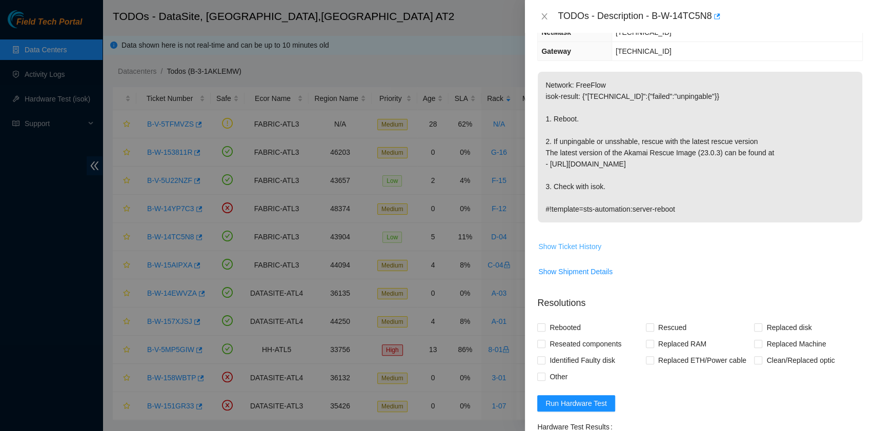
click at [571, 246] on span "Show Ticket History" at bounding box center [569, 246] width 63 height 11
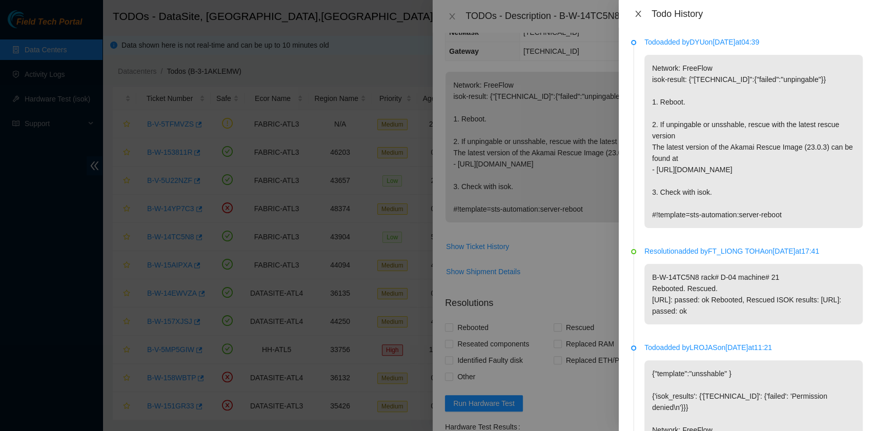
click at [635, 12] on icon "close" at bounding box center [638, 14] width 8 height 8
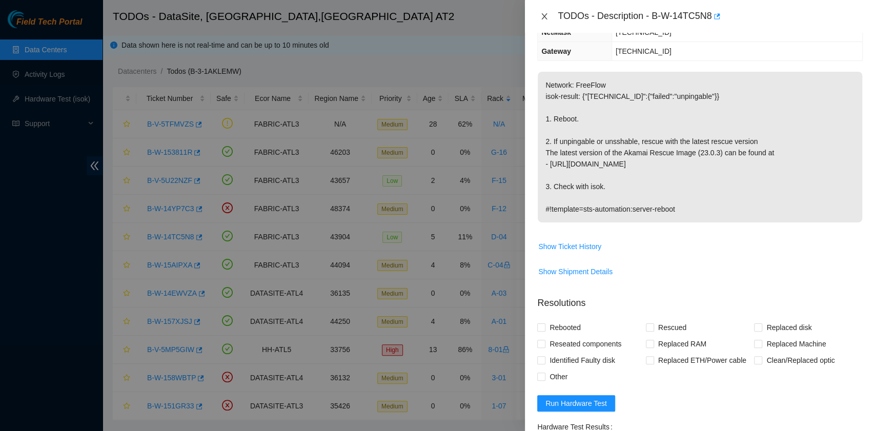
click at [546, 19] on icon "close" at bounding box center [545, 16] width 6 height 6
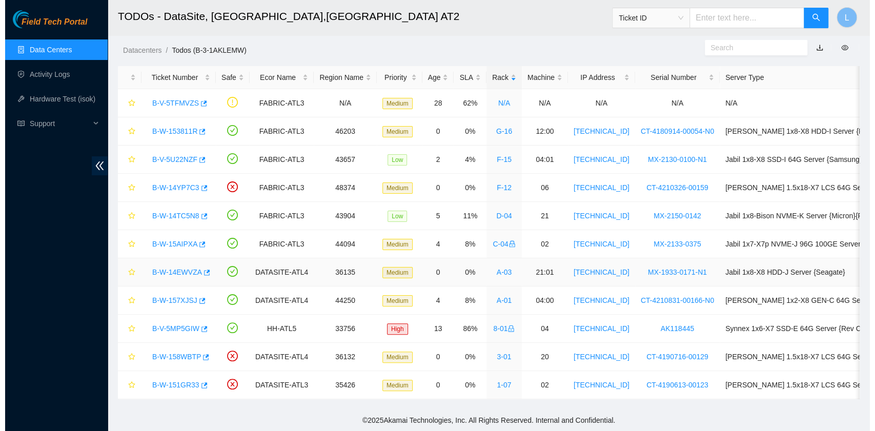
scroll to position [0, 0]
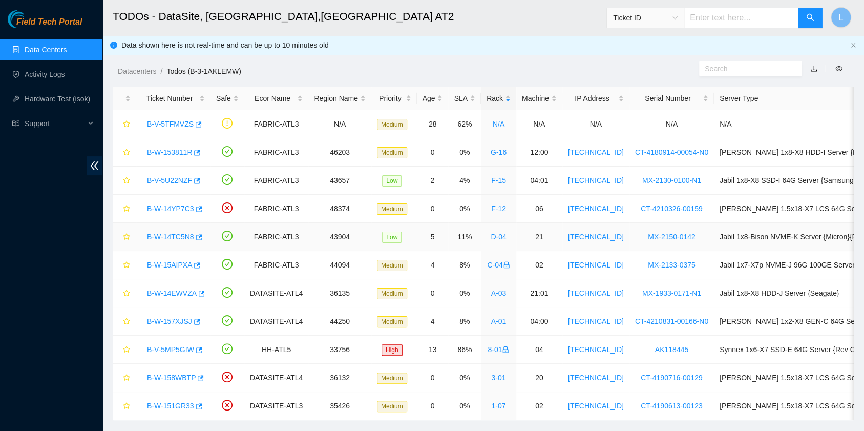
click at [160, 234] on link "B-W-14TC5N8" at bounding box center [170, 237] width 47 height 8
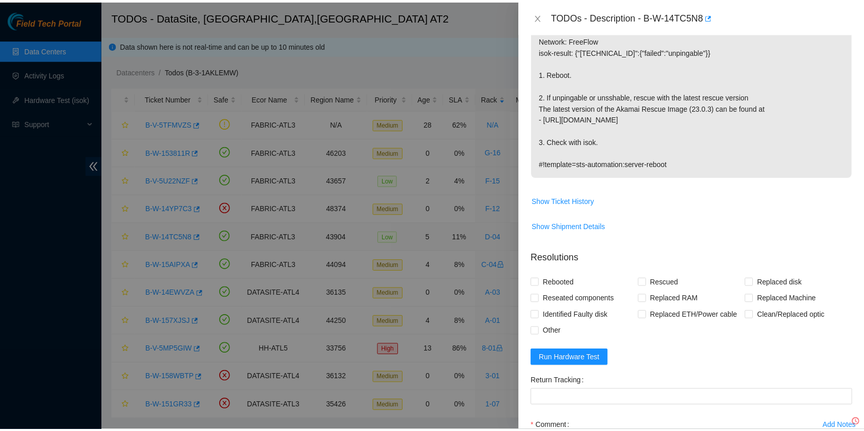
scroll to position [136, 0]
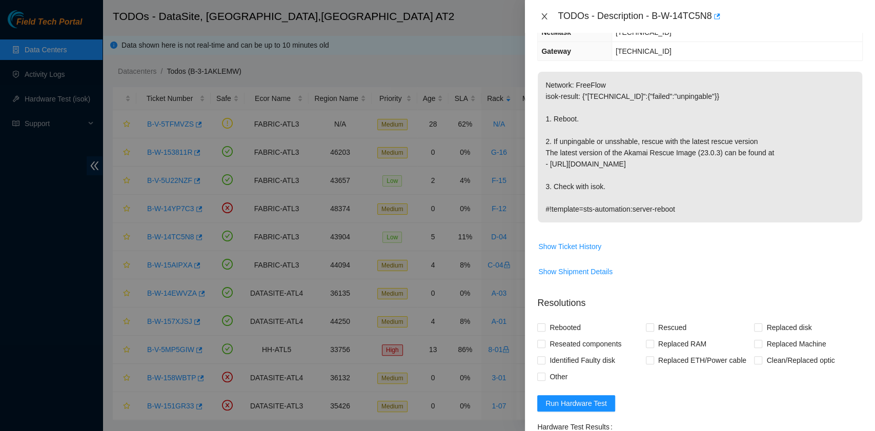
click at [546, 13] on icon "close" at bounding box center [544, 16] width 8 height 8
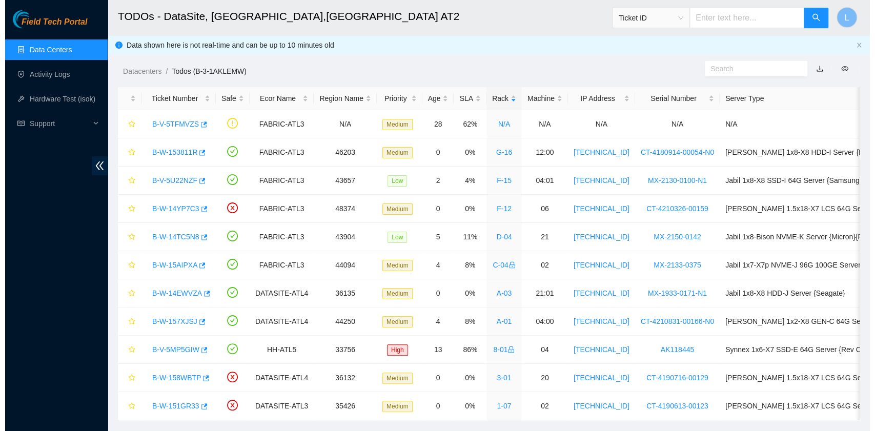
scroll to position [181, 0]
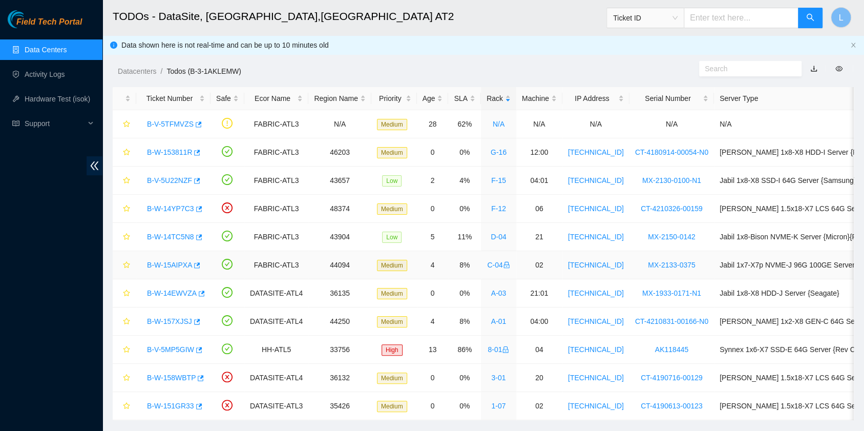
click at [170, 261] on link "B-W-15AIPXA" at bounding box center [169, 265] width 45 height 8
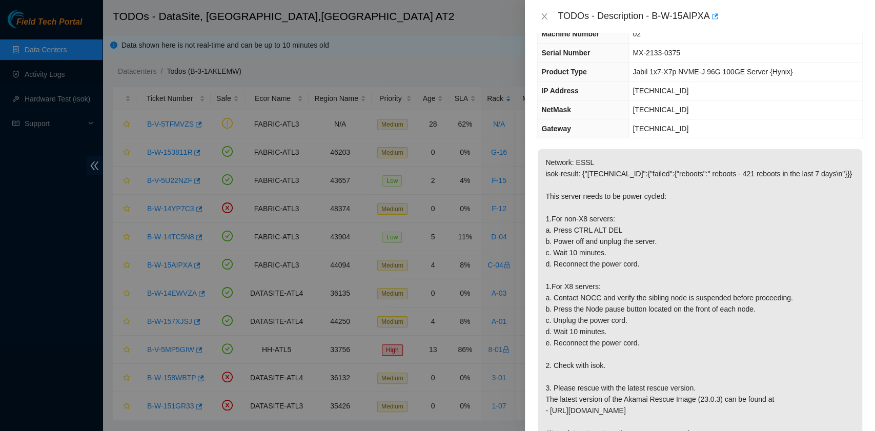
scroll to position [0, 0]
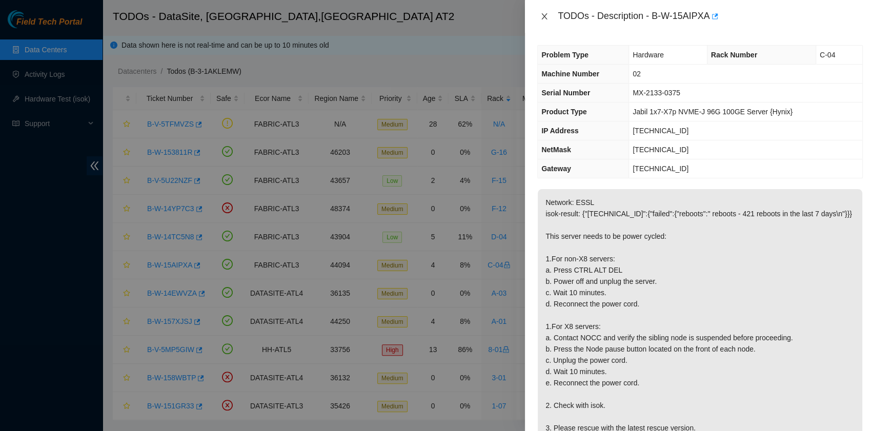
click at [546, 20] on icon "close" at bounding box center [544, 16] width 8 height 8
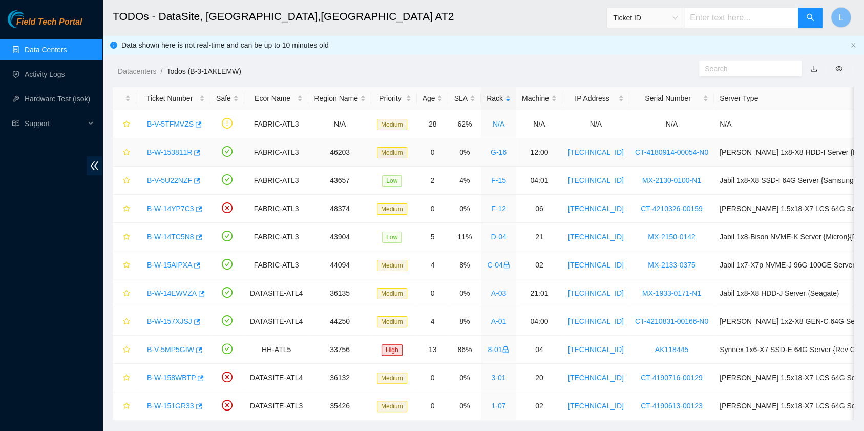
click at [181, 152] on link "B-W-153811R" at bounding box center [169, 152] width 45 height 8
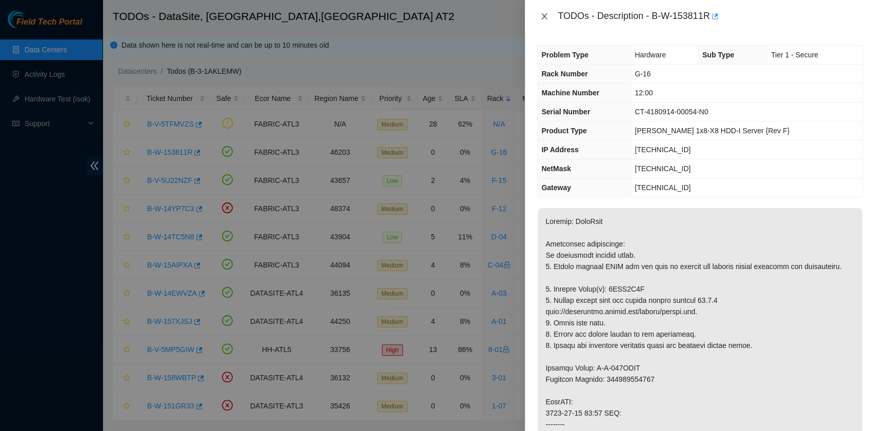
click at [546, 15] on icon "close" at bounding box center [544, 16] width 8 height 8
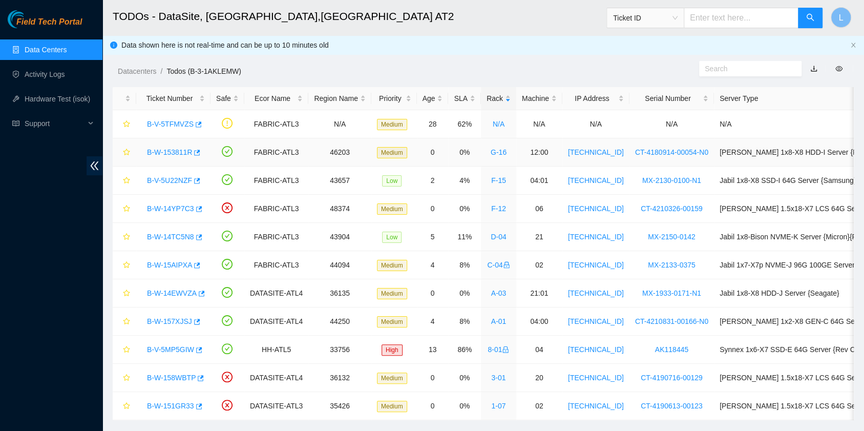
click at [173, 152] on link "B-W-153811R" at bounding box center [169, 152] width 45 height 8
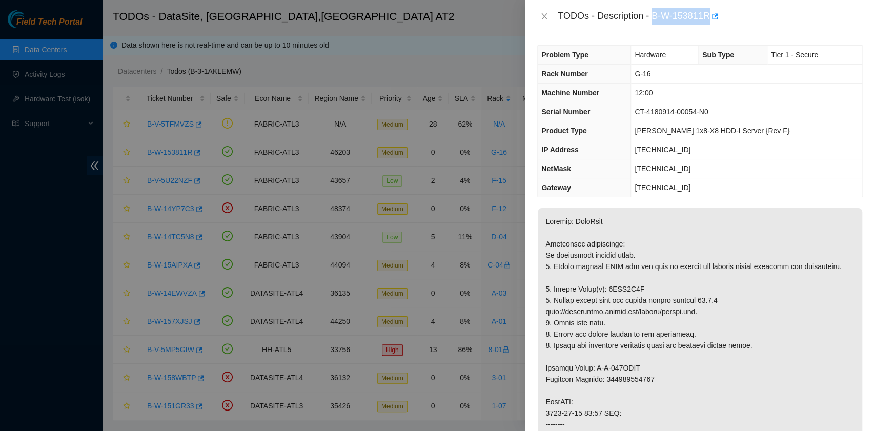
drag, startPoint x: 652, startPoint y: 18, endPoint x: 710, endPoint y: 22, distance: 57.5
click at [710, 22] on div "TODOs - Description - B-W-153811R" at bounding box center [709, 16] width 305 height 16
copy div "B-W-153811R"
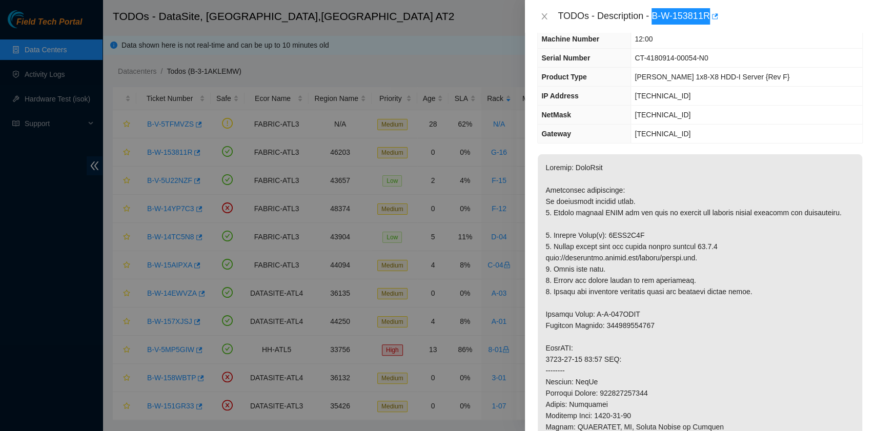
scroll to position [68, 0]
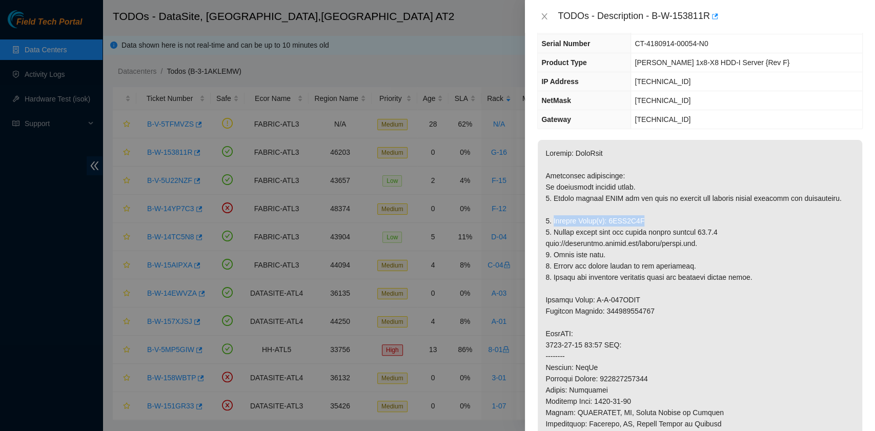
drag, startPoint x: 552, startPoint y: 231, endPoint x: 644, endPoint y: 231, distance: 92.2
click at [644, 231] on p at bounding box center [699, 379] width 324 height 478
copy p "Replace Drive(s): 0DGW1U4H"
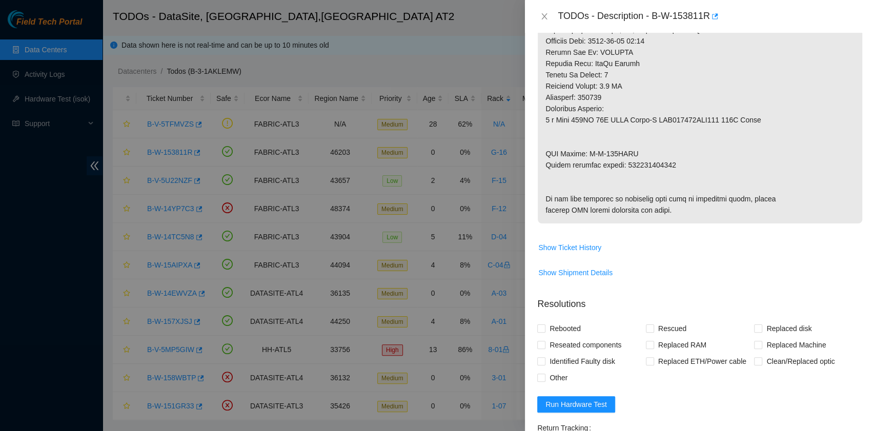
scroll to position [546, 0]
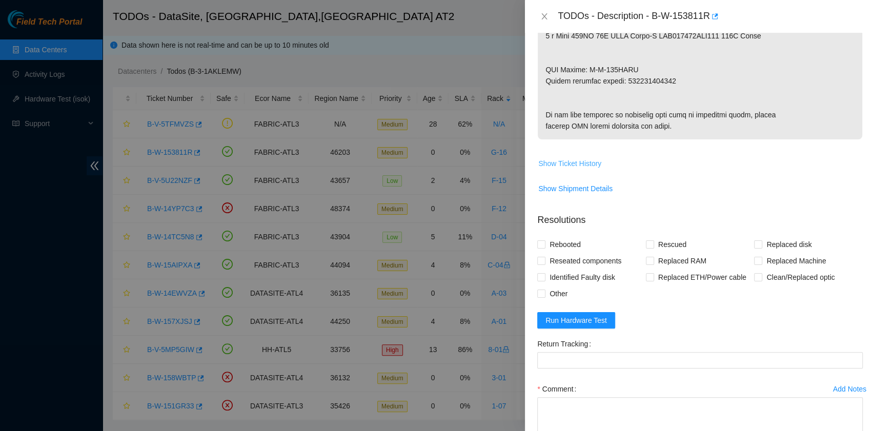
click at [589, 169] on span "Show Ticket History" at bounding box center [569, 163] width 63 height 11
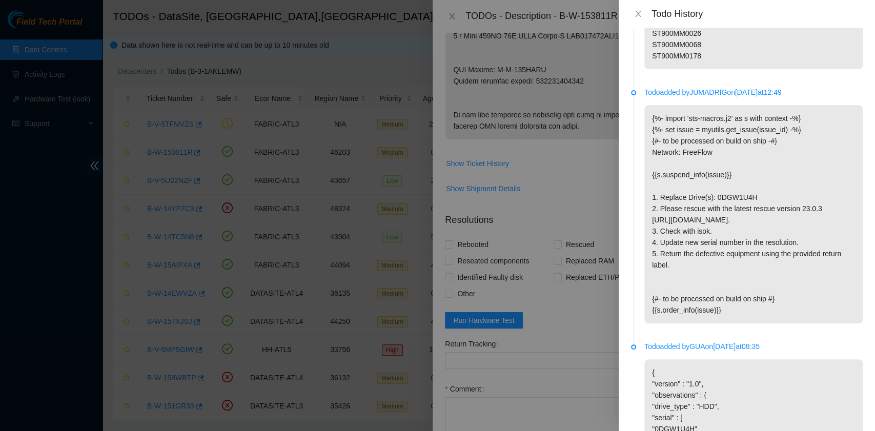
scroll to position [1043, 0]
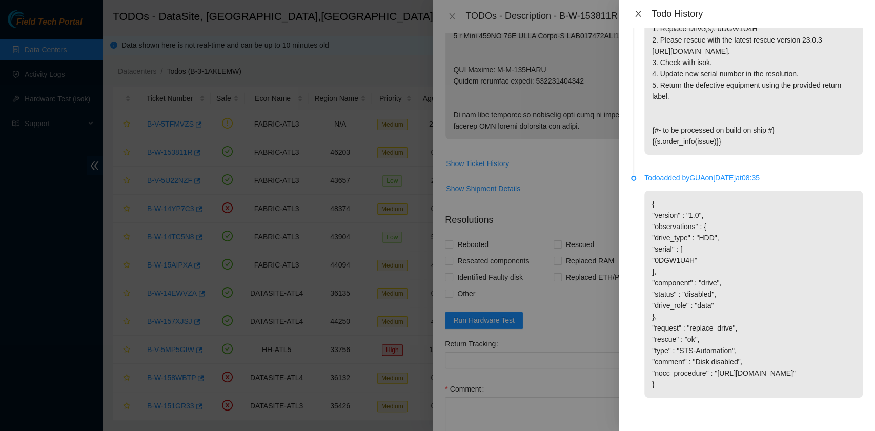
click at [640, 12] on icon "close" at bounding box center [638, 14] width 8 height 8
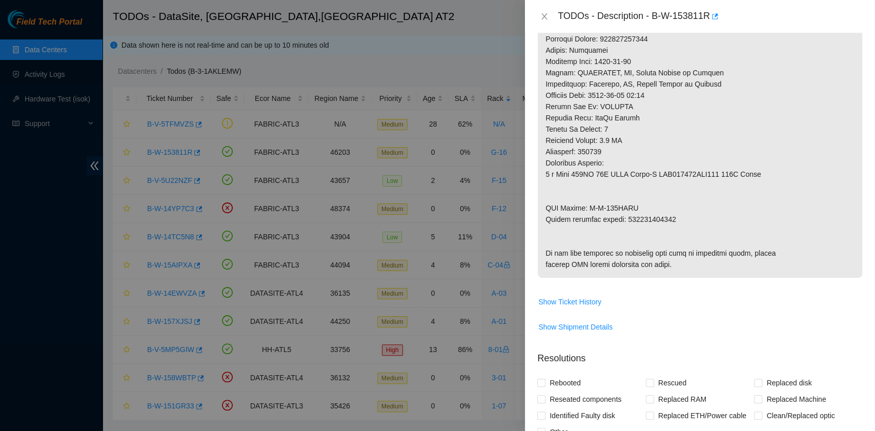
scroll to position [410, 0]
drag, startPoint x: 545, startPoint y: 227, endPoint x: 670, endPoint y: 232, distance: 125.1
click at [670, 232] on p at bounding box center [699, 37] width 324 height 478
copy p "Return tracking number: 463470048946"
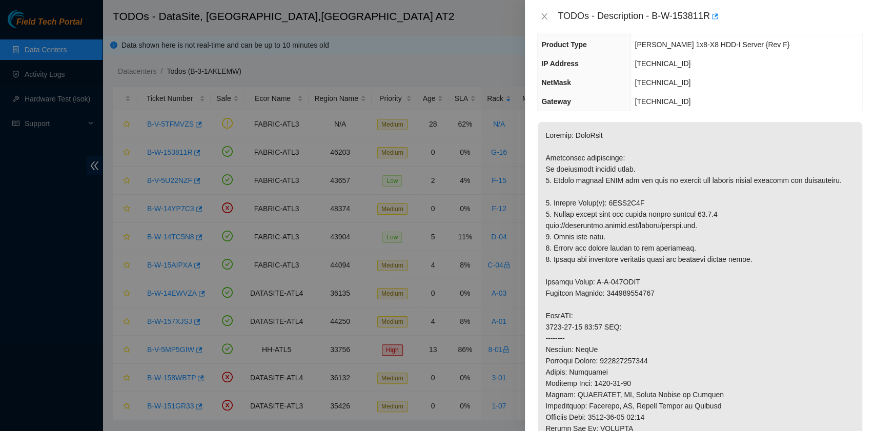
scroll to position [0, 0]
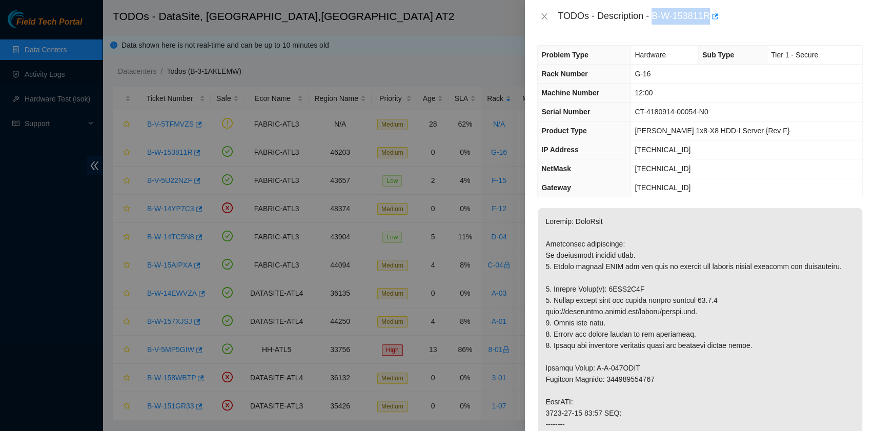
drag, startPoint x: 654, startPoint y: 15, endPoint x: 710, endPoint y: 16, distance: 55.9
click at [710, 16] on div "TODOs - Description - B-W-153811R" at bounding box center [709, 16] width 305 height 16
copy div "B-W-153811R"
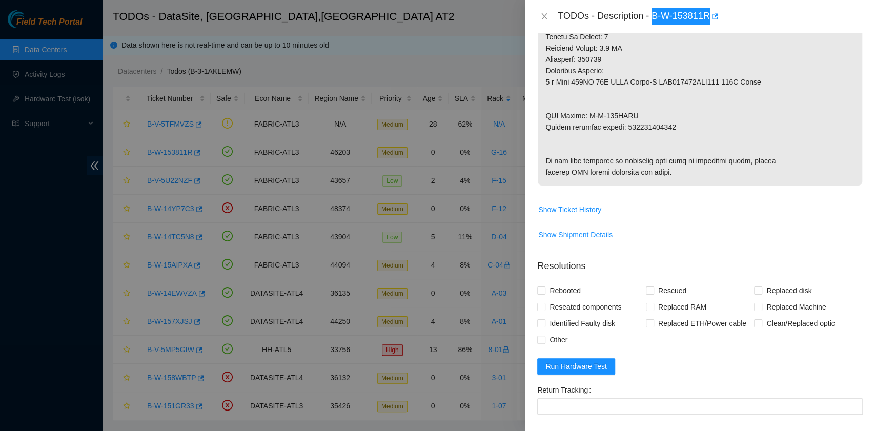
scroll to position [665, 0]
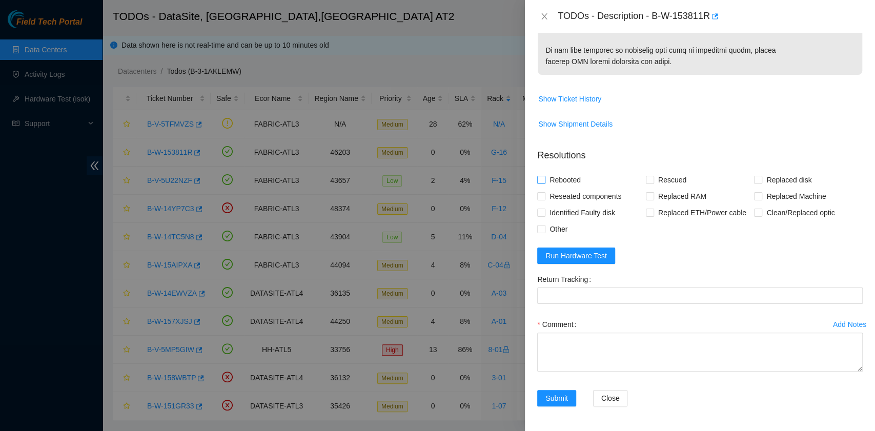
click at [575, 178] on span "Rebooted" at bounding box center [564, 180] width 39 height 16
click at [544, 178] on input "Rebooted" at bounding box center [540, 179] width 7 height 7
checkbox input "true"
click at [647, 182] on input "Rescued" at bounding box center [649, 179] width 7 height 7
checkbox input "true"
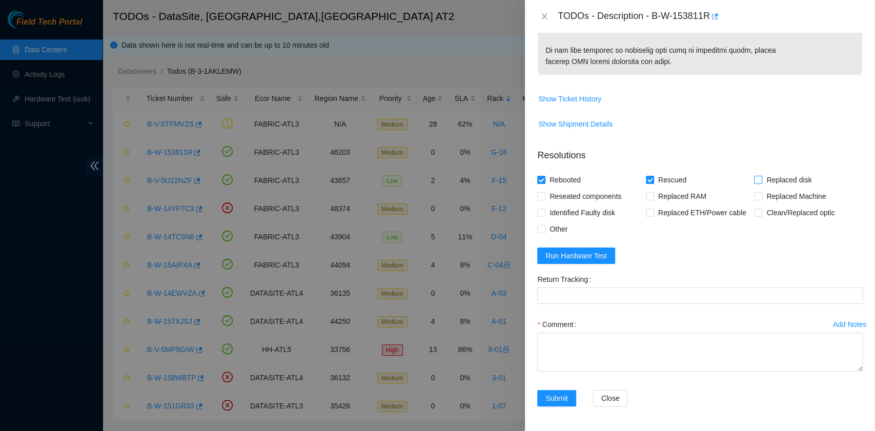
click at [754, 178] on input "Replaced disk" at bounding box center [757, 179] width 7 height 7
checkbox input "true"
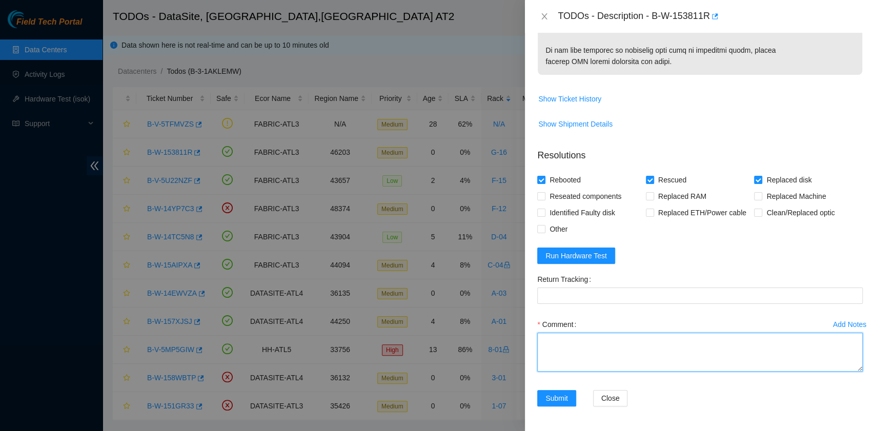
click at [603, 342] on textarea "Comment" at bounding box center [699, 352] width 325 height 39
paste textarea "B-W-153811R rack# G-16 machine# 12:00 Replaced drive 0DGW1U4H with 0DGSAKF Retu…"
drag, startPoint x: 675, startPoint y: 358, endPoint x: 622, endPoint y: 358, distance: 53.3
click at [622, 358] on textarea "B-W-153811R rack# G-16 machine# 12:00 Replaced drive 0DGW1U4H with 0DGSAKF Retu…" at bounding box center [699, 352] width 325 height 39
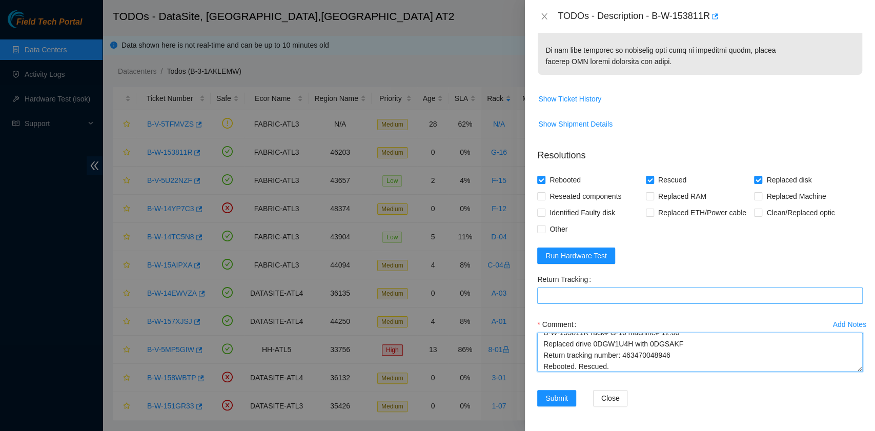
type textarea "B-W-153811R rack# G-16 machine# 12:00 Replaced drive 0DGW1U4H with 0DGSAKF Retu…"
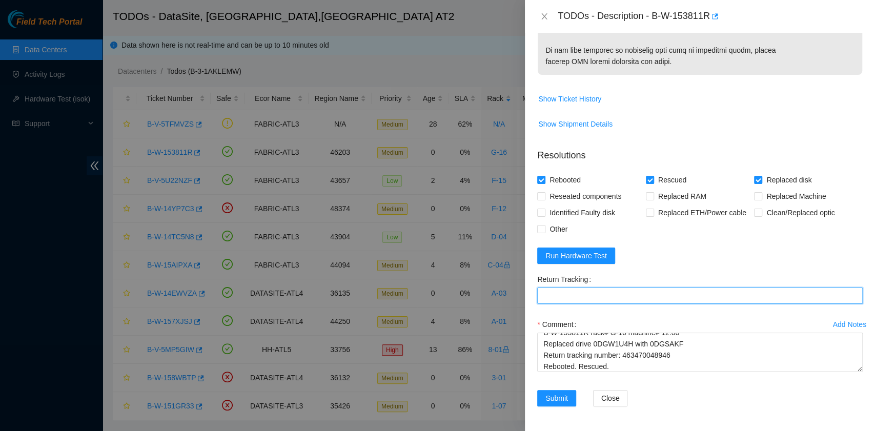
click at [565, 294] on Tracking "Return Tracking" at bounding box center [699, 295] width 325 height 16
paste Tracking "463470048946"
type Tracking "463470048946"
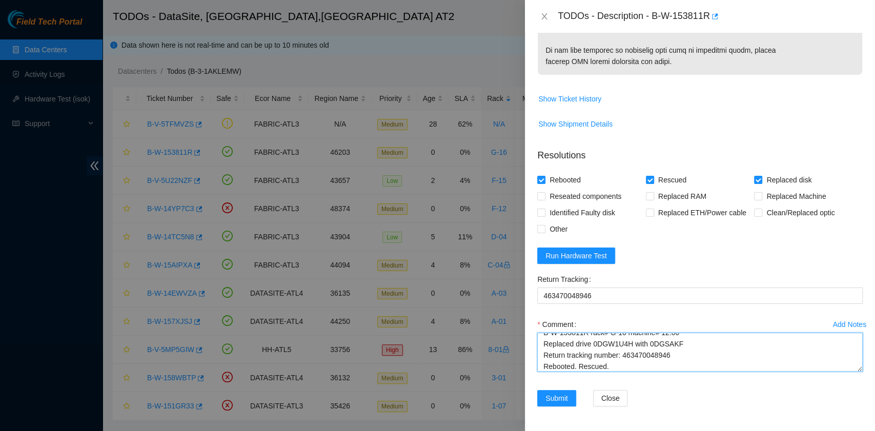
click at [637, 366] on textarea "B-W-153811R rack# G-16 machine# 12:00 Replaced drive 0DGW1U4H with 0DGSAKF Retu…" at bounding box center [699, 352] width 325 height 39
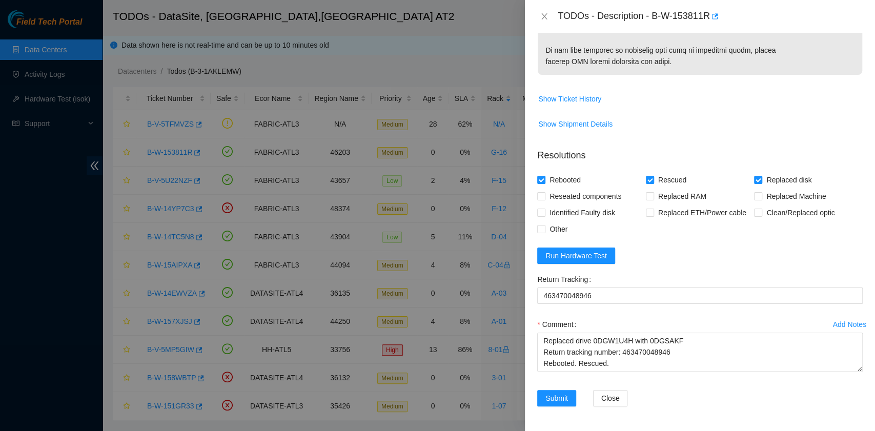
scroll to position [665, 0]
click at [600, 257] on span "Run Hardware Test" at bounding box center [575, 255] width 61 height 11
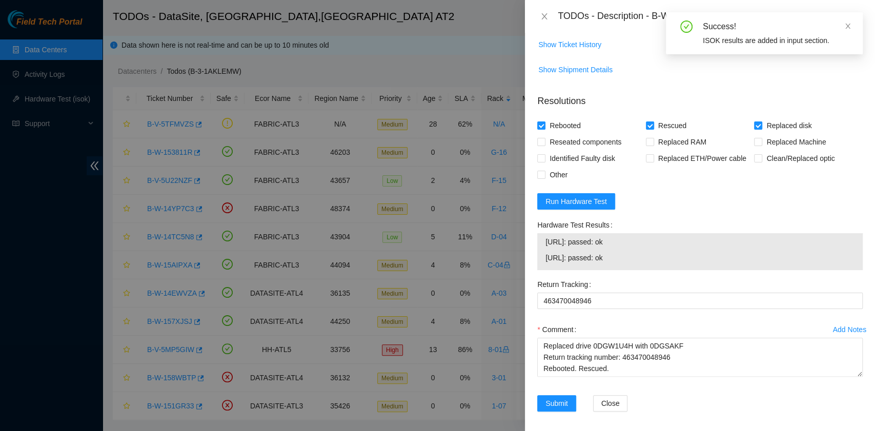
drag, startPoint x: 630, startPoint y: 312, endPoint x: 540, endPoint y: 308, distance: 90.2
click at [540, 270] on div "23.220.74.90: passed: ok 23.220.74.91: passed: ok" at bounding box center [699, 251] width 325 height 37
copy tbody "23.220.74.90: passed: ok 23.220.74.91: passed: ok"
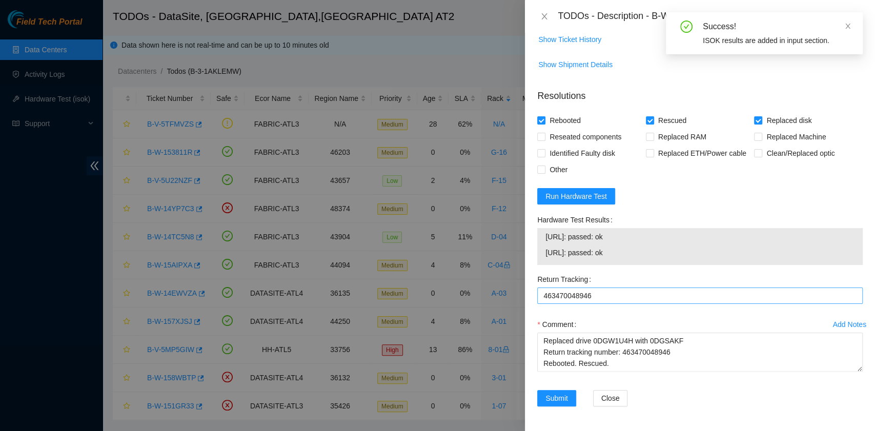
scroll to position [724, 0]
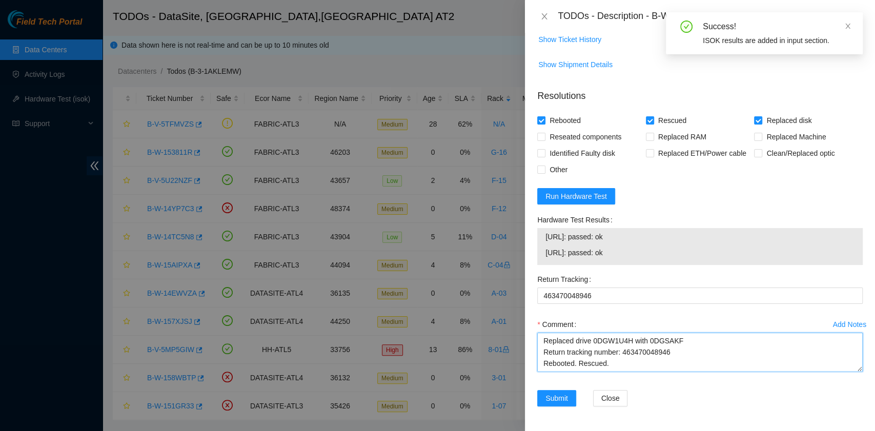
click at [606, 366] on textarea "B-W-153811R rack# G-16 machine# 12:00 Replaced drive 0DGW1U4H with 0DGSAKF Retu…" at bounding box center [699, 352] width 325 height 39
paste textarea "23.220.74.90: passed: ok 23.220.74.91: passed: ok"
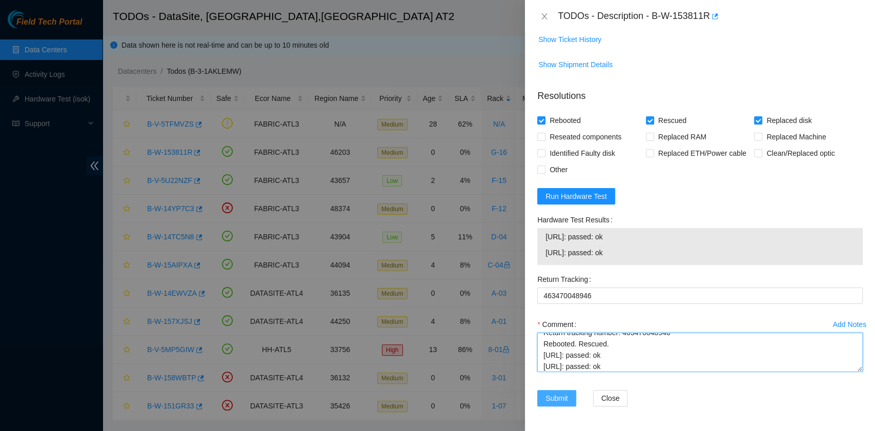
type textarea "B-W-153811R rack# G-16 machine# 12:00 Replaced drive 0DGW1U4H with 0DGSAKF Retu…"
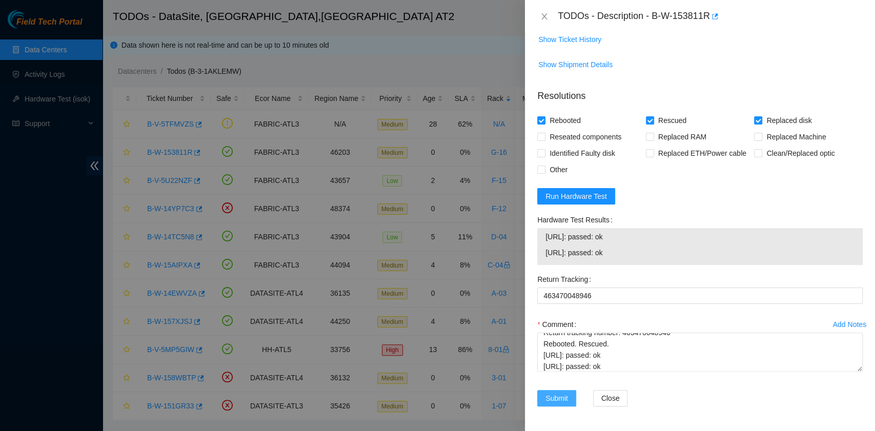
click at [549, 404] on button "Submit" at bounding box center [556, 398] width 39 height 16
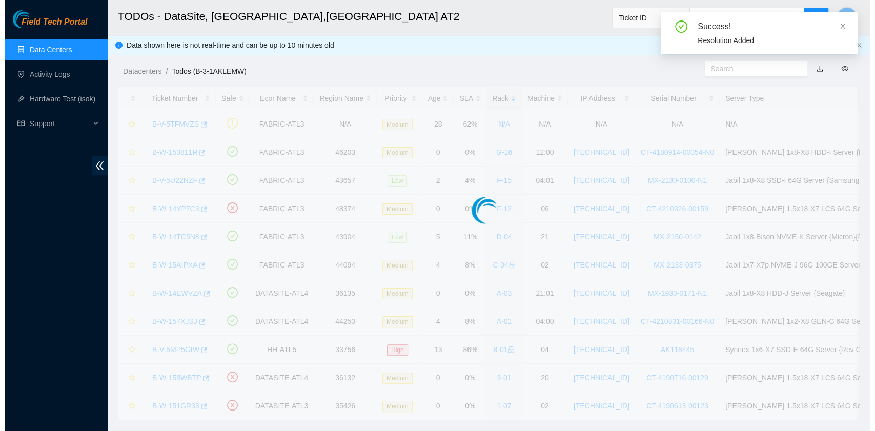
scroll to position [232, 0]
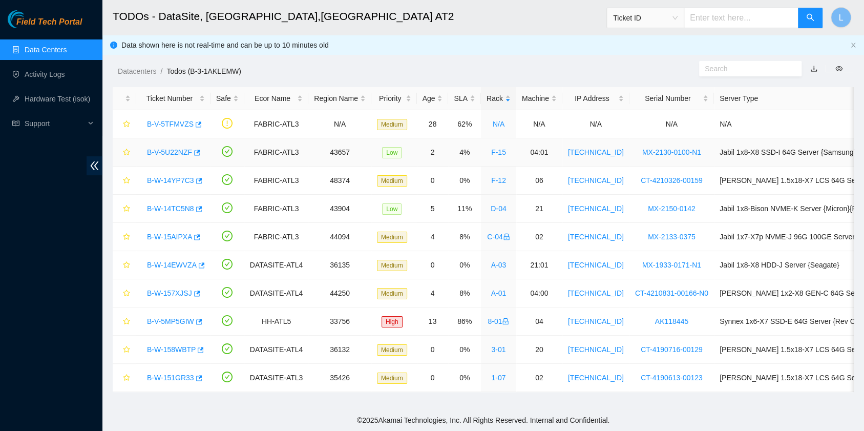
click at [183, 153] on link "B-V-5U22NZF" at bounding box center [169, 152] width 45 height 8
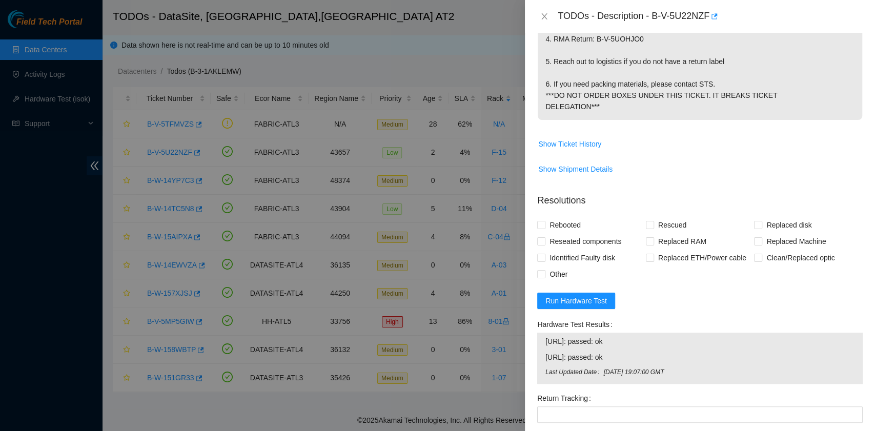
scroll to position [490, 0]
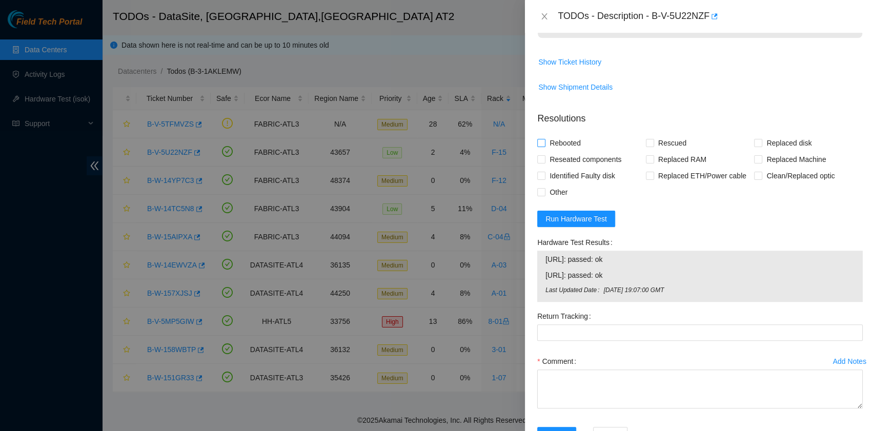
click at [568, 151] on span "Rebooted" at bounding box center [564, 143] width 39 height 16
click at [544, 146] on input "Rebooted" at bounding box center [540, 142] width 7 height 7
click at [568, 151] on span "Rebooted" at bounding box center [564, 143] width 39 height 16
click at [544, 146] on input "Rebooted" at bounding box center [540, 142] width 7 height 7
checkbox input "false"
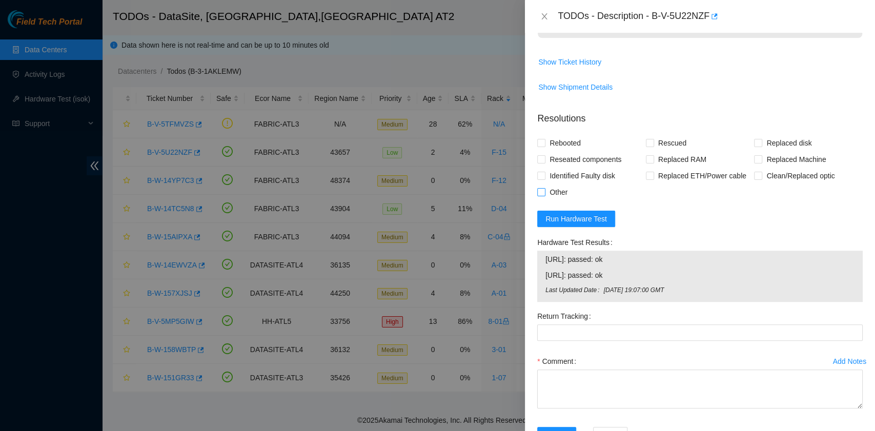
click at [553, 200] on span "Other" at bounding box center [558, 192] width 26 height 16
click at [544, 195] on input "Other" at bounding box center [540, 191] width 7 height 7
checkbox input "true"
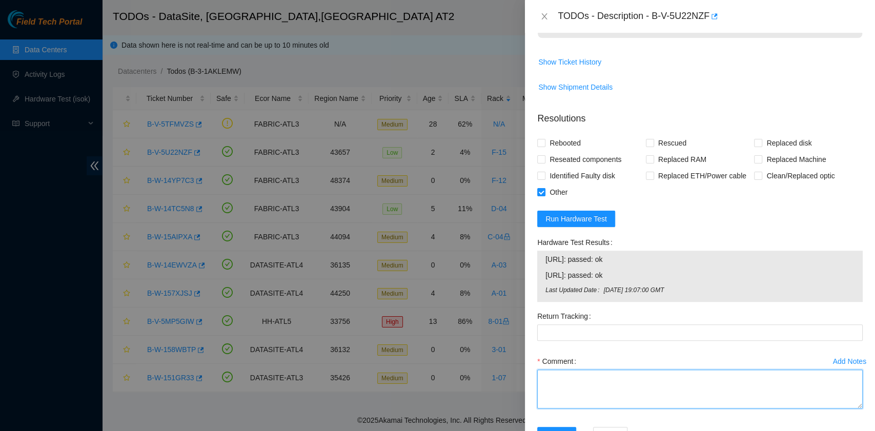
click at [592, 408] on textarea "Comment" at bounding box center [699, 388] width 325 height 39
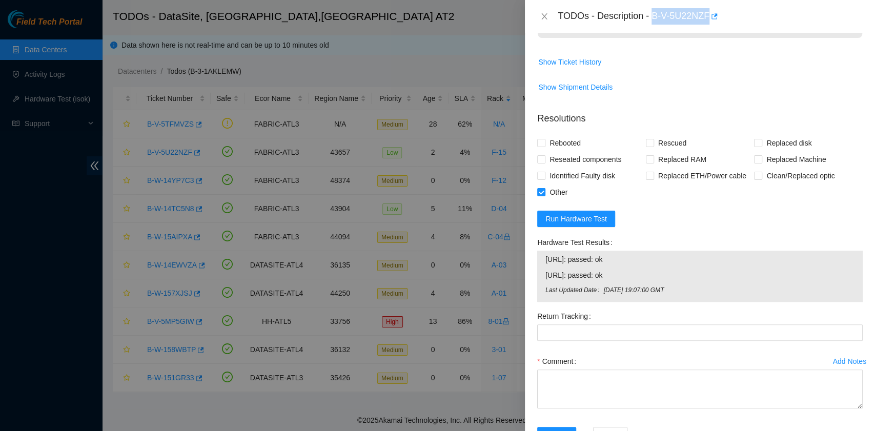
drag, startPoint x: 654, startPoint y: 15, endPoint x: 709, endPoint y: 17, distance: 54.4
click at [709, 17] on div "TODOs - Description - B-V-5U22NZF" at bounding box center [709, 16] width 305 height 16
copy div "B-V-5U22NZF"
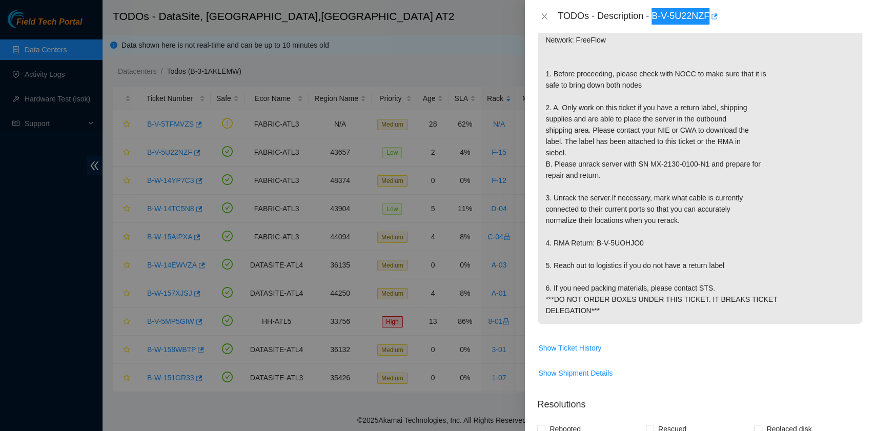
scroll to position [217, 0]
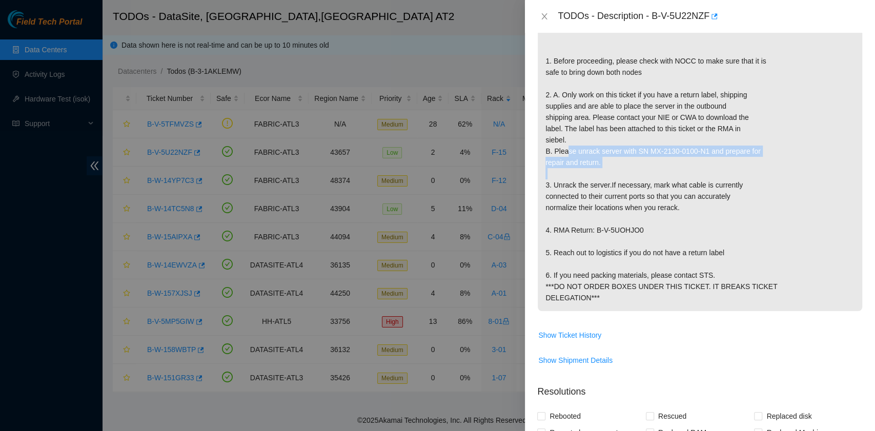
drag, startPoint x: 553, startPoint y: 168, endPoint x: 617, endPoint y: 180, distance: 64.6
click at [617, 180] on p "{'isok_results': {'184.27.176.6': {'passed': 'ok'}, '184.27.176.7': {'failed': …" at bounding box center [699, 151] width 324 height 320
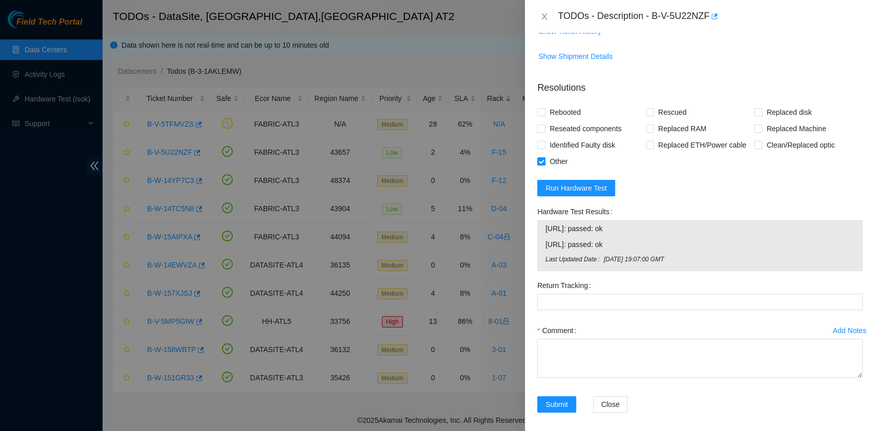
scroll to position [558, 0]
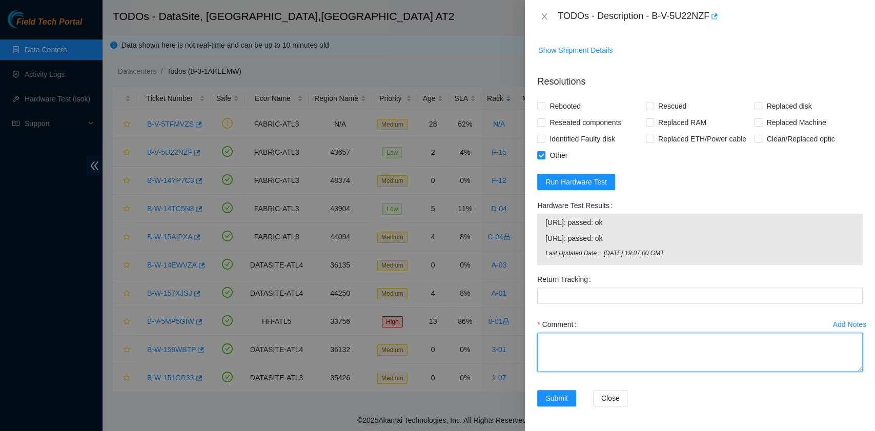
click at [604, 354] on textarea "Comment" at bounding box center [699, 352] width 325 height 39
paste textarea "B-V-5U22NZF rack# F-15 machine# 04:01 Received return shipping label from Richa…"
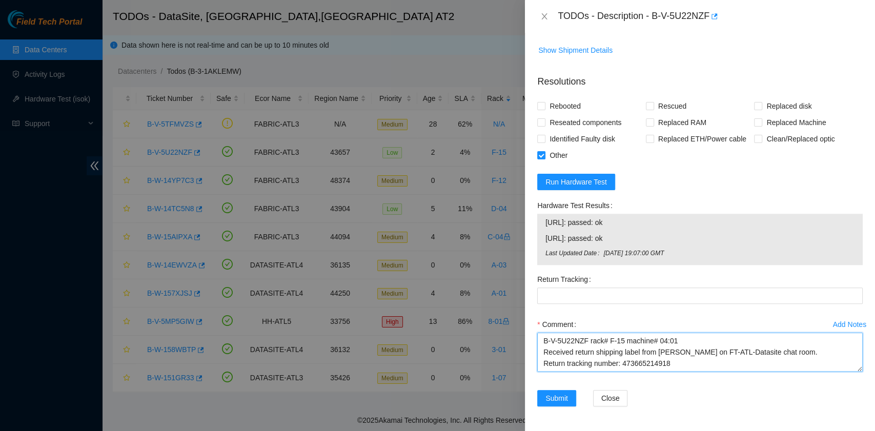
scroll to position [19, 0]
drag, startPoint x: 622, startPoint y: 347, endPoint x: 667, endPoint y: 340, distance: 45.6
click at [667, 340] on textarea "B-V-5U22NZF rack# F-15 machine# 04:01 Received return shipping label from Richa…" at bounding box center [699, 352] width 325 height 39
type textarea "B-V-5U22NZF rack# F-15 machine# 04:01 Received return shipping label from Richa…"
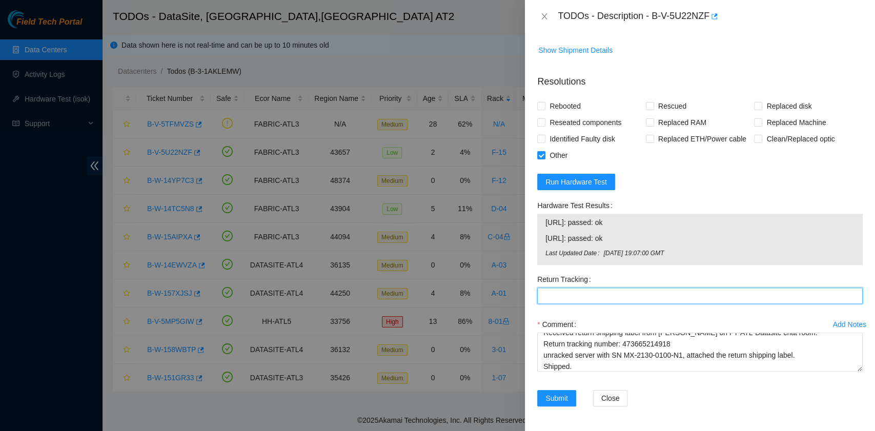
click at [600, 290] on Tracking "Return Tracking" at bounding box center [699, 295] width 325 height 16
paste Tracking "473665214918"
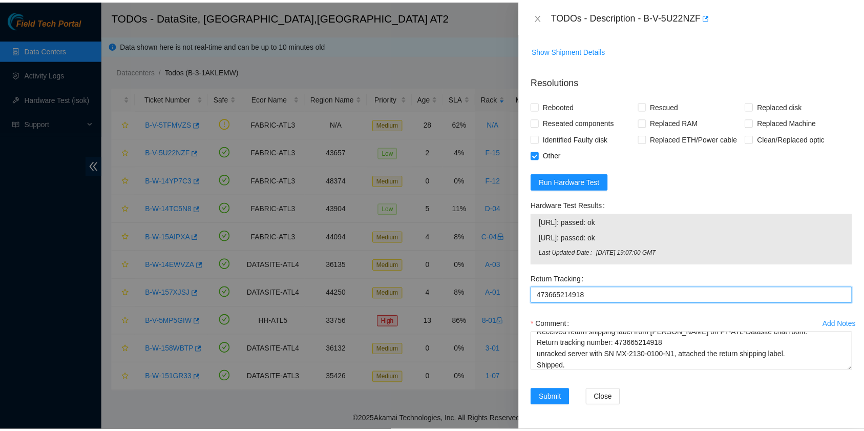
scroll to position [558, 0]
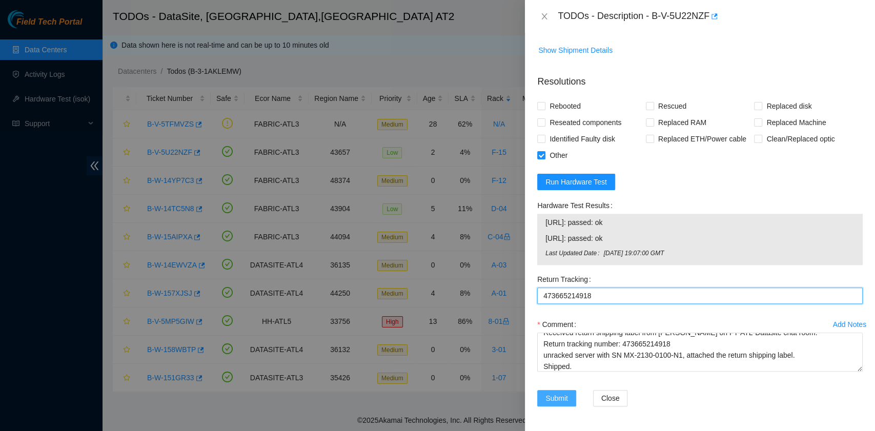
type Tracking "473665214918"
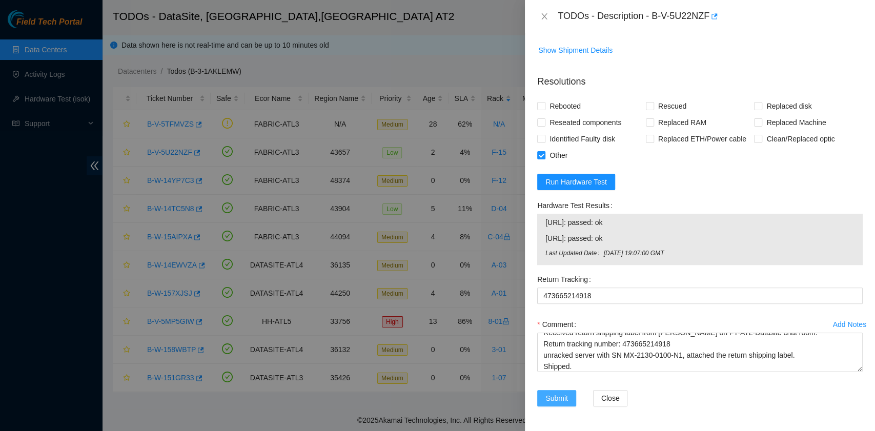
click at [556, 395] on span "Submit" at bounding box center [556, 397] width 23 height 11
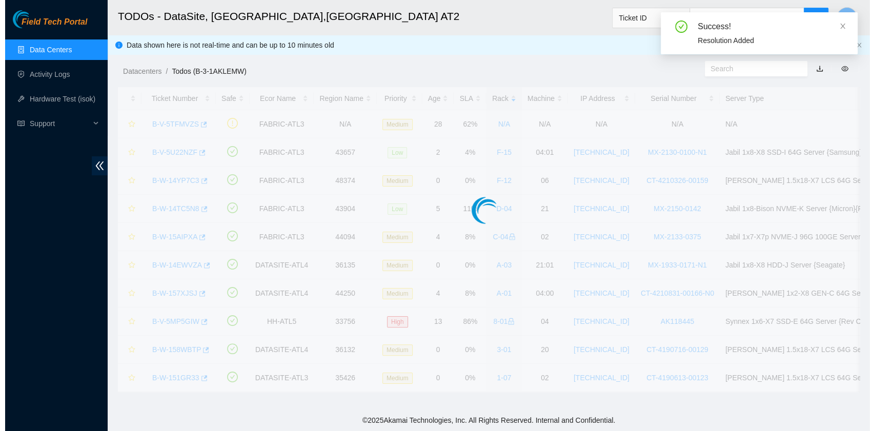
scroll to position [246, 0]
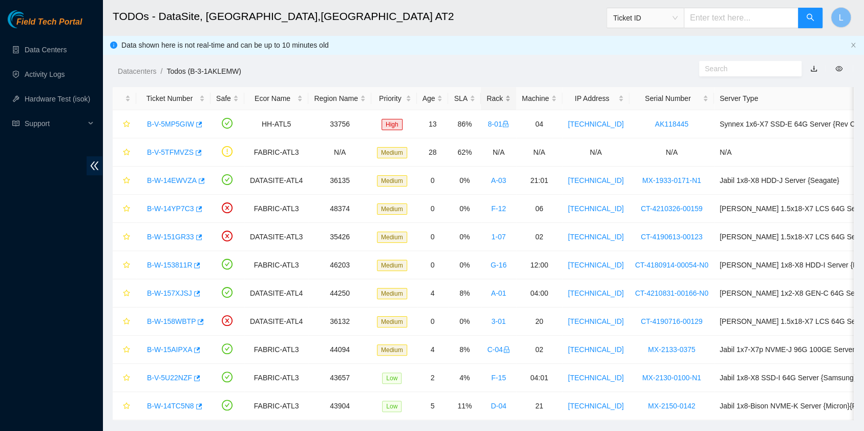
click at [487, 98] on div "Rack" at bounding box center [499, 98] width 24 height 11
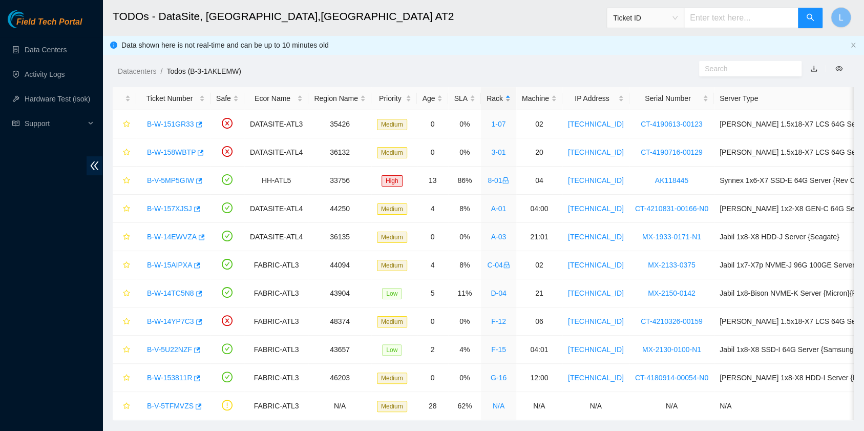
click at [487, 98] on div "Rack" at bounding box center [499, 98] width 24 height 11
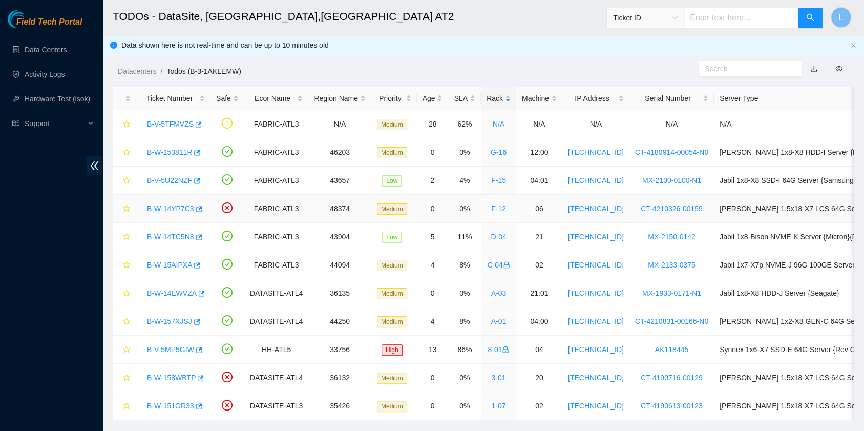
click at [164, 208] on link "B-W-14YP7C3" at bounding box center [170, 208] width 47 height 8
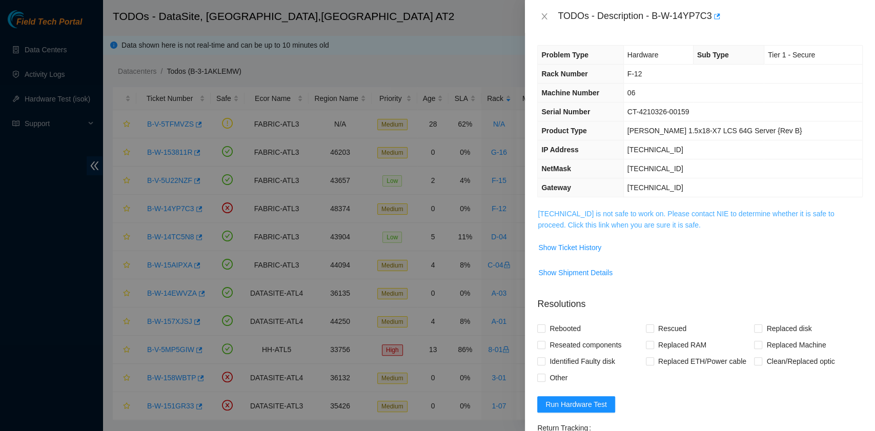
click at [637, 224] on link "[TECHNICAL_ID] is not safe to work on. Please contact NIE to determine whether …" at bounding box center [685, 219] width 296 height 19
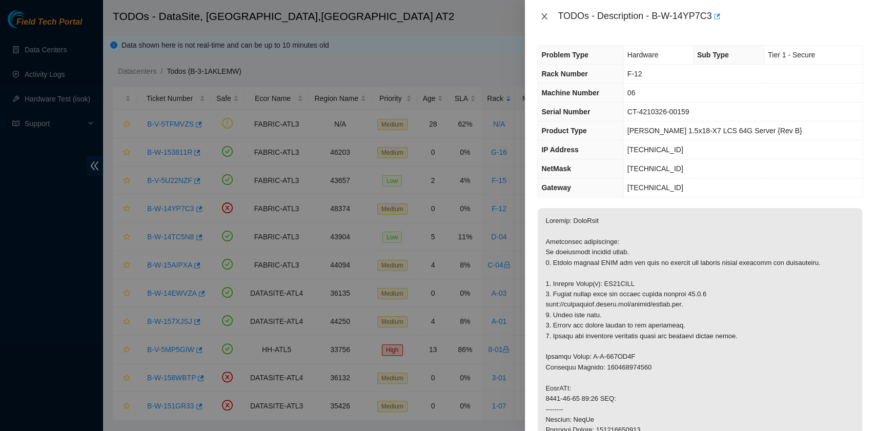
click at [547, 15] on icon "close" at bounding box center [544, 16] width 8 height 8
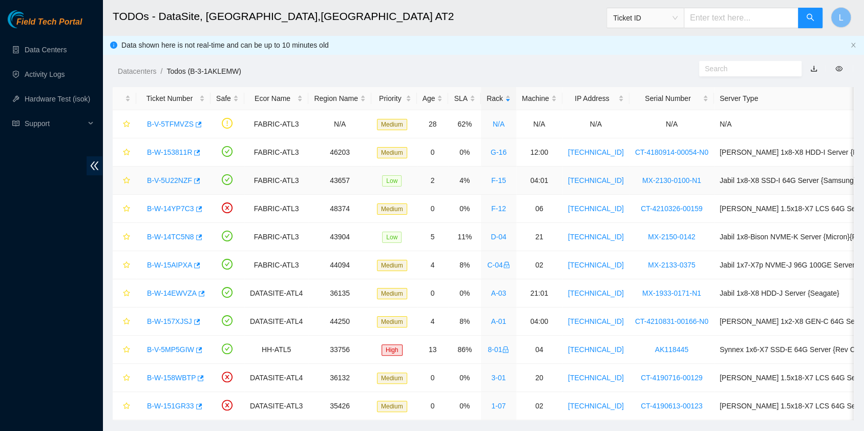
click at [170, 177] on link "B-V-5U22NZF" at bounding box center [169, 180] width 45 height 8
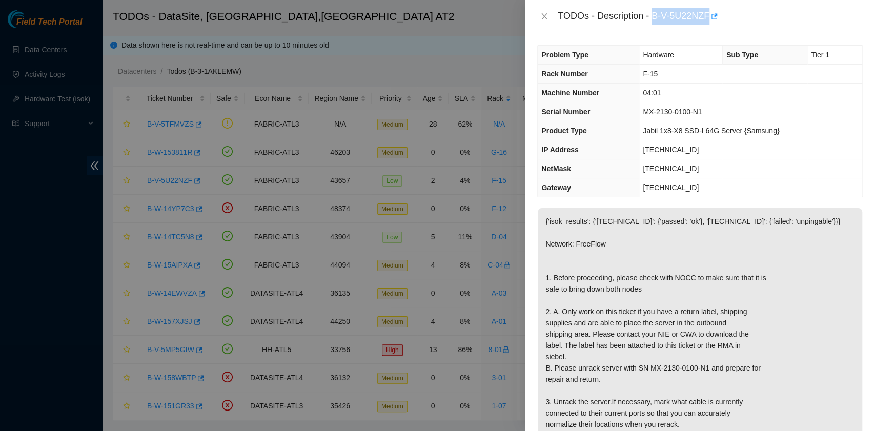
drag, startPoint x: 654, startPoint y: 13, endPoint x: 708, endPoint y: 22, distance: 55.0
click at [708, 22] on div "TODOs - Description - B-V-5U22NZF" at bounding box center [709, 16] width 305 height 16
copy div "B-V-5U22NZF"
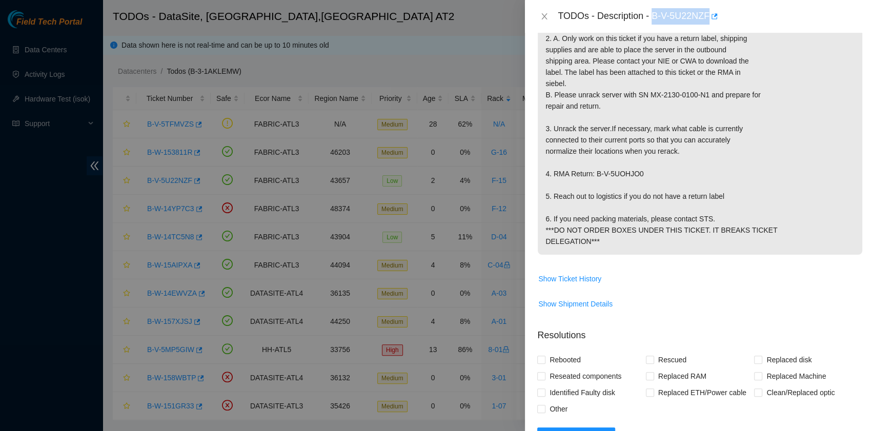
scroll to position [341, 0]
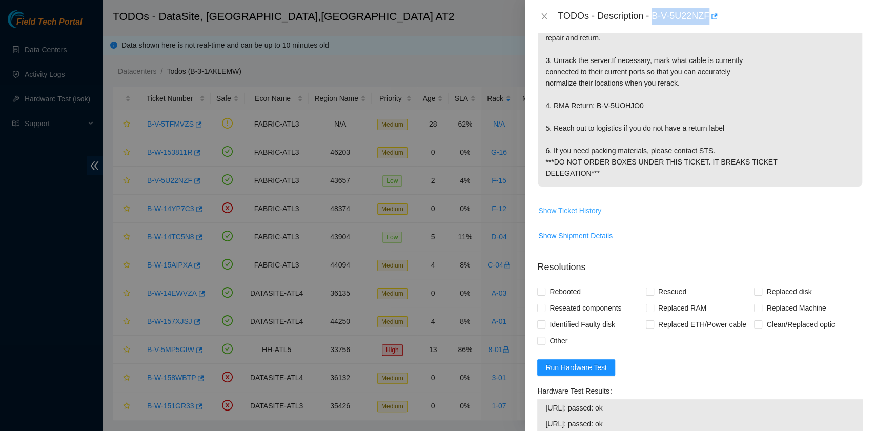
click at [582, 216] on span "Show Ticket History" at bounding box center [569, 210] width 63 height 11
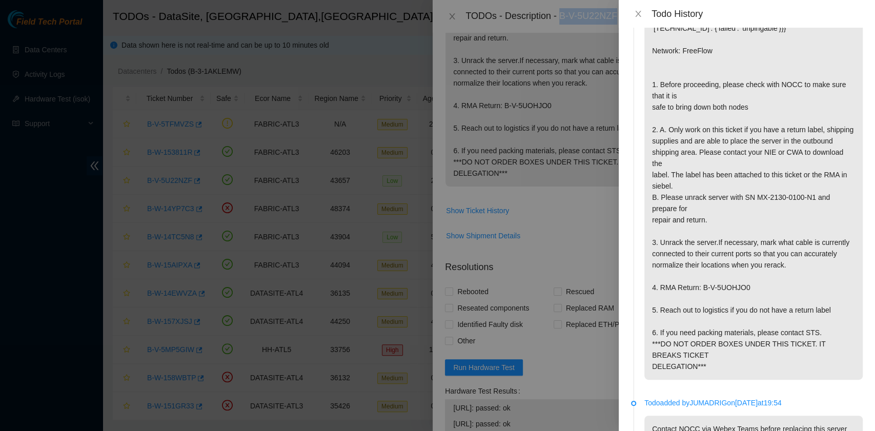
scroll to position [0, 0]
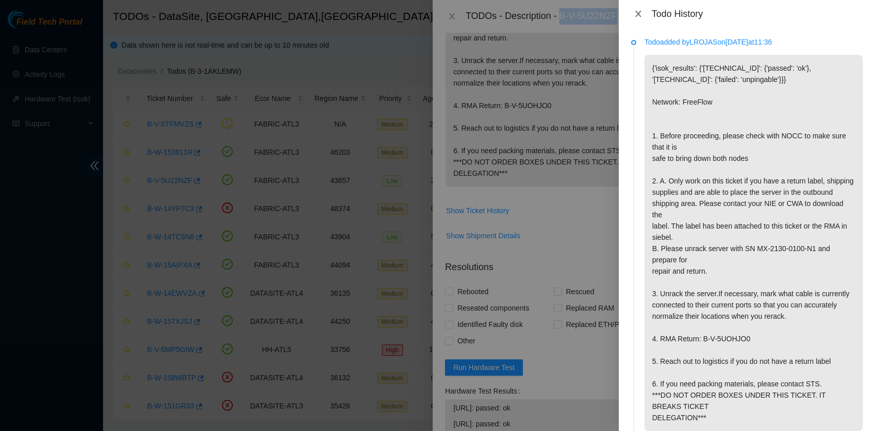
click at [639, 15] on icon "close" at bounding box center [638, 14] width 8 height 8
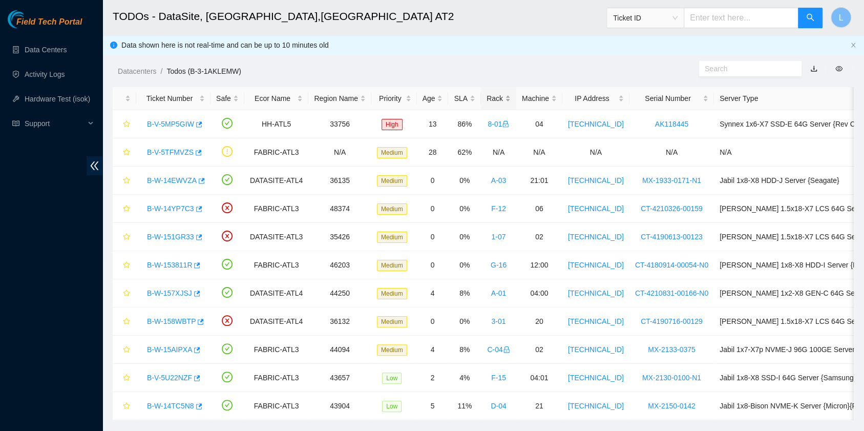
click at [490, 97] on div "Rack" at bounding box center [499, 98] width 24 height 11
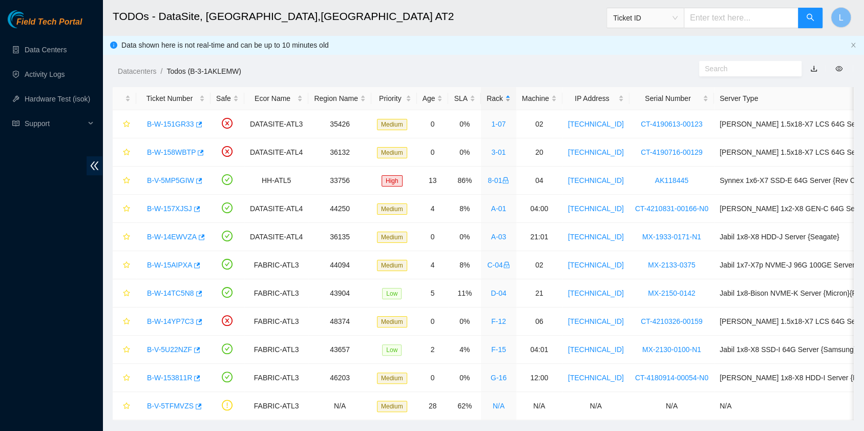
click at [490, 97] on div "Rack" at bounding box center [499, 98] width 24 height 11
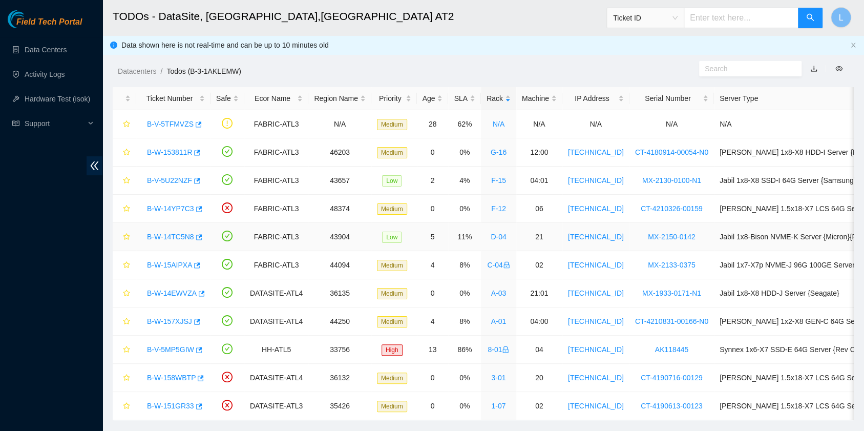
click at [172, 236] on link "B-W-14TC5N8" at bounding box center [170, 237] width 47 height 8
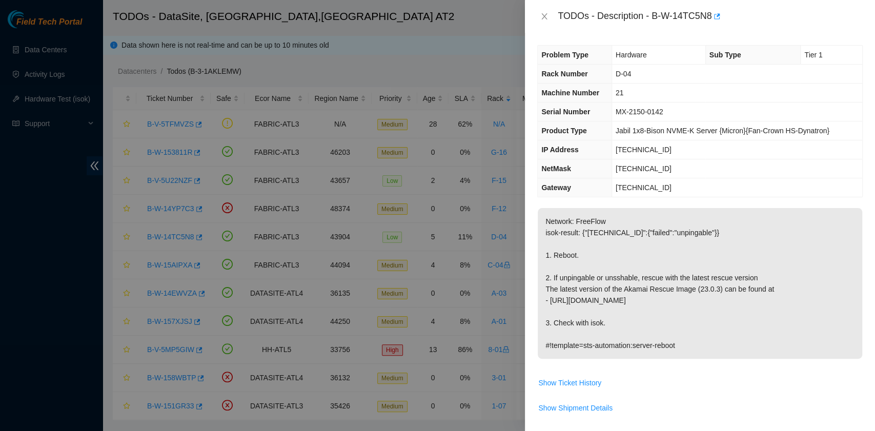
click at [654, 16] on div "TODOs - Description - B-W-14TC5N8" at bounding box center [709, 16] width 305 height 16
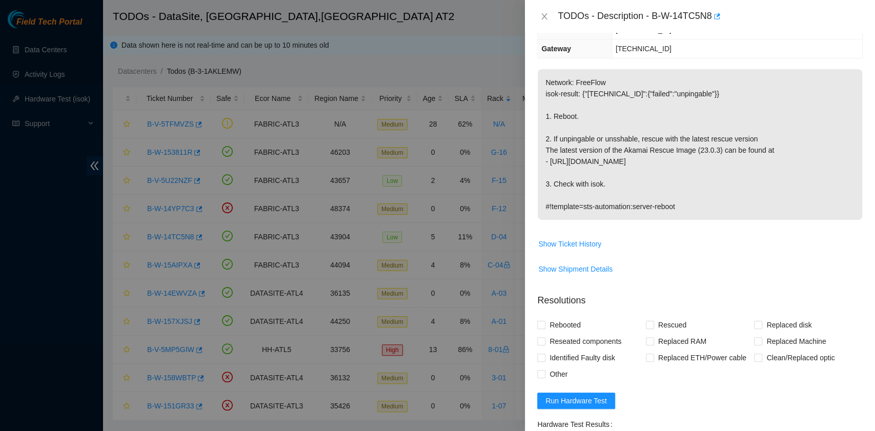
scroll to position [273, 0]
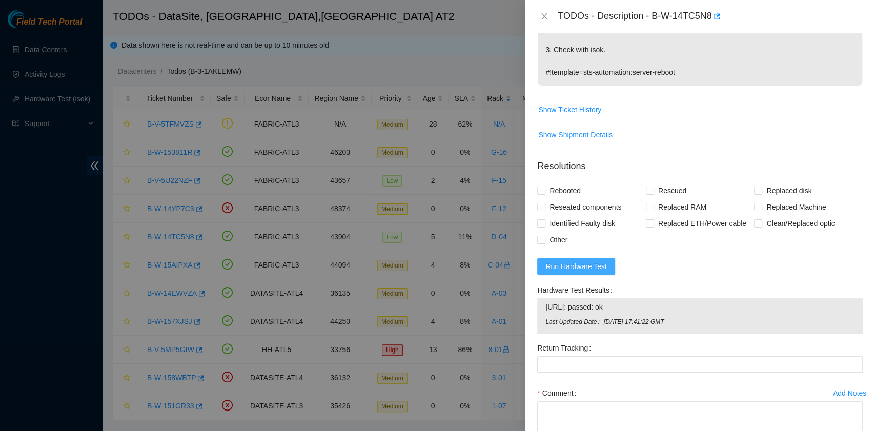
click at [577, 261] on span "Run Hardware Test" at bounding box center [575, 266] width 61 height 11
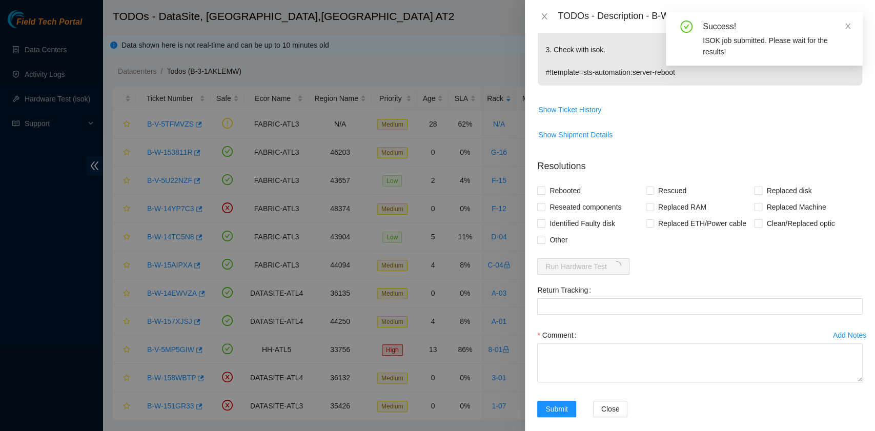
click at [655, 17] on div "TODOs - Description - B-W-14TC5N8" at bounding box center [709, 16] width 305 height 16
click at [847, 24] on icon "close" at bounding box center [847, 26] width 7 height 7
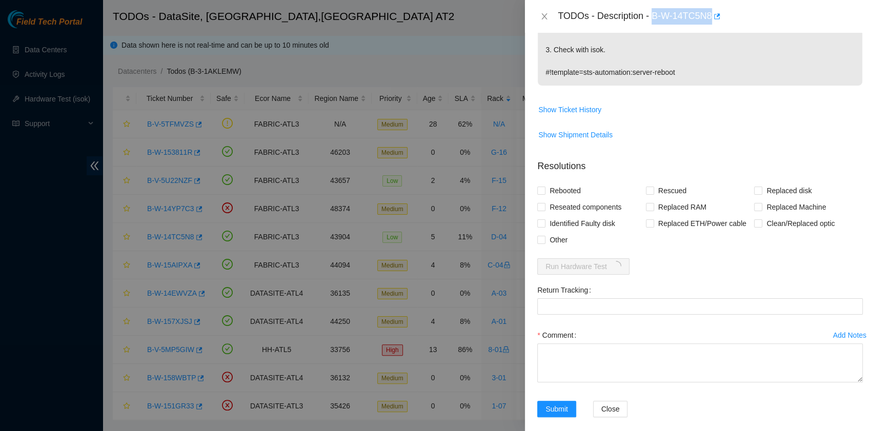
drag, startPoint x: 652, startPoint y: 14, endPoint x: 710, endPoint y: 14, distance: 57.4
click at [710, 14] on div "TODOs - Description - B-W-14TC5N8" at bounding box center [709, 16] width 305 height 16
copy div "B-W-14TC5N8"
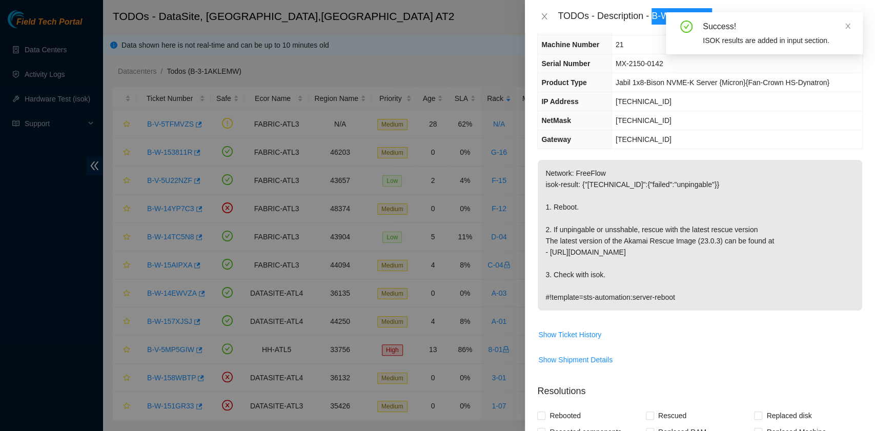
scroll to position [205, 0]
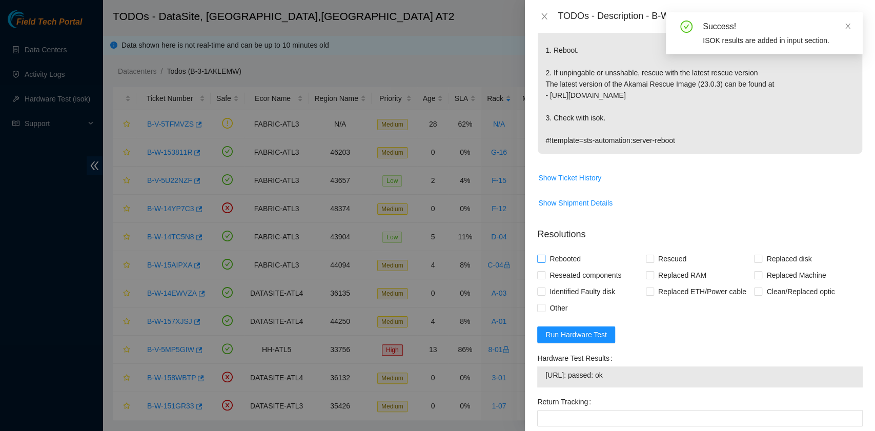
click at [571, 256] on span "Rebooted" at bounding box center [564, 259] width 39 height 16
click at [544, 256] on input "Rebooted" at bounding box center [540, 258] width 7 height 7
checkbox input "true"
click at [647, 261] on span at bounding box center [650, 259] width 8 height 8
click at [647, 261] on input "Rescued" at bounding box center [649, 258] width 7 height 7
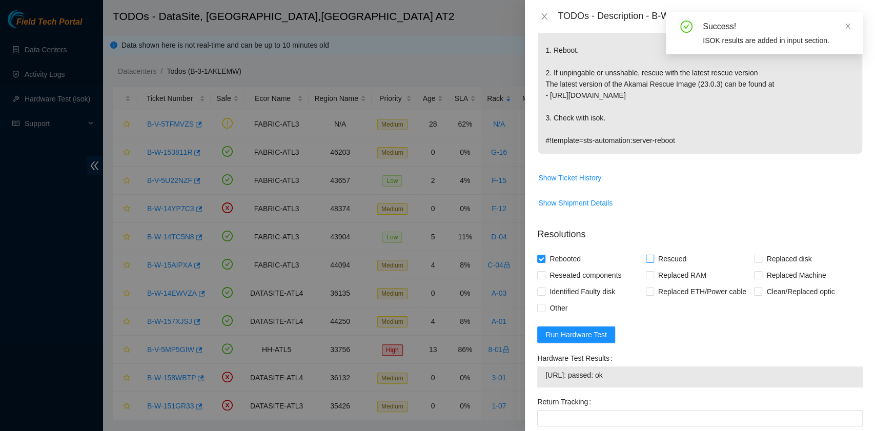
checkbox input "true"
click at [579, 174] on span "Show Ticket History" at bounding box center [569, 177] width 63 height 11
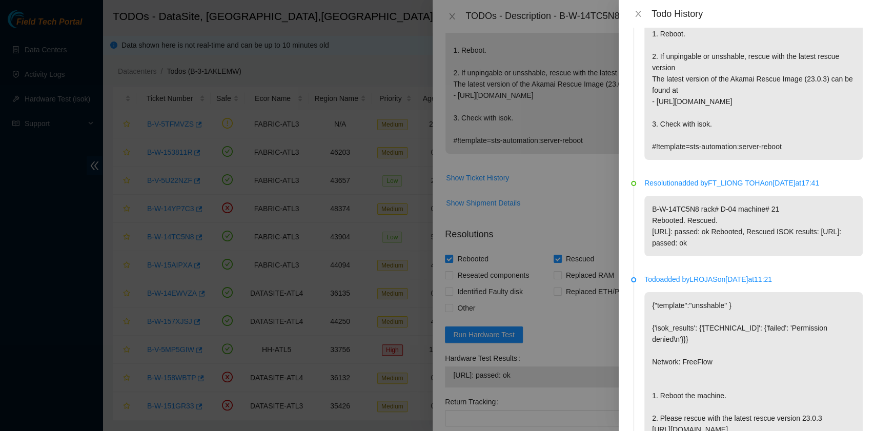
scroll to position [0, 0]
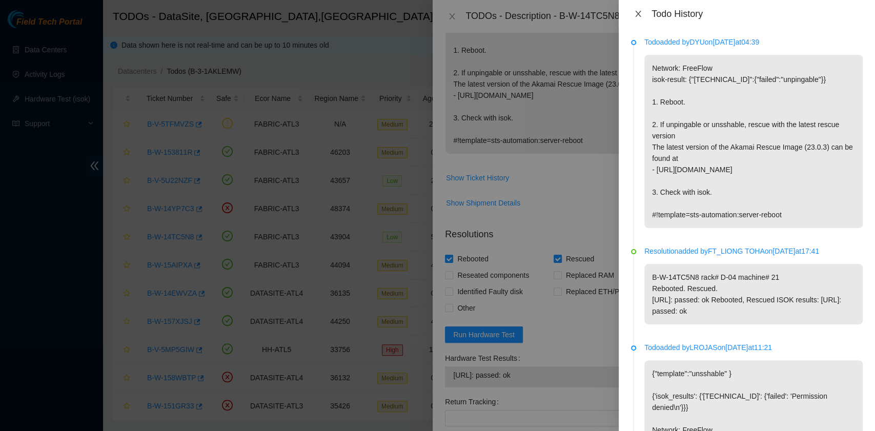
click at [635, 15] on icon "close" at bounding box center [638, 14] width 8 height 8
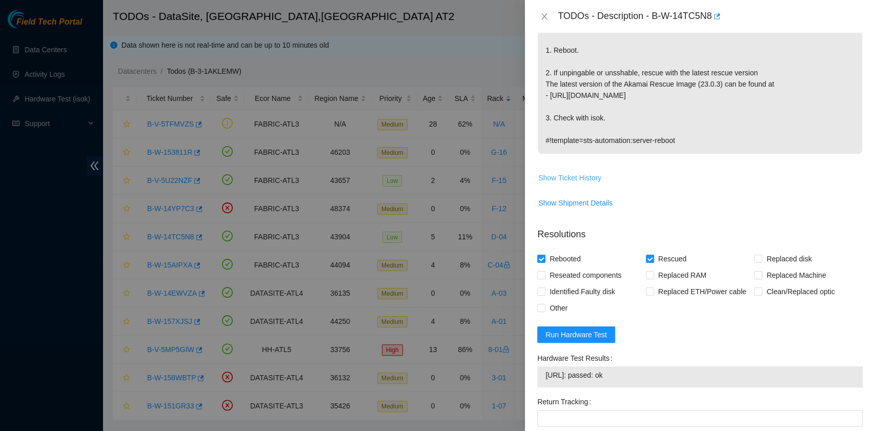
click at [593, 179] on span "Show Ticket History" at bounding box center [569, 177] width 63 height 11
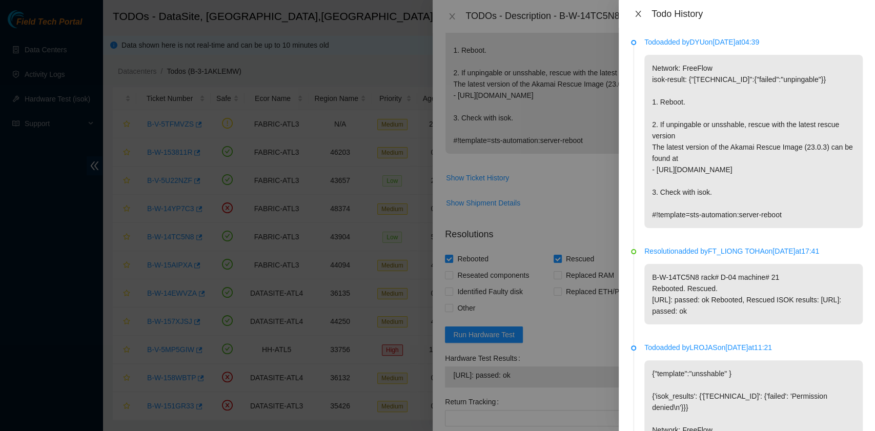
click at [639, 16] on icon "close" at bounding box center [638, 14] width 8 height 8
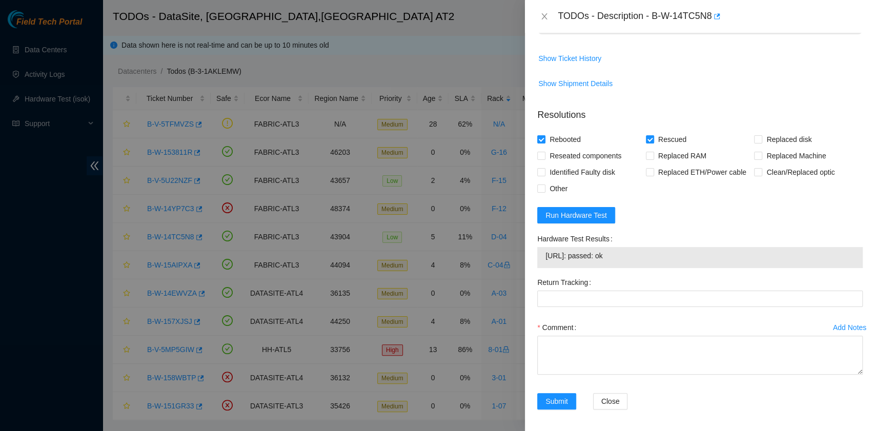
scroll to position [325, 0]
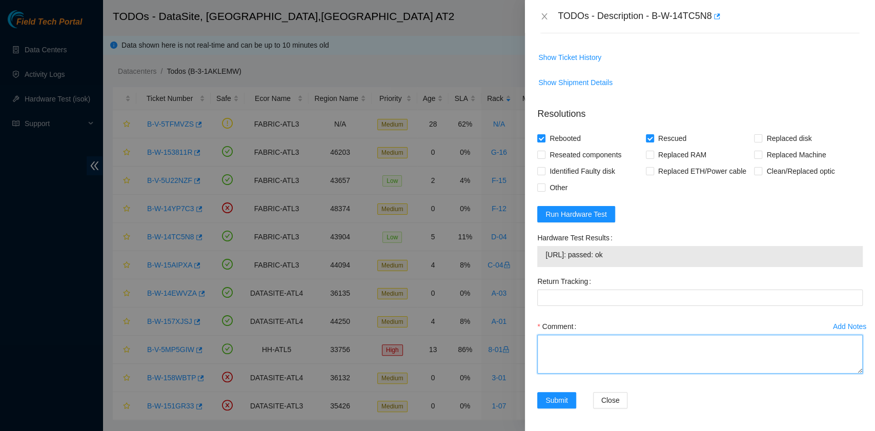
click at [588, 354] on textarea "Comment" at bounding box center [699, 354] width 325 height 39
paste textarea "B-W-14TC5N8 rack# D-04 machine# 21 This is the 2nd time working on this machine…"
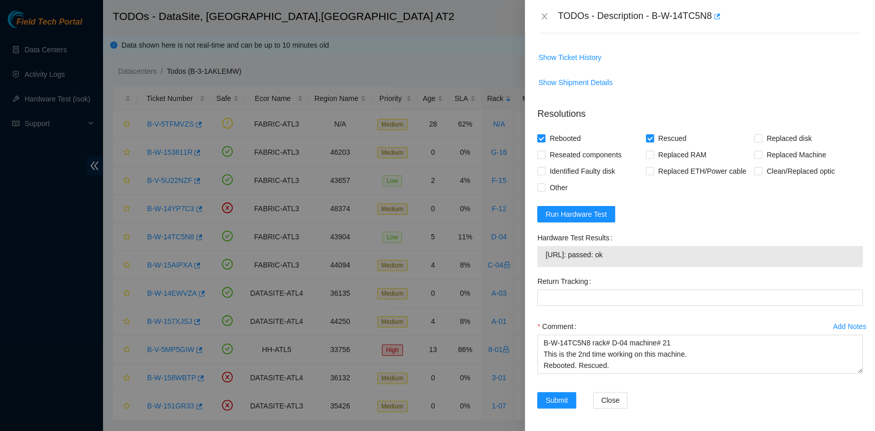
drag, startPoint x: 645, startPoint y: 256, endPoint x: 544, endPoint y: 254, distance: 101.0
click at [544, 254] on div "[URL]: passed: ok" at bounding box center [699, 256] width 325 height 21
copy tbody "[URL]: passed: ok"
click at [639, 361] on textarea "B-W-14TC5N8 rack# D-04 machine# 21 This is the 2nd time working on this machine…" at bounding box center [699, 354] width 325 height 39
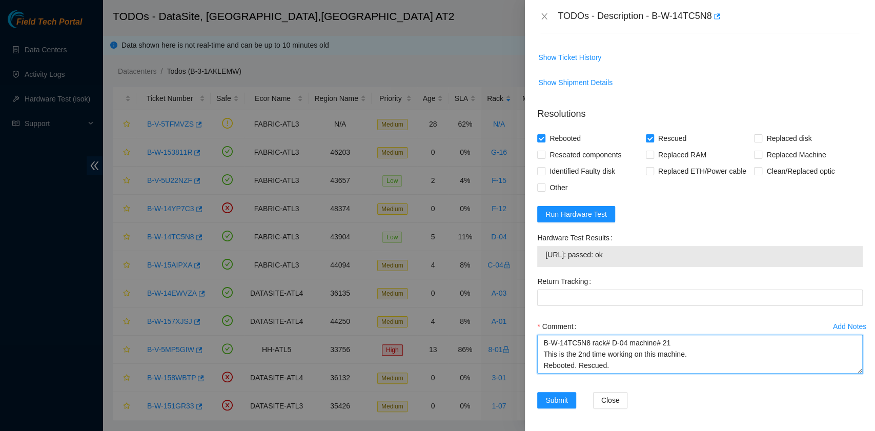
paste textarea "[URL]: passed: ok"
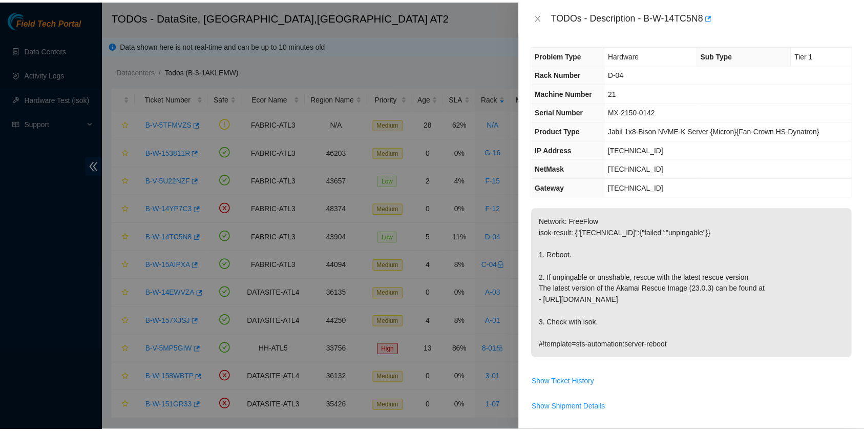
scroll to position [325, 0]
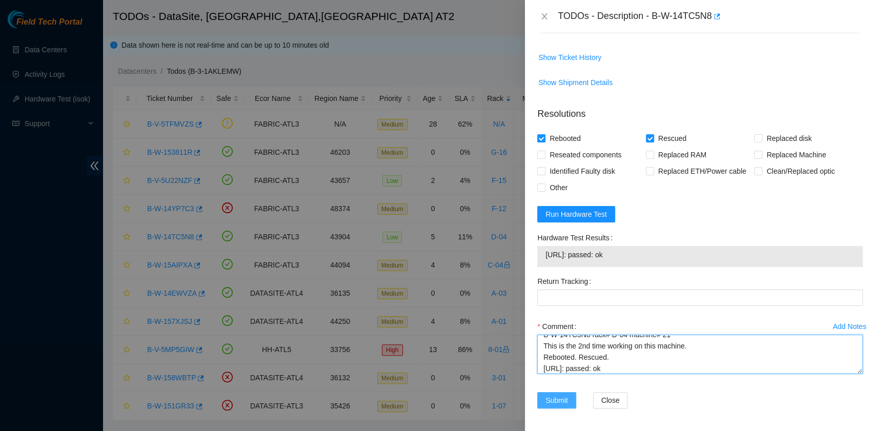
type textarea "B-W-14TC5N8 rack# D-04 machine# 21 This is the 2nd time working on this machine…"
click at [557, 402] on span "Submit" at bounding box center [556, 400] width 23 height 11
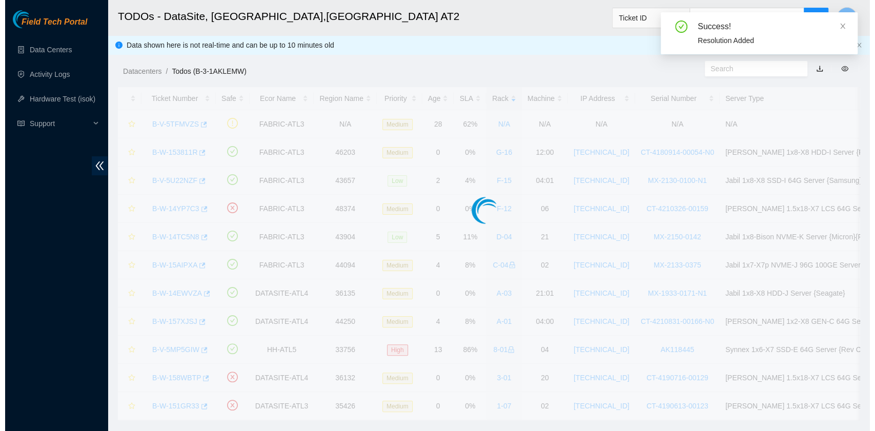
scroll to position [260, 0]
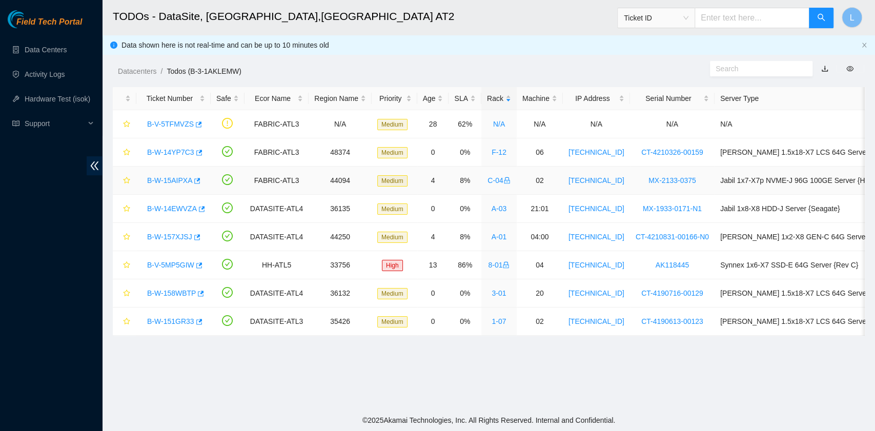
click at [171, 182] on link "B-W-15AIPXA" at bounding box center [169, 180] width 45 height 8
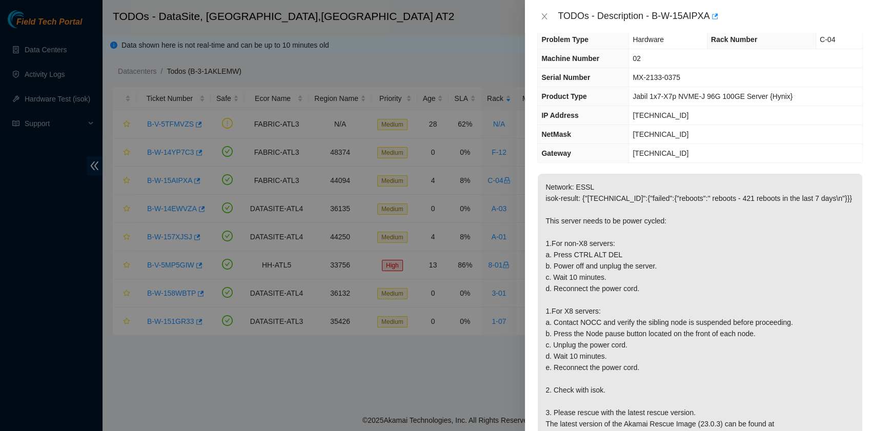
scroll to position [0, 0]
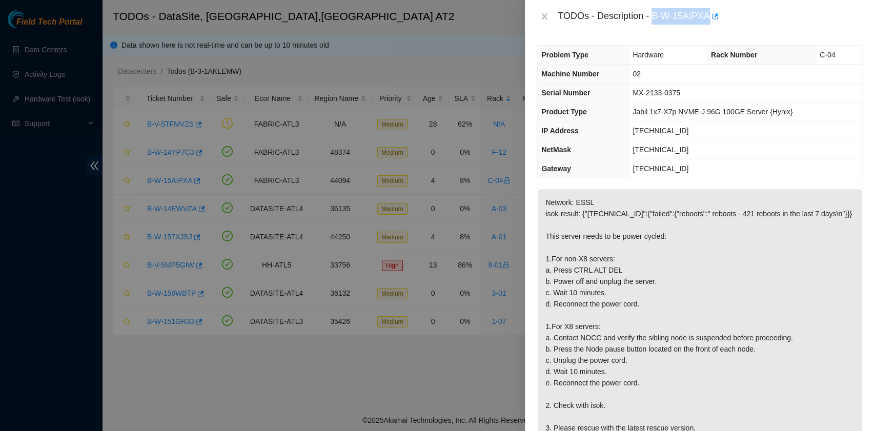
drag, startPoint x: 654, startPoint y: 18, endPoint x: 708, endPoint y: 20, distance: 54.3
click at [708, 20] on div "TODOs - Description - B-W-15AIPXA" at bounding box center [709, 16] width 305 height 16
copy div "B-W-15AIPXA"
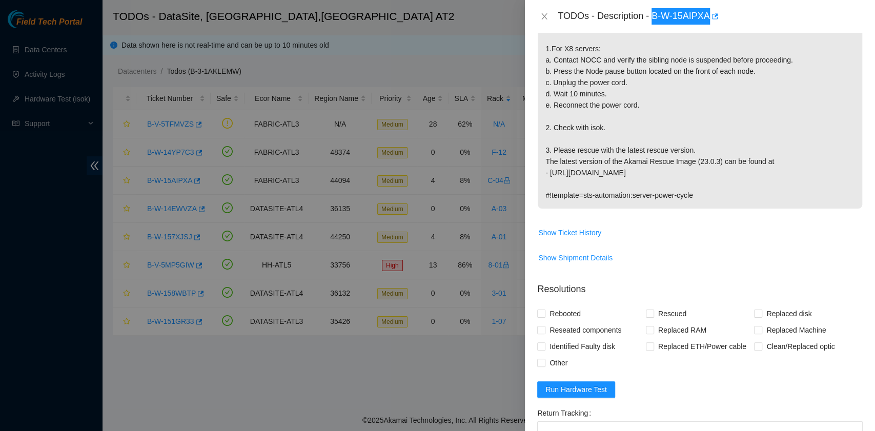
scroll to position [341, 0]
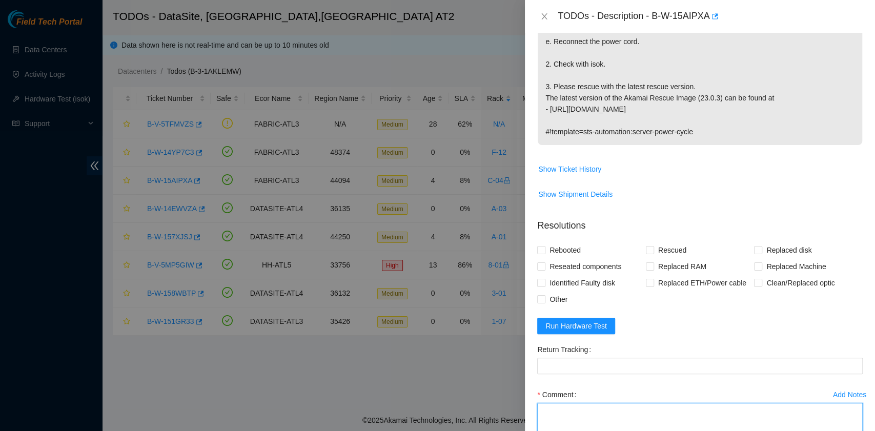
click at [585, 409] on textarea "Comment" at bounding box center [699, 422] width 325 height 39
paste textarea "B-W-15AIPXA rack# C-04 machine# 02 ESSL Security rack Rebooted. Rescued."
type textarea "B-W-15AIPXA rack# C-04 machine# 02 ESSL Security rack Rebooted. Rescued."
click at [562, 246] on span "Rebooted" at bounding box center [564, 250] width 39 height 16
click at [544, 246] on input "Rebooted" at bounding box center [540, 249] width 7 height 7
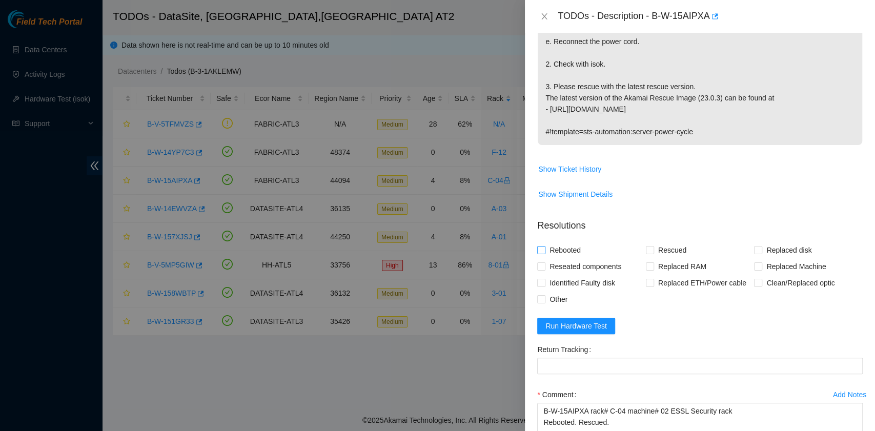
checkbox input "true"
click at [647, 249] on input "Rescued" at bounding box center [649, 249] width 7 height 7
checkbox input "true"
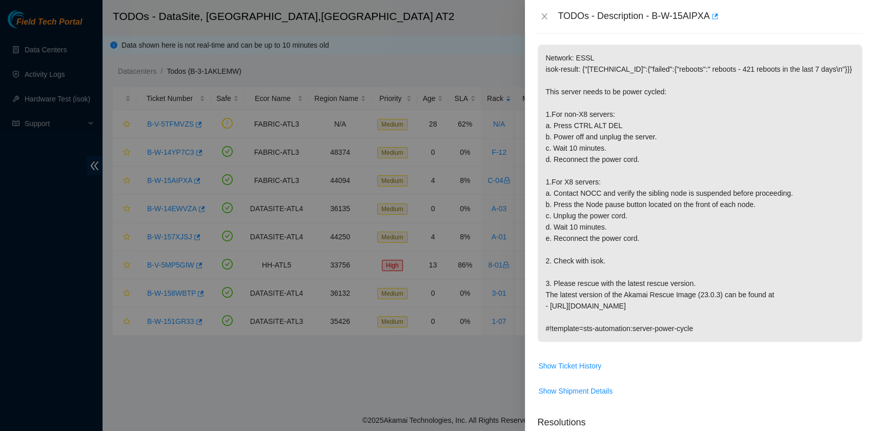
scroll to position [68, 0]
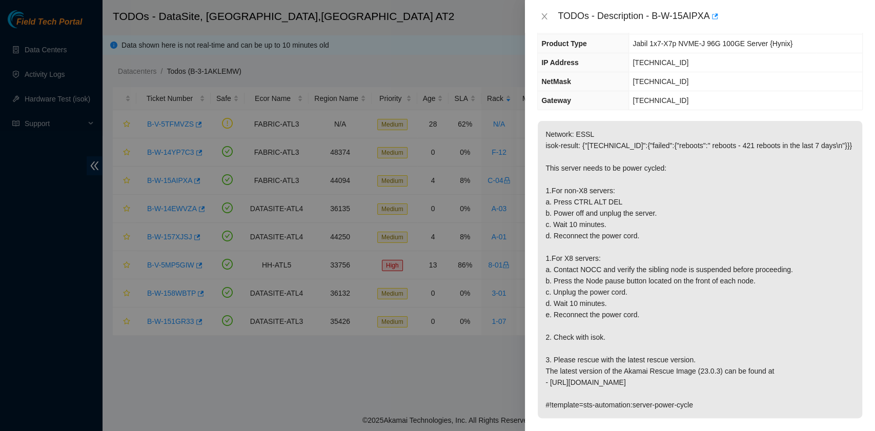
drag, startPoint x: 665, startPoint y: 164, endPoint x: 558, endPoint y: 172, distance: 106.9
click at [558, 172] on p "Network: ESSL isok-result: {"[TECHNICAL_ID]":{"failed":{"reboots":" reboots - 4…" at bounding box center [699, 269] width 324 height 297
drag, startPoint x: 672, startPoint y: 167, endPoint x: 619, endPoint y: 167, distance: 52.8
click at [619, 167] on p "Network: ESSL isok-result: {"[TECHNICAL_ID]":{"failed":{"reboots":" reboots - 4…" at bounding box center [699, 269] width 324 height 297
copy p "power cycled:"
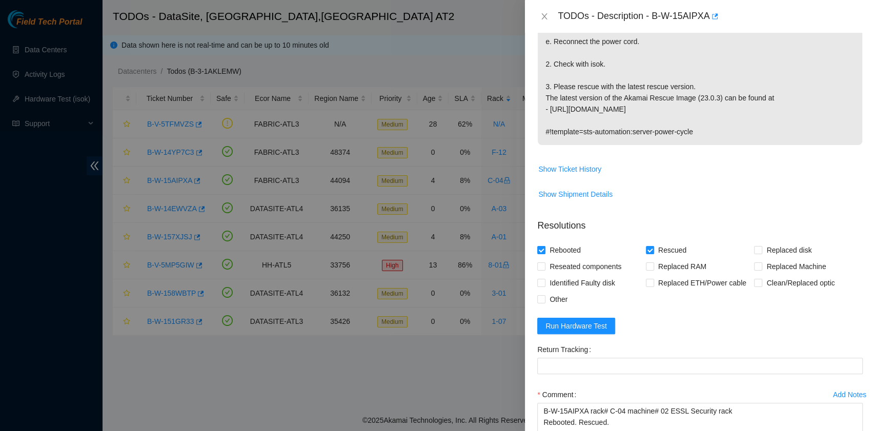
scroll to position [409, 0]
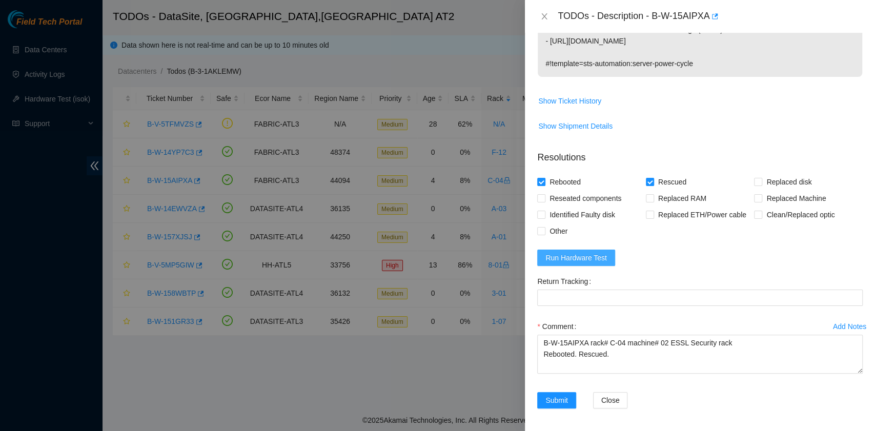
click at [598, 257] on span "Run Hardware Test" at bounding box center [575, 257] width 61 height 11
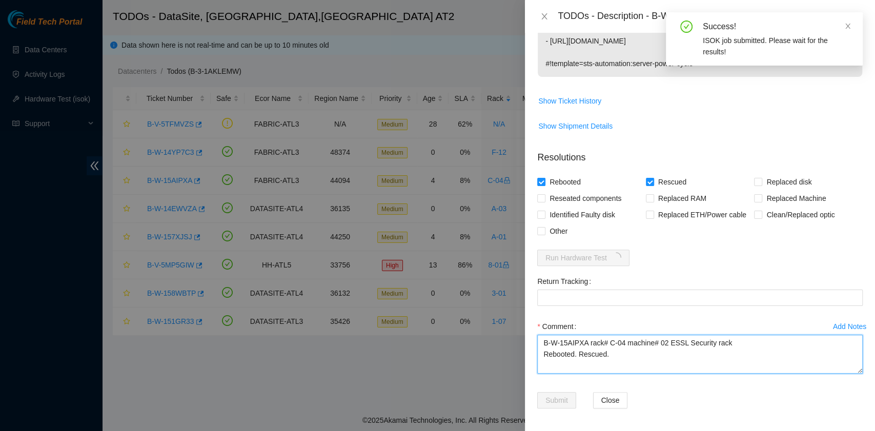
click at [730, 341] on textarea "B-W-15AIPXA rack# C-04 machine# 02 ESSL Security rack Rebooted. Rescued." at bounding box center [699, 354] width 325 height 39
paste textarea "power cycled:"
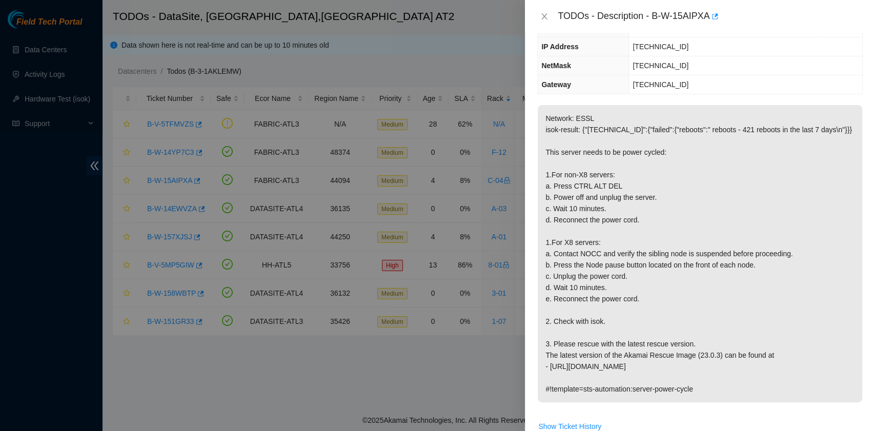
scroll to position [68, 0]
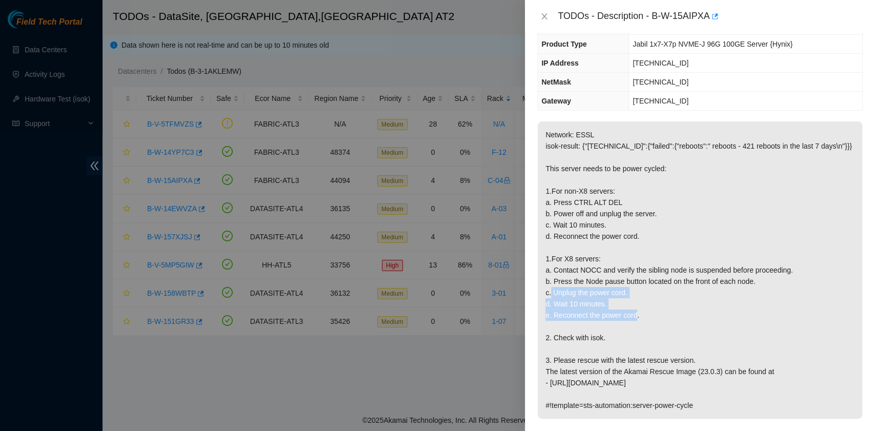
drag, startPoint x: 553, startPoint y: 291, endPoint x: 643, endPoint y: 309, distance: 91.0
click at [643, 309] on p "Network: ESSL isok-result: {"[TECHNICAL_ID]":{"failed":{"reboots":" reboots - 4…" at bounding box center [699, 269] width 324 height 297
copy p "Unplug the power cord. d. Wait 10 minutes. e. Reconnect the power cord."
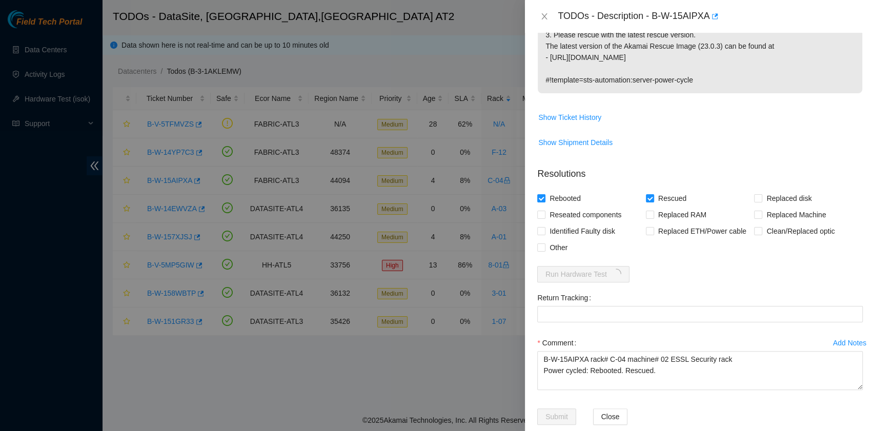
scroll to position [409, 0]
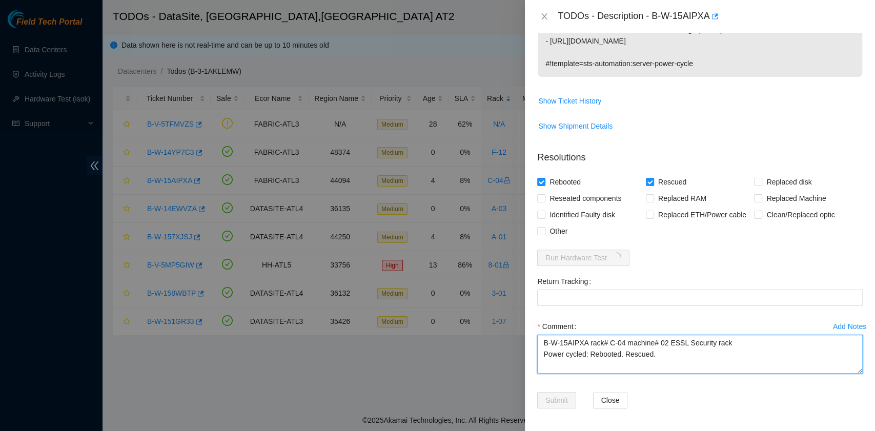
click at [587, 352] on textarea "B-W-15AIPXA rack# C-04 machine# 02 ESSL Security rack Power cycled: Rebooted. R…" at bounding box center [699, 354] width 325 height 39
paste textarea "Unplug the power cord. d. Wait 10 minutes. e. Reconnect the power cord."
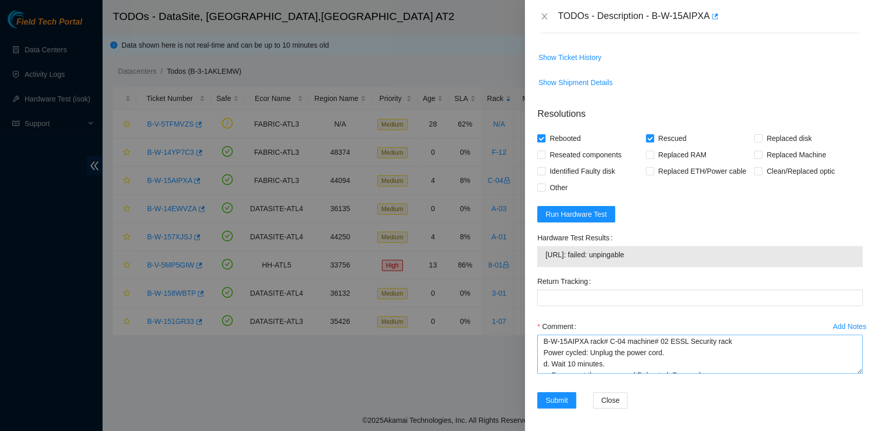
scroll to position [0, 0]
click at [668, 353] on textarea "B-W-15AIPXA rack# C-04 machine# 02 ESSL Security rack Power cycled: Unplug the …" at bounding box center [699, 354] width 325 height 39
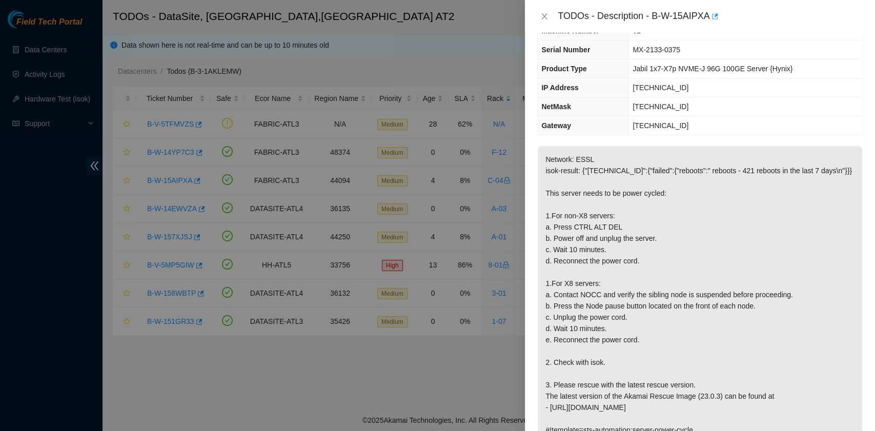
scroll to position [453, 0]
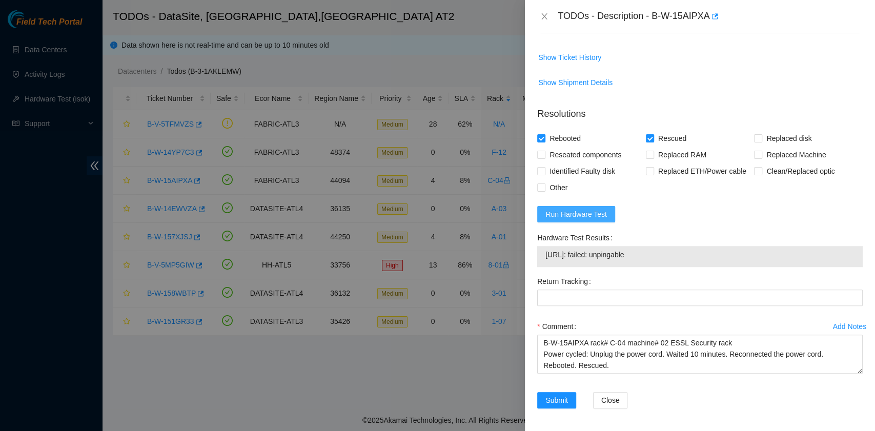
click at [575, 214] on span "Run Hardware Test" at bounding box center [575, 214] width 61 height 11
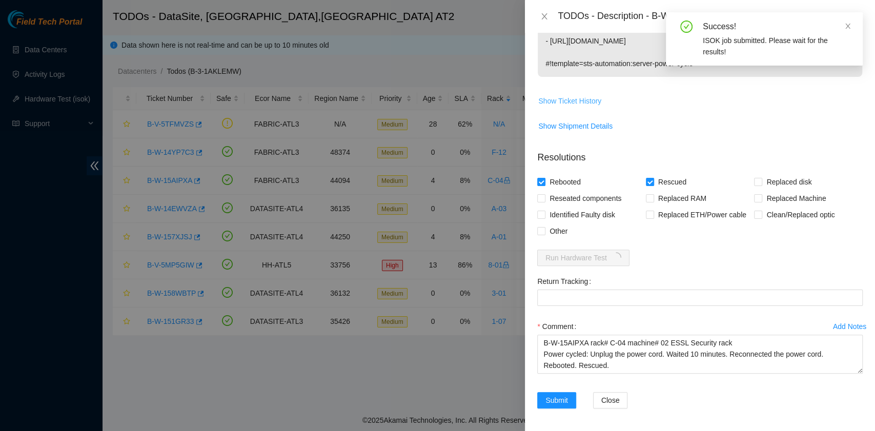
click at [581, 100] on span "Show Ticket History" at bounding box center [569, 100] width 63 height 11
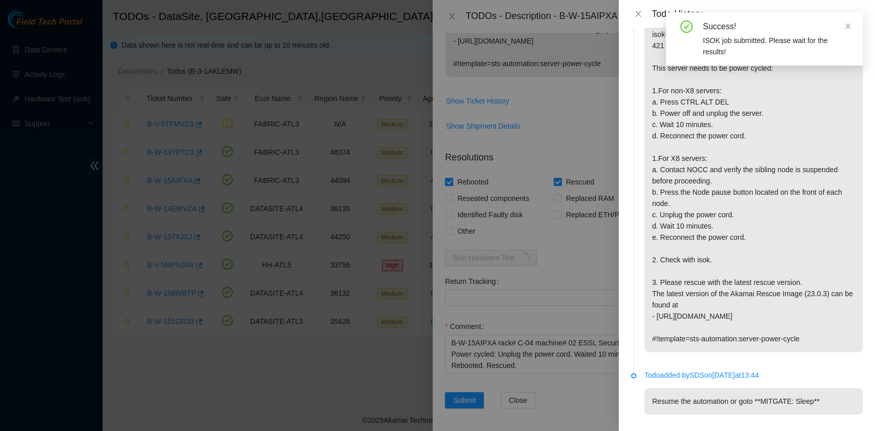
scroll to position [61, 0]
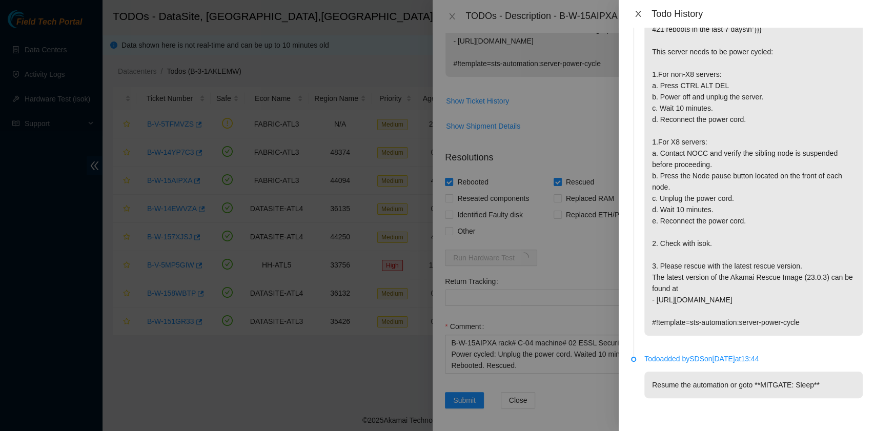
click at [638, 15] on icon "close" at bounding box center [638, 14] width 8 height 8
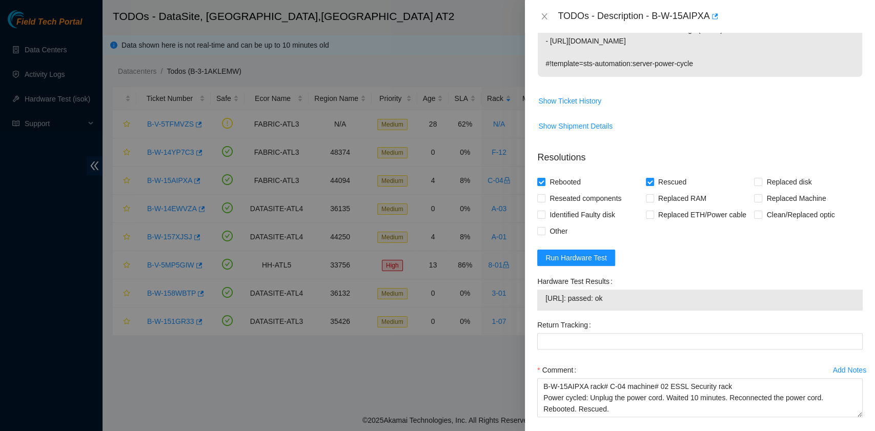
drag, startPoint x: 634, startPoint y: 296, endPoint x: 540, endPoint y: 301, distance: 94.4
click at [540, 301] on div "[URL]: passed: ok" at bounding box center [699, 299] width 325 height 21
copy tbody "[URL]: passed: ok"
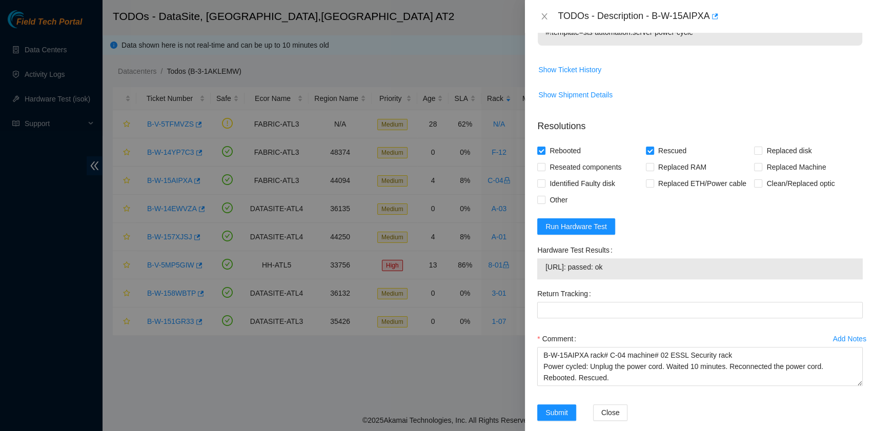
scroll to position [453, 0]
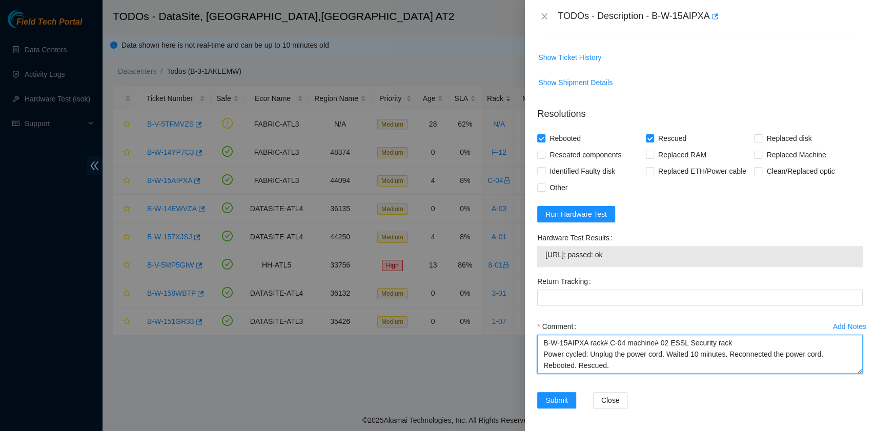
click at [639, 367] on textarea "B-W-15AIPXA rack# C-04 machine# 02 ESSL Security rack Power cycled: Unplug the …" at bounding box center [699, 354] width 325 height 39
paste textarea "23.219.171.69: passed: ok"
type textarea "B-W-15AIPXA rack# C-04 machine# 02 ESSL Security rack Power cycled: Unplug the …"
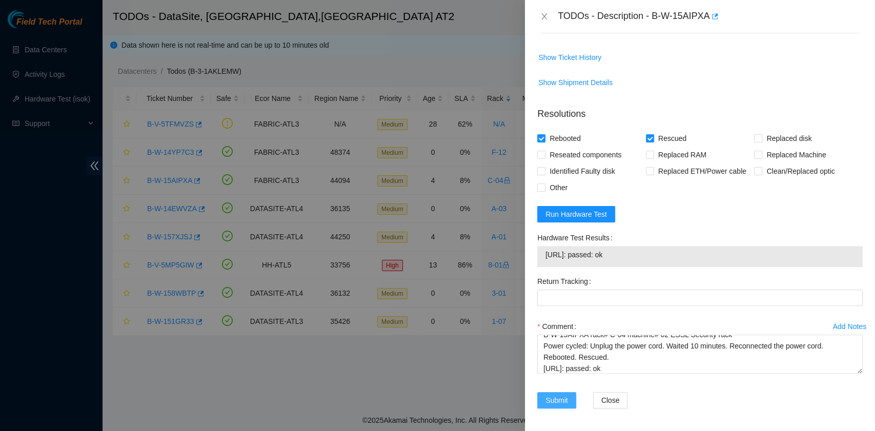
click at [565, 398] on span "Submit" at bounding box center [556, 400] width 23 height 11
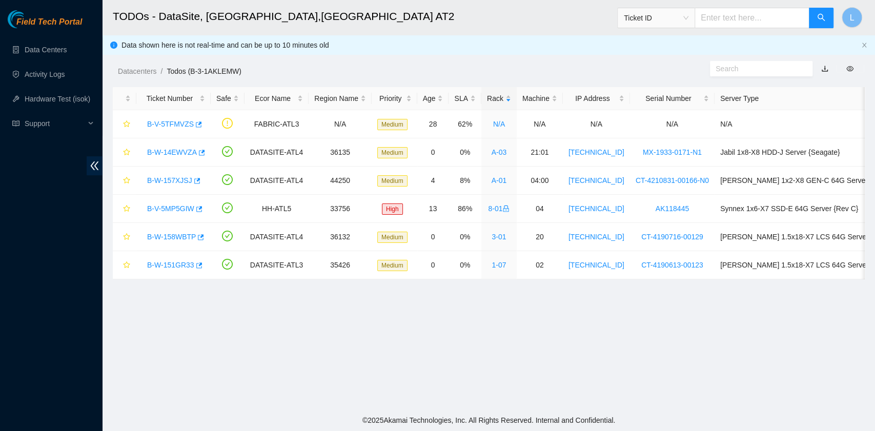
scroll to position [260, 0]
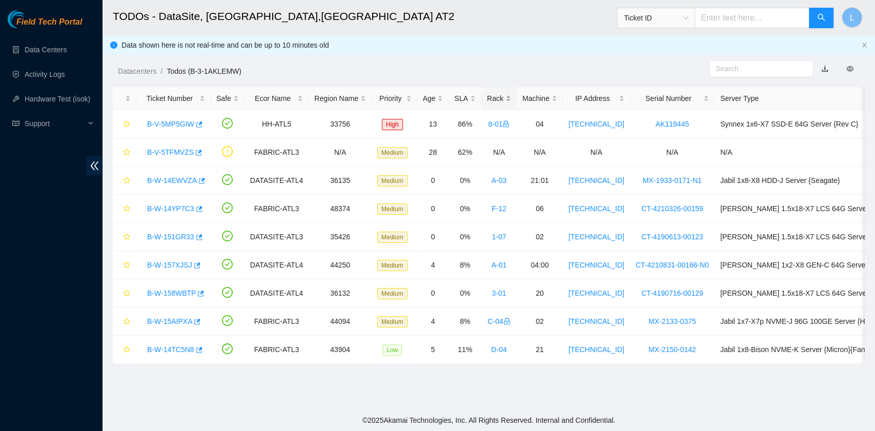
click at [487, 97] on div "Rack" at bounding box center [499, 98] width 24 height 11
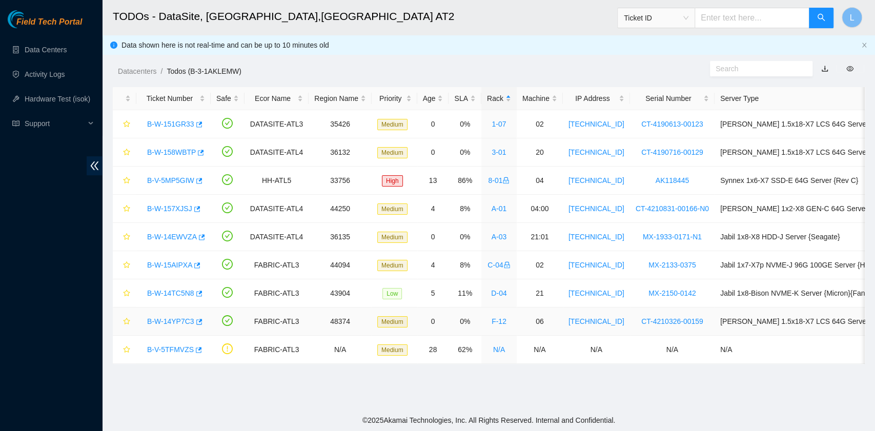
click at [166, 319] on link "B-W-14YP7C3" at bounding box center [170, 321] width 47 height 8
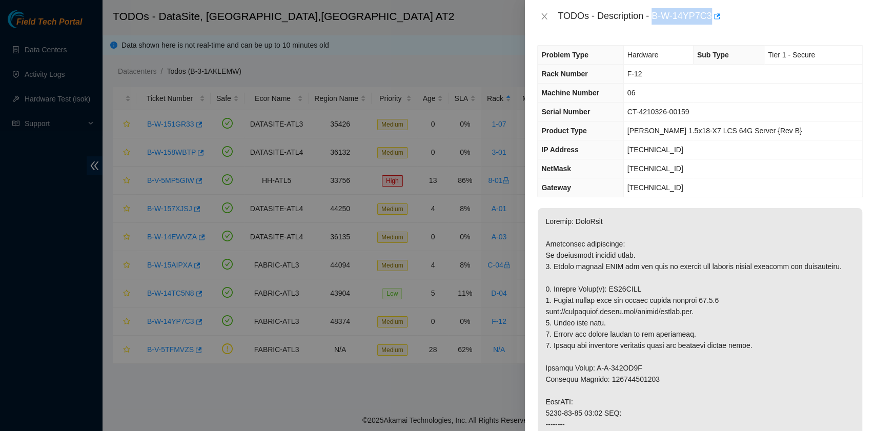
drag, startPoint x: 654, startPoint y: 17, endPoint x: 709, endPoint y: 19, distance: 55.4
click at [709, 19] on div "TODOs - Description - B-W-14YP7C3" at bounding box center [709, 16] width 305 height 16
copy div "B-W-14YP7C3"
drag, startPoint x: 553, startPoint y: 301, endPoint x: 640, endPoint y: 300, distance: 87.1
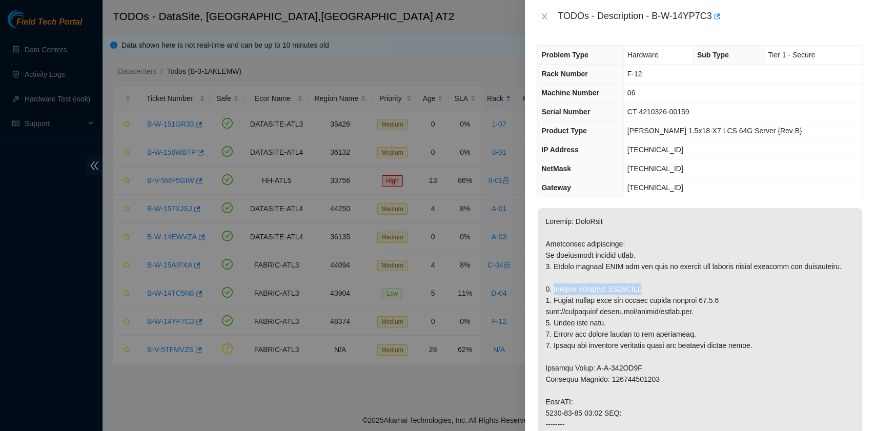
copy p "Replace Drive(s): WS20ASPY"
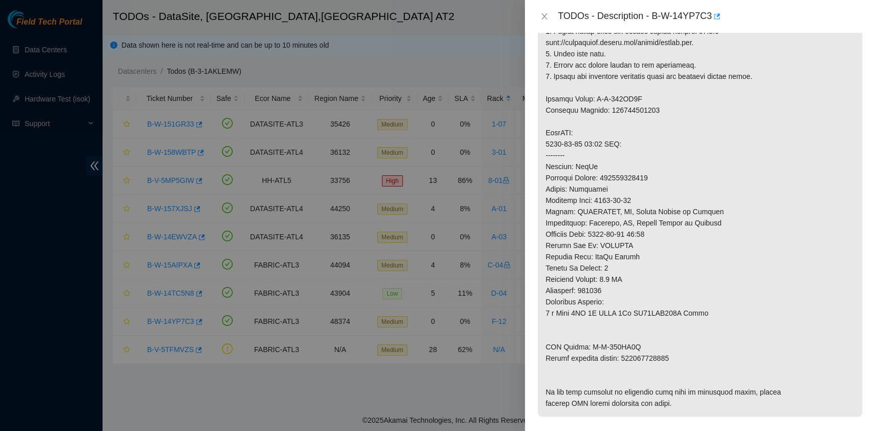
scroll to position [410, 0]
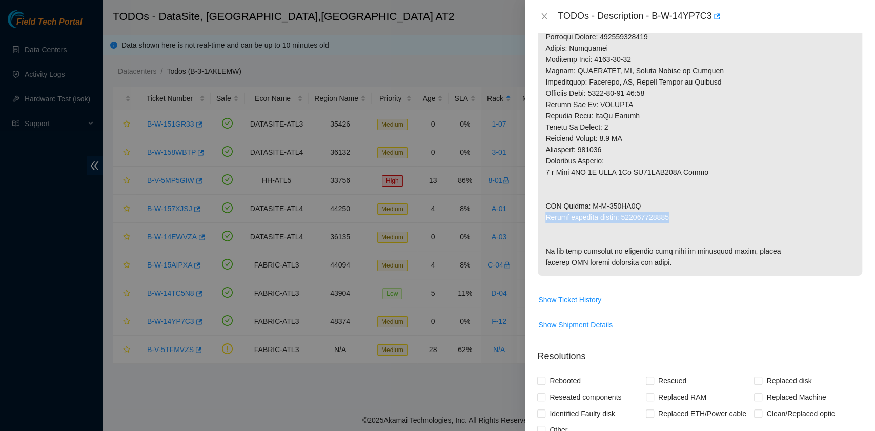
drag, startPoint x: 545, startPoint y: 225, endPoint x: 673, endPoint y: 229, distance: 127.6
click at [673, 229] on p at bounding box center [699, 37] width 324 height 478
copy p "Return tracking number: 463470049427"
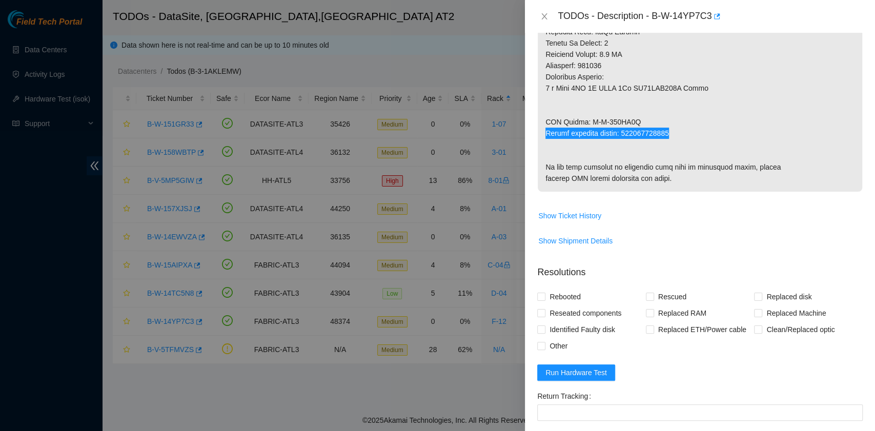
scroll to position [615, 0]
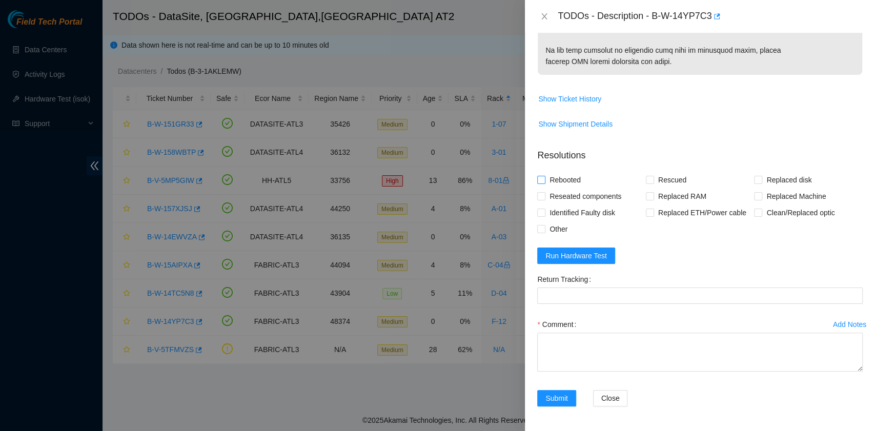
click at [569, 188] on span "Rebooted" at bounding box center [564, 180] width 39 height 16
click at [544, 183] on input "Rebooted" at bounding box center [540, 179] width 7 height 7
checkbox input "true"
click at [649, 183] on input "Rescued" at bounding box center [649, 179] width 7 height 7
checkbox input "true"
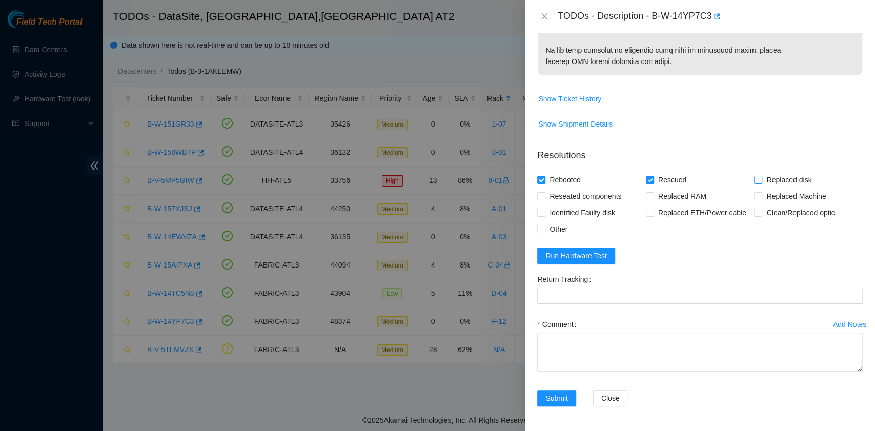
click at [754, 183] on input "Replaced disk" at bounding box center [757, 179] width 7 height 7
checkbox input "true"
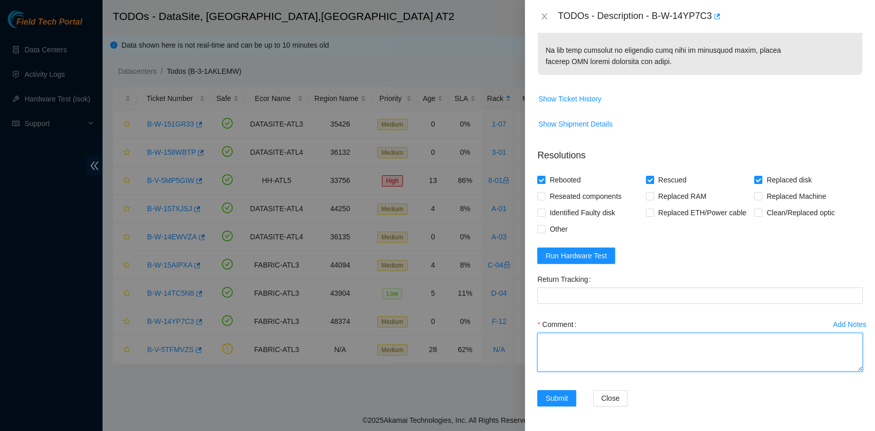
click at [604, 360] on textarea "Comment" at bounding box center [699, 352] width 325 height 39
paste textarea "B-W-14YP7C3 rack# F-12 machine# 06 Replaced drive WS20ASPY with Z8KRK13XFJKA Re…"
drag, startPoint x: 668, startPoint y: 356, endPoint x: 623, endPoint y: 357, distance: 45.1
click at [623, 357] on textarea "B-W-14YP7C3 rack# F-12 machine# 06 Replaced drive WS20ASPY with Z8KRK13XFJKA Re…" at bounding box center [699, 352] width 325 height 39
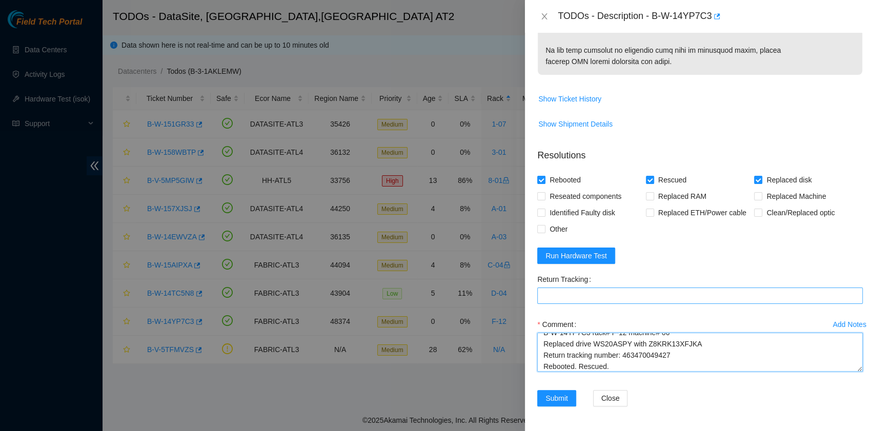
type textarea "B-W-14YP7C3 rack# F-12 machine# 06 Replaced drive WS20ASPY with Z8KRK13XFJKA Re…"
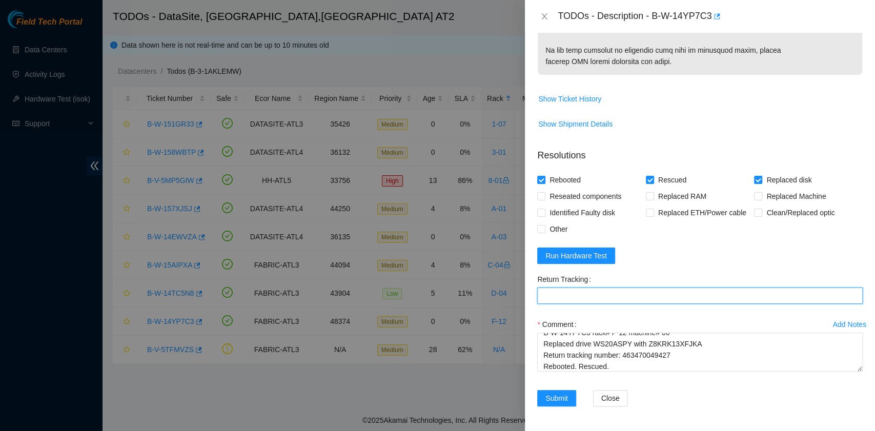
click at [597, 292] on Tracking "Return Tracking" at bounding box center [699, 295] width 325 height 16
paste Tracking "463470049427"
type Tracking "463470049427"
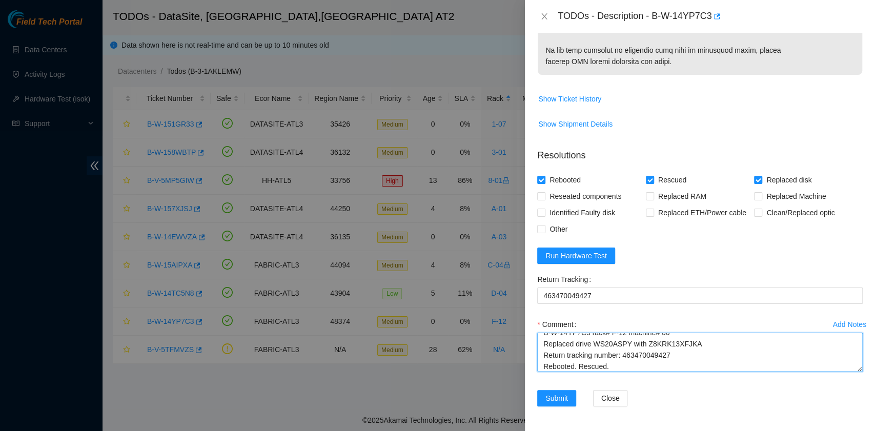
click at [638, 368] on textarea "B-W-14YP7C3 rack# F-12 machine# 06 Replaced drive WS20ASPY with Z8KRK13XFJKA Re…" at bounding box center [699, 352] width 325 height 39
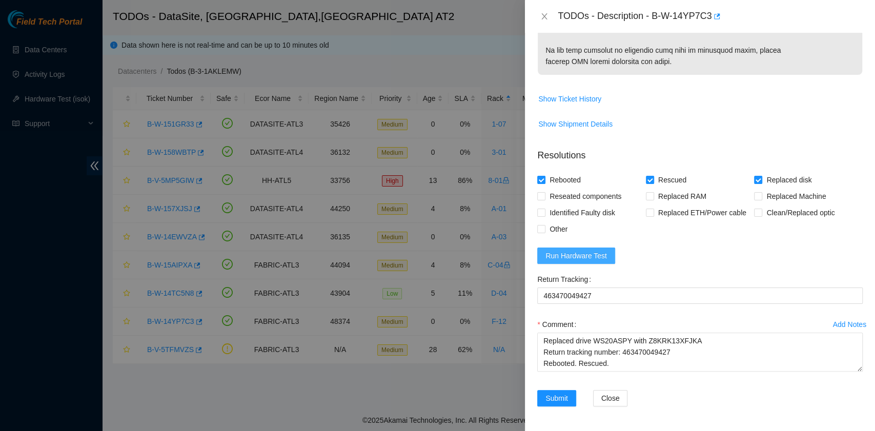
click at [597, 260] on span "Run Hardware Test" at bounding box center [575, 255] width 61 height 11
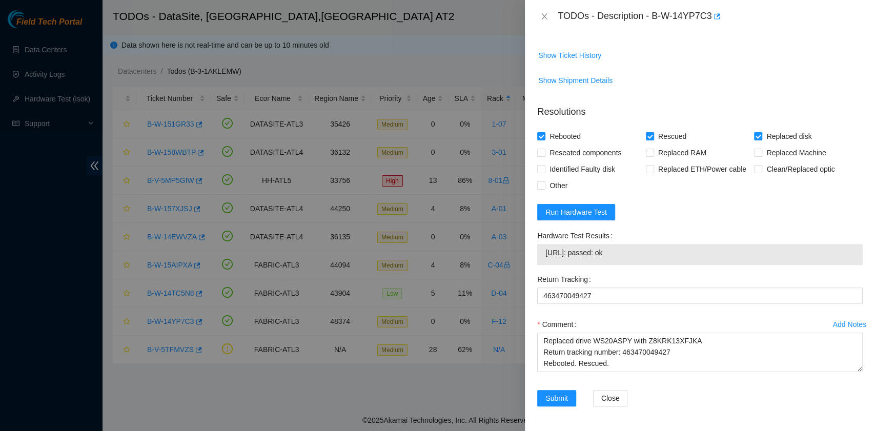
drag, startPoint x: 621, startPoint y: 296, endPoint x: 534, endPoint y: 297, distance: 87.6
click at [534, 271] on div "Hardware Test Results 23.63.85.36: passed: ok" at bounding box center [700, 249] width 334 height 44
copy tbody "23.63.85.36: passed: ok"
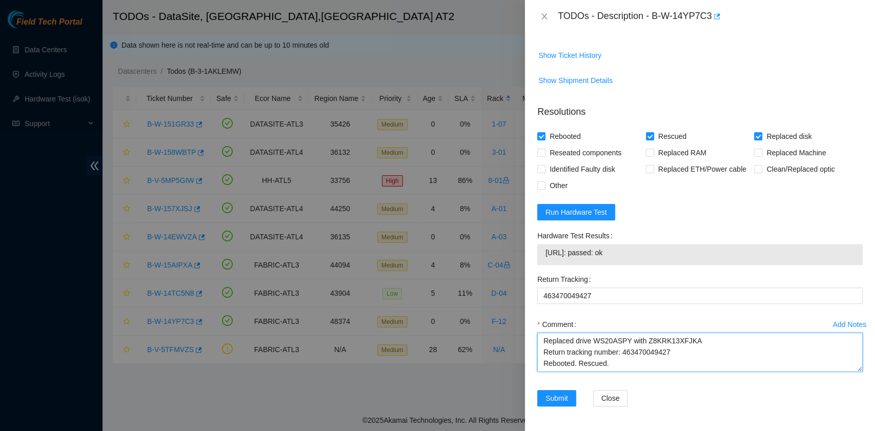
click at [587, 361] on textarea "B-W-14YP7C3 rack# F-12 machine# 06 Replaced drive WS20ASPY with Z8KRK13XFJKA Re…" at bounding box center [699, 352] width 325 height 39
paste textarea "23.63.85.36: passed: ok"
type textarea "B-W-14YP7C3 rack# F-12 machine# 06 Replaced drive WS20ASPY with Z8KRK13XFJKA Re…"
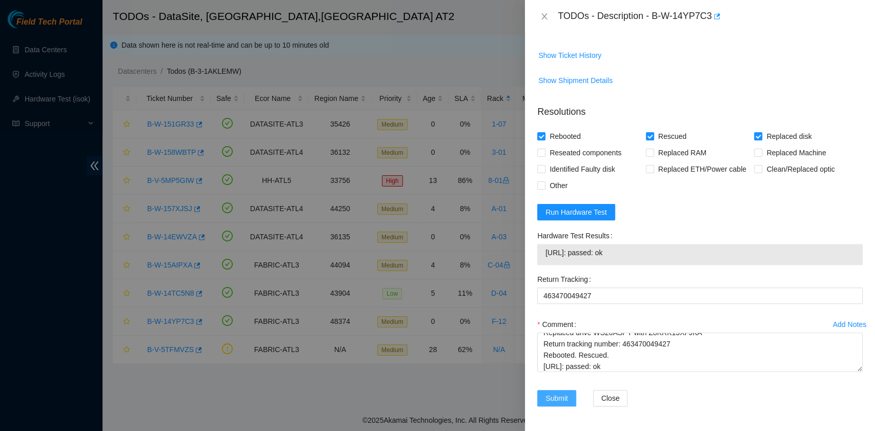
click at [556, 401] on span "Submit" at bounding box center [556, 397] width 23 height 11
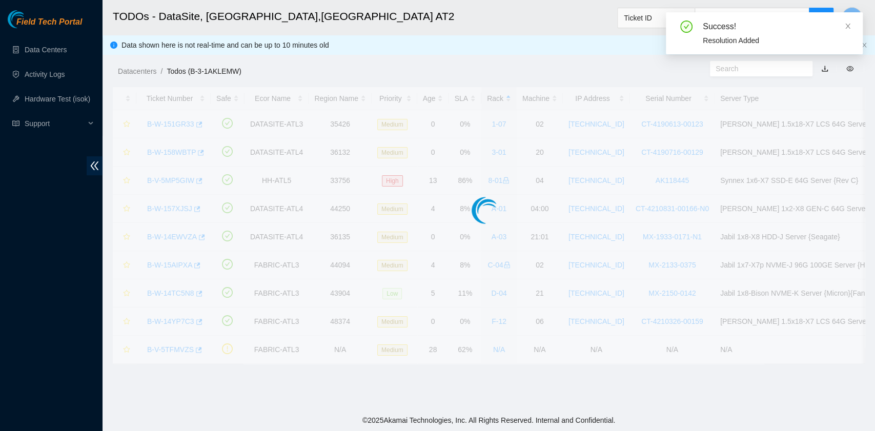
scroll to position [260, 0]
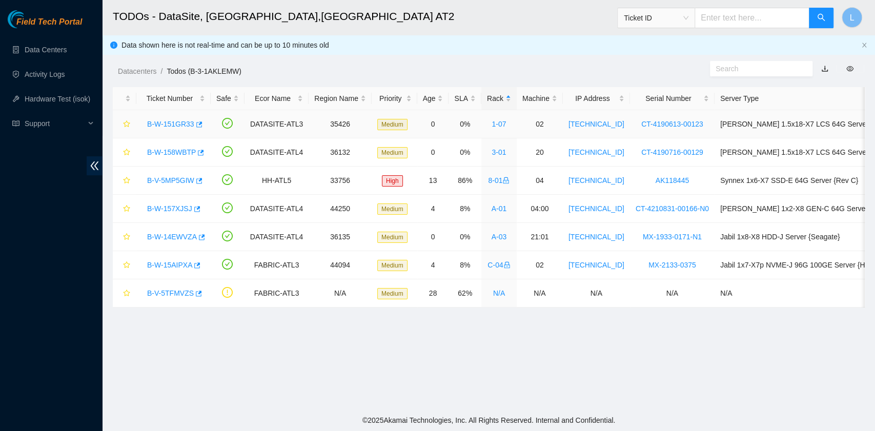
click at [173, 123] on link "B-W-151GR33" at bounding box center [170, 124] width 47 height 8
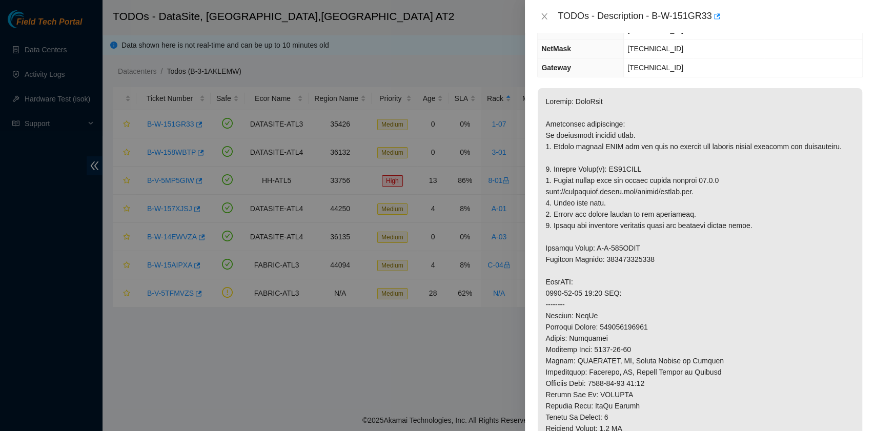
scroll to position [0, 0]
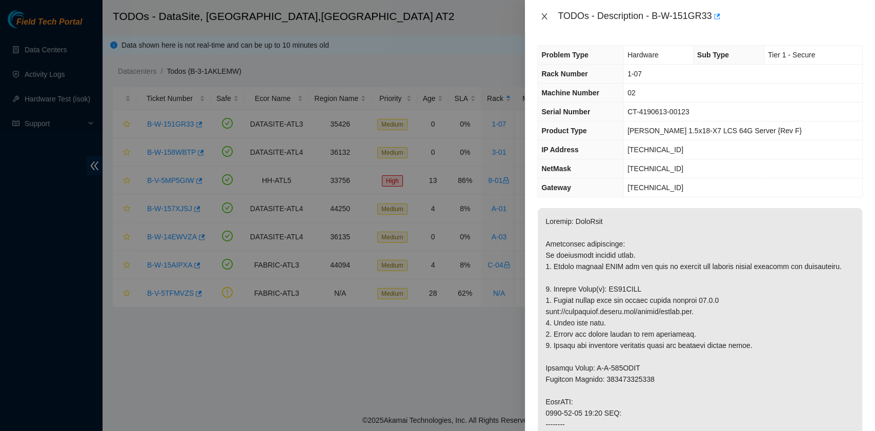
click at [542, 12] on icon "close" at bounding box center [544, 16] width 8 height 8
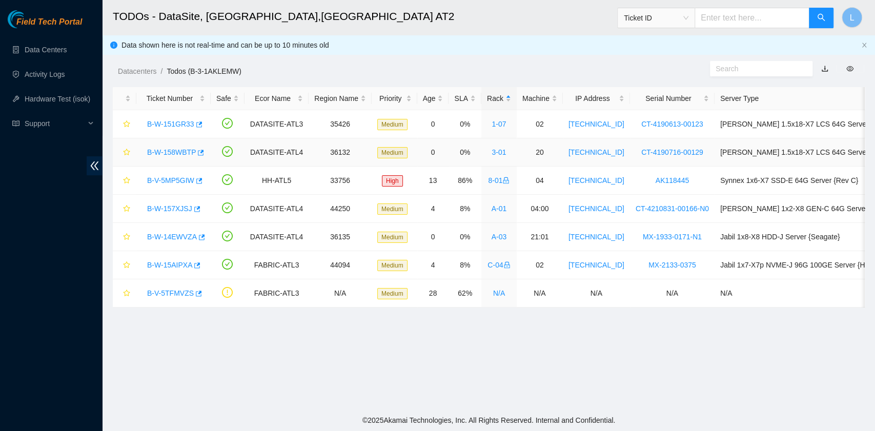
click at [179, 155] on link "B-W-158WBTP" at bounding box center [171, 152] width 49 height 8
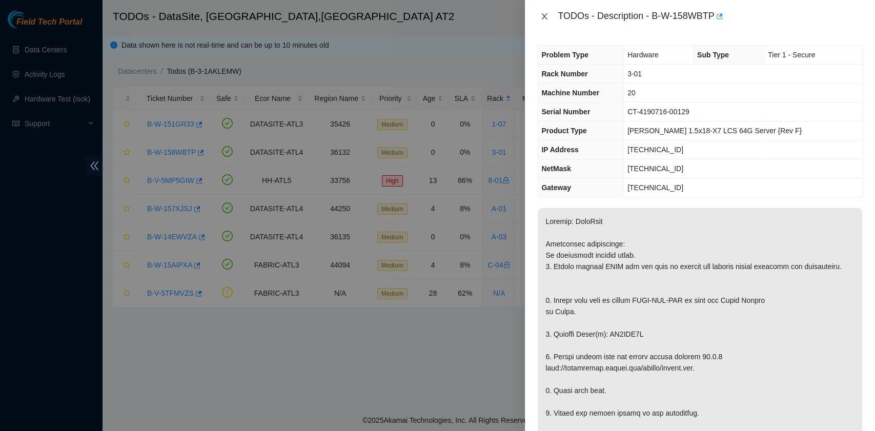
click at [542, 13] on icon "close" at bounding box center [545, 16] width 6 height 6
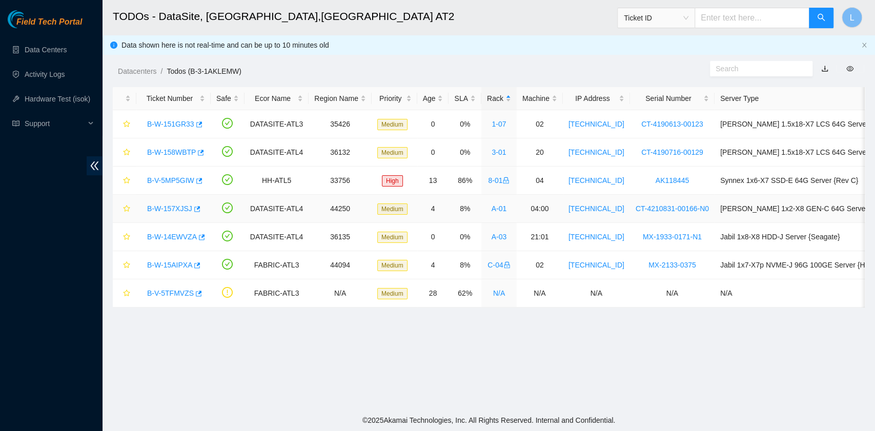
click at [170, 208] on link "B-W-157XJSJ" at bounding box center [169, 208] width 45 height 8
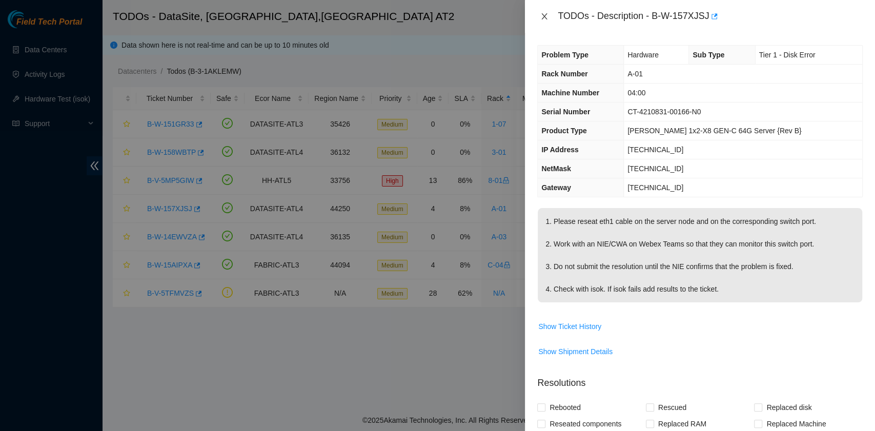
click at [548, 18] on icon "close" at bounding box center [544, 16] width 8 height 8
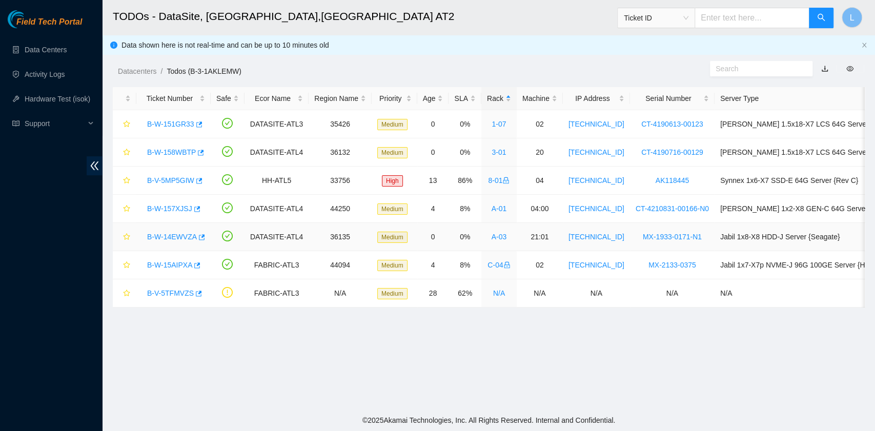
click at [170, 238] on link "B-W-14EWVZA" at bounding box center [172, 237] width 50 height 8
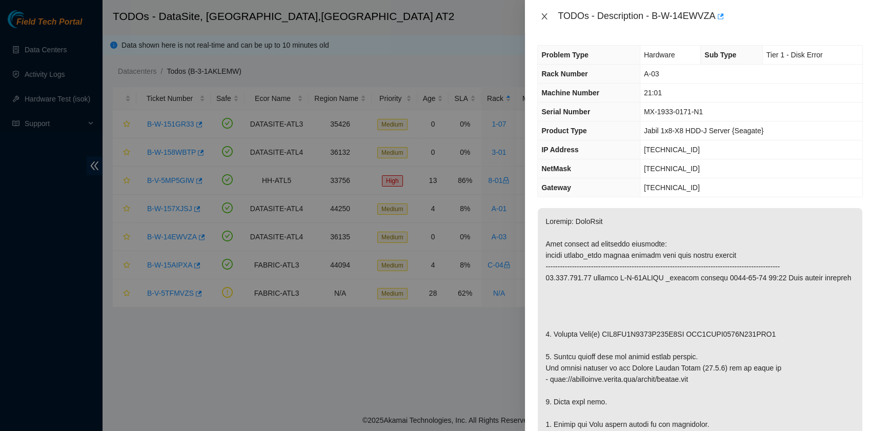
click at [544, 18] on icon "close" at bounding box center [544, 16] width 8 height 8
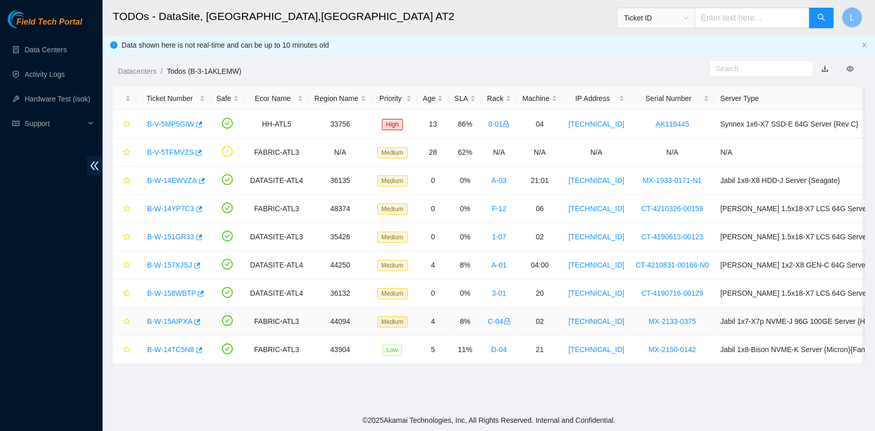
click at [185, 319] on link "B-W-15AIPXA" at bounding box center [169, 321] width 45 height 8
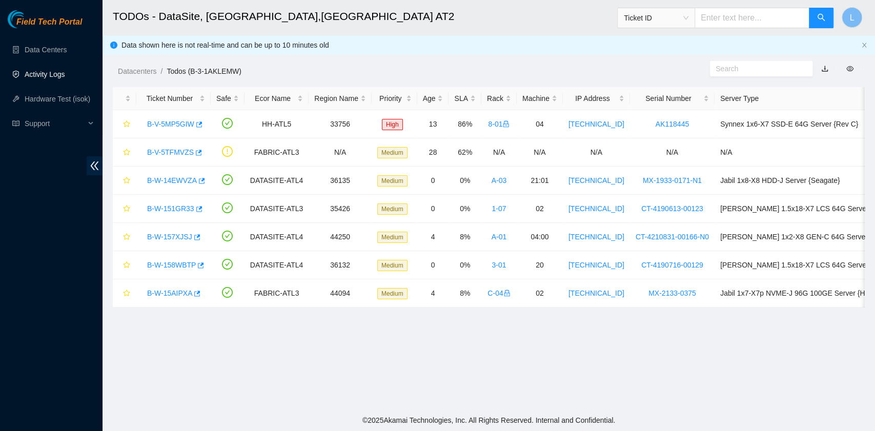
click at [57, 71] on link "Activity Logs" at bounding box center [45, 74] width 40 height 8
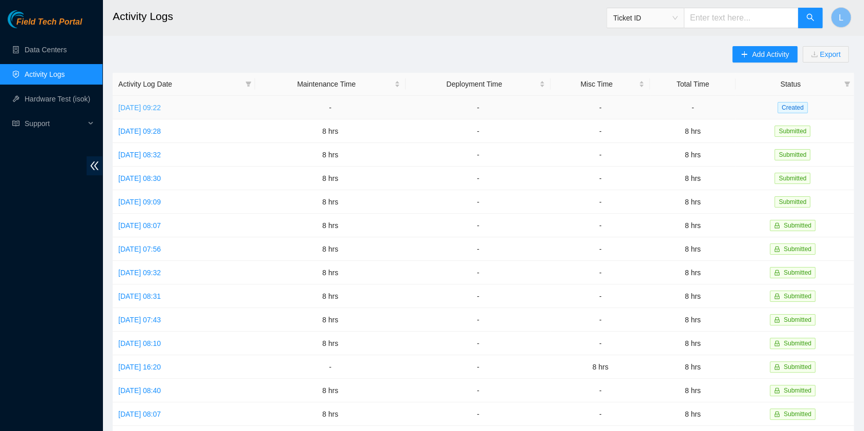
click at [161, 109] on link "[DATE] 09:22" at bounding box center [139, 107] width 43 height 8
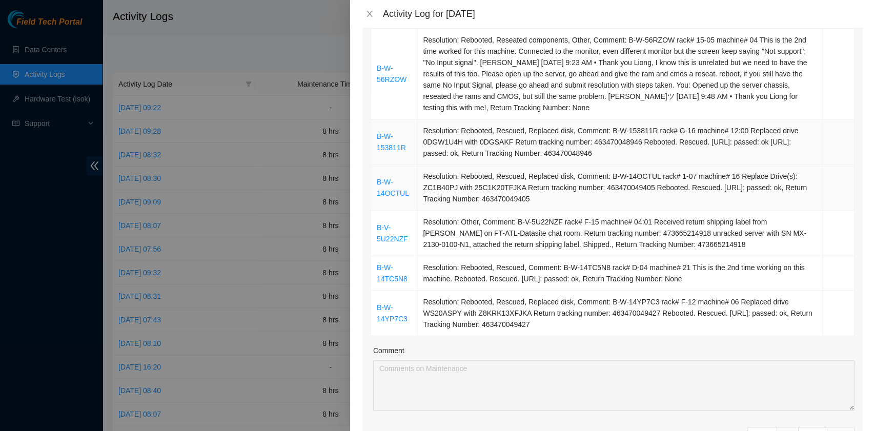
scroll to position [205, 0]
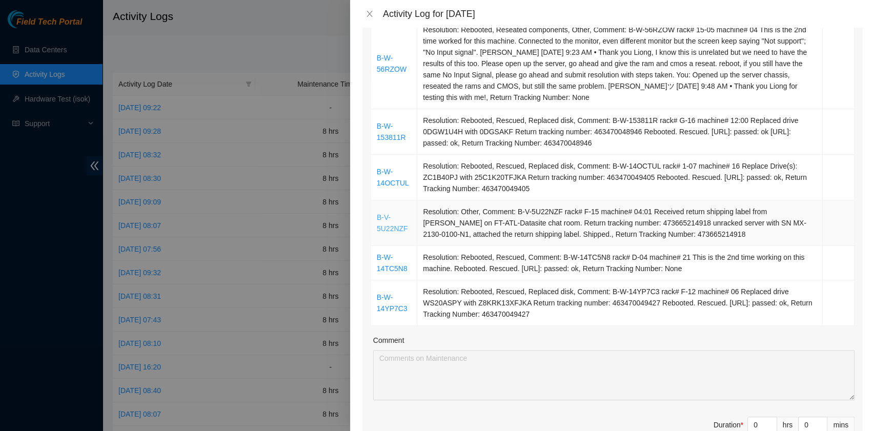
click at [381, 225] on link "B-V-5U22NZF" at bounding box center [392, 222] width 31 height 19
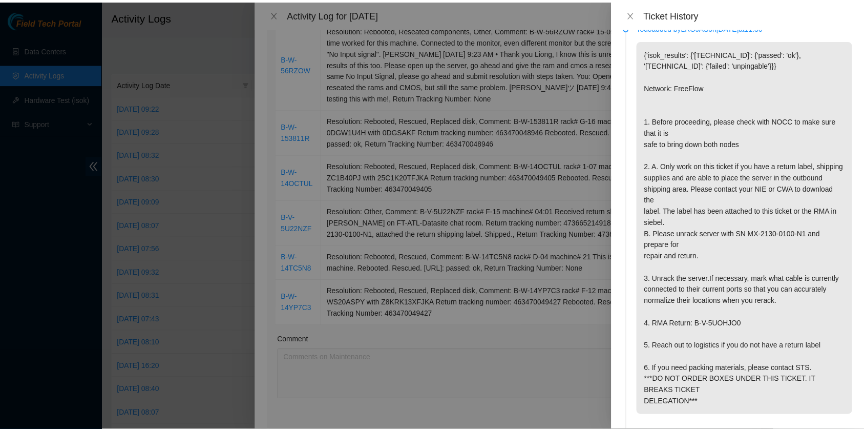
scroll to position [136, 0]
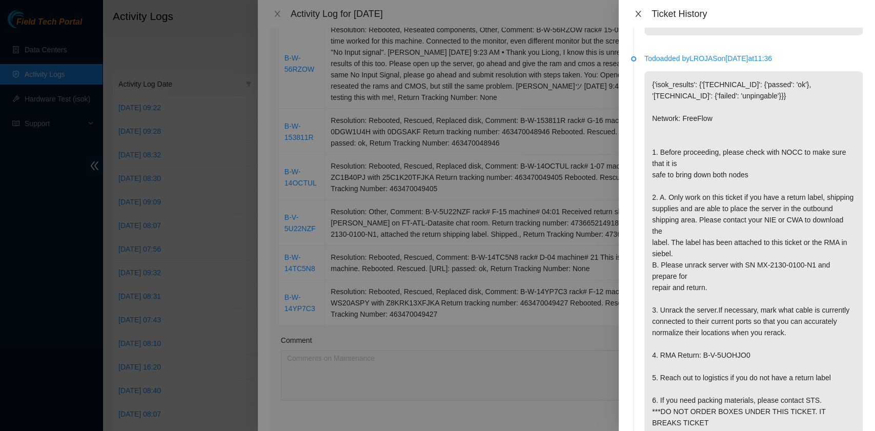
click at [636, 15] on icon "close" at bounding box center [638, 14] width 8 height 8
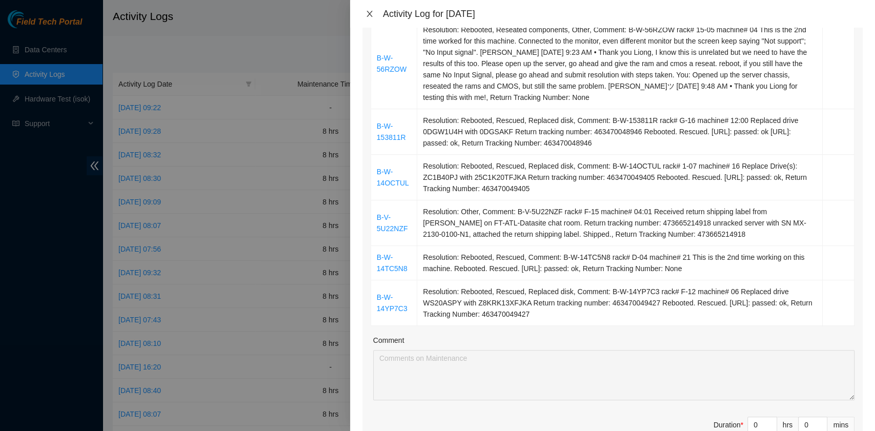
click at [367, 13] on icon "close" at bounding box center [369, 14] width 8 height 8
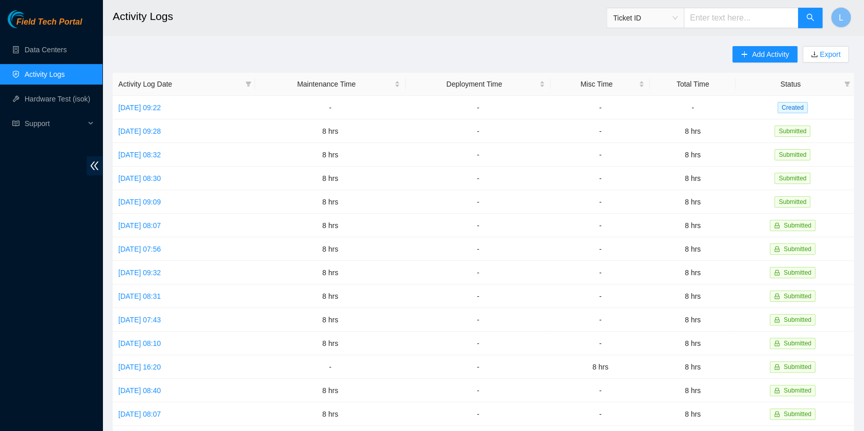
click at [733, 18] on input "text" at bounding box center [741, 18] width 115 height 20
paste input "B-V-5U22NZF"
type input "B-V-5U22NZF"
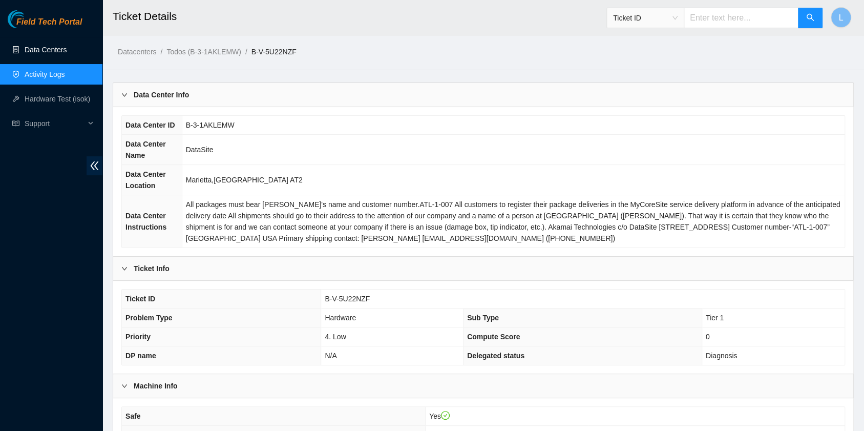
click at [50, 54] on link "Data Centers" at bounding box center [46, 50] width 42 height 8
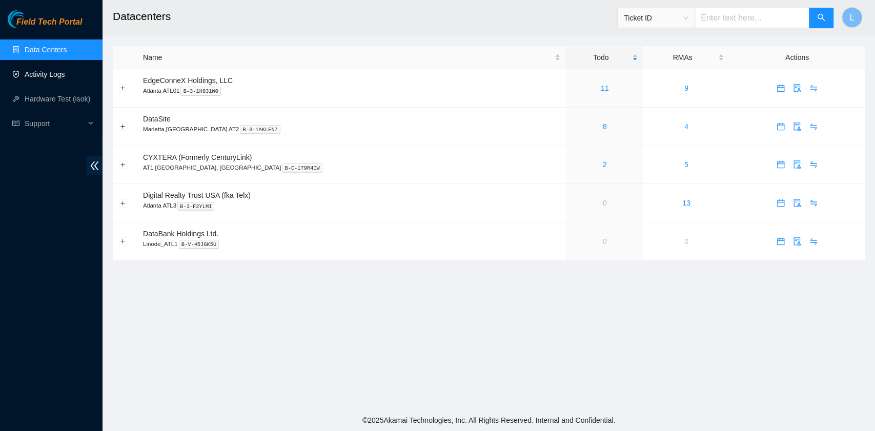
click at [36, 77] on link "Activity Logs" at bounding box center [45, 74] width 40 height 8
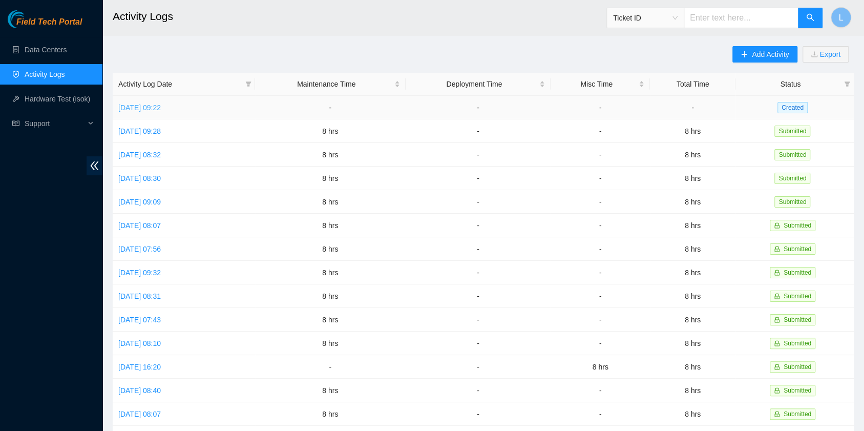
click at [161, 110] on link "[DATE] 09:22" at bounding box center [139, 107] width 43 height 8
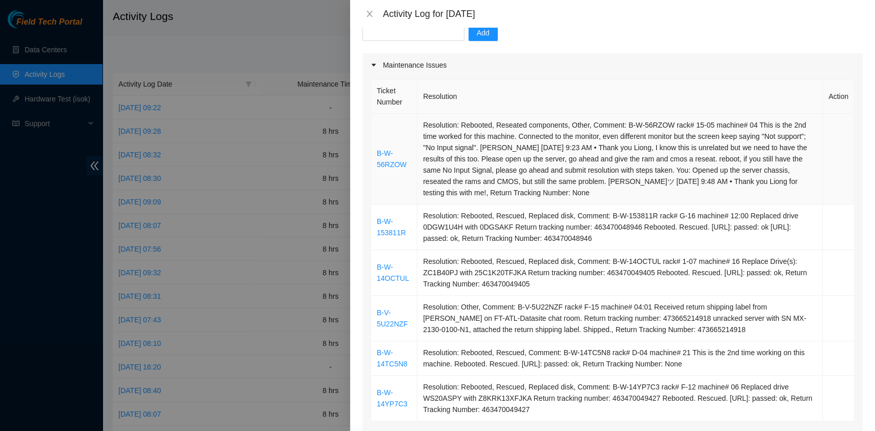
scroll to position [136, 0]
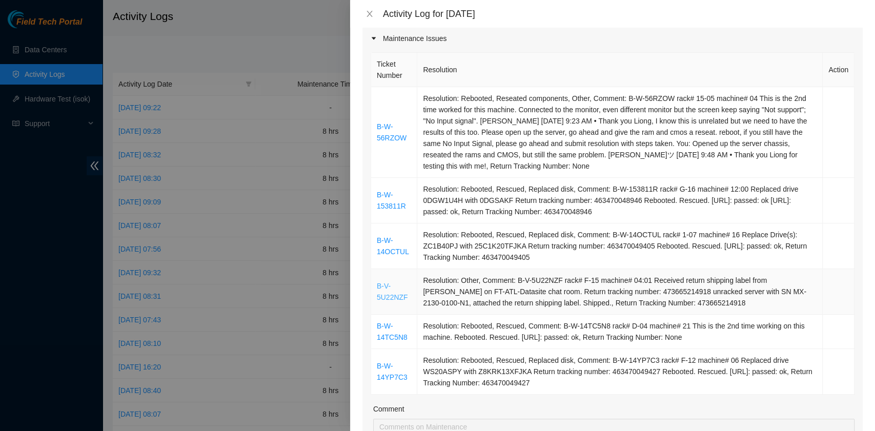
click at [389, 296] on link "B-V-5U22NZF" at bounding box center [392, 291] width 31 height 19
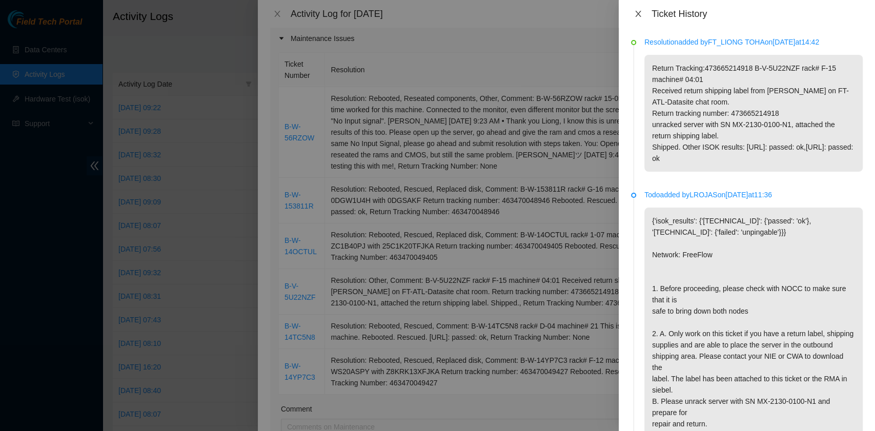
click at [635, 14] on icon "close" at bounding box center [638, 14] width 8 height 8
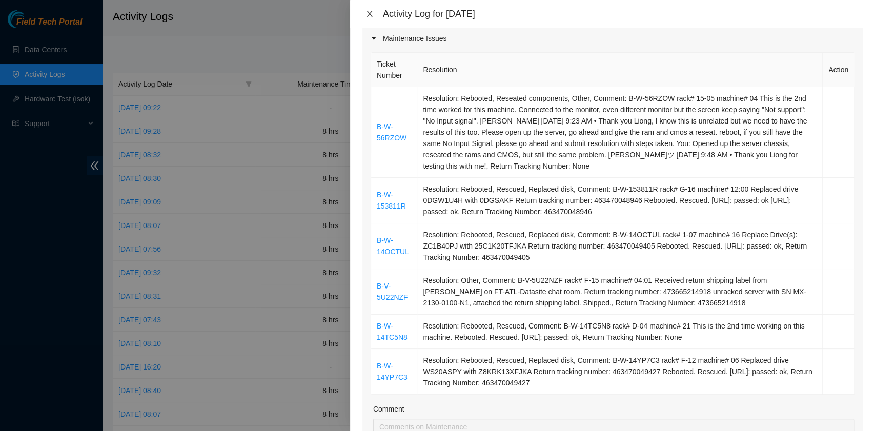
click at [375, 14] on button "Close" at bounding box center [369, 14] width 14 height 10
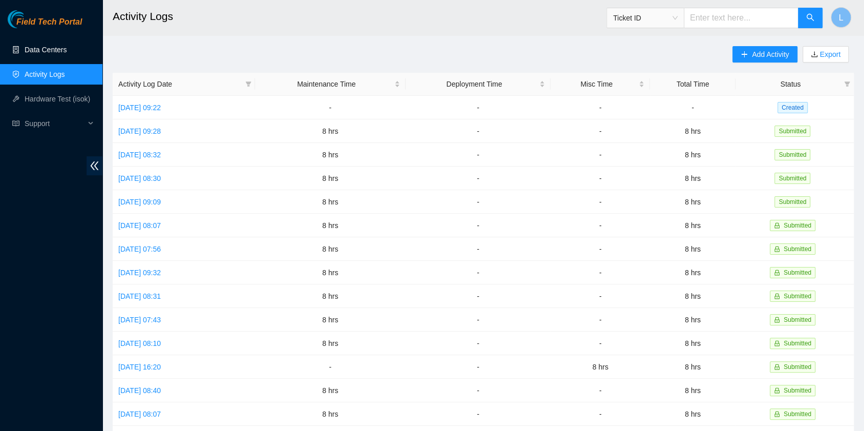
click at [36, 54] on link "Data Centers" at bounding box center [46, 50] width 42 height 8
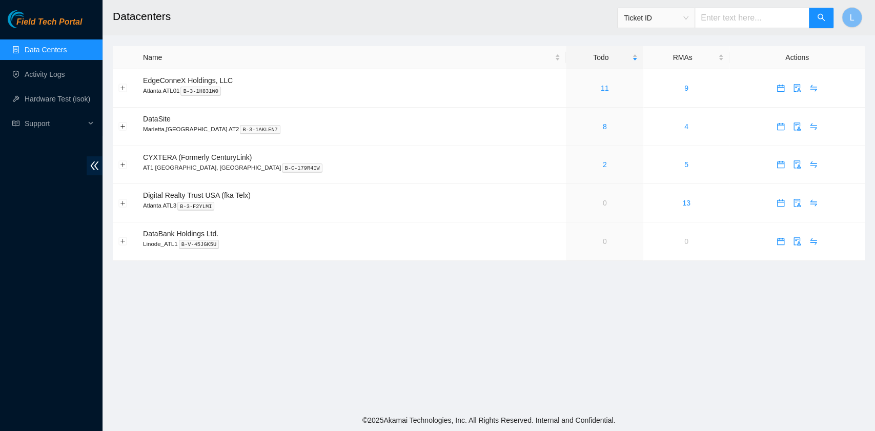
click at [51, 52] on link "Data Centers" at bounding box center [46, 50] width 42 height 8
click at [603, 125] on link "7" at bounding box center [605, 126] width 4 height 8
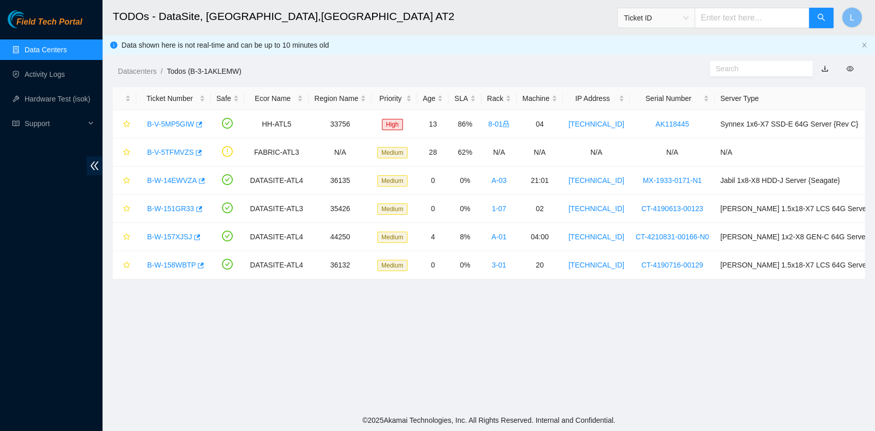
click at [568, 406] on main "TODOs - DataSite, Marietta,[GEOGRAPHIC_DATA] AT2 Ticket ID L Data shown here is…" at bounding box center [488, 204] width 772 height 409
click at [165, 178] on link "B-W-14EWVZA" at bounding box center [172, 180] width 50 height 8
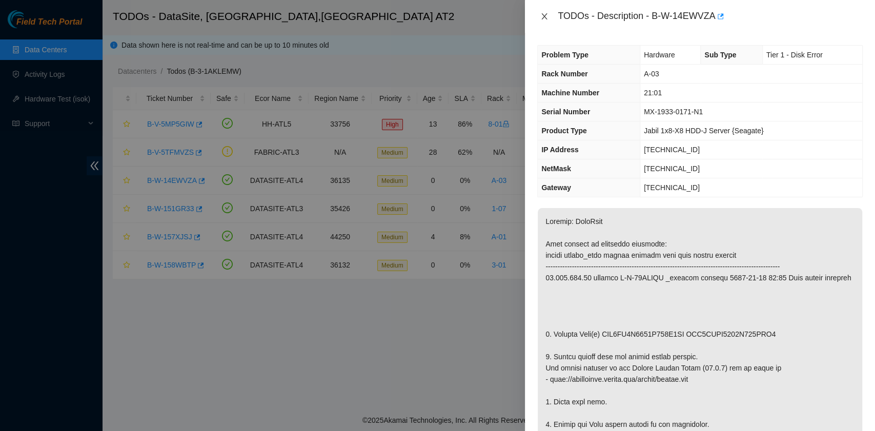
click at [546, 13] on icon "close" at bounding box center [544, 16] width 8 height 8
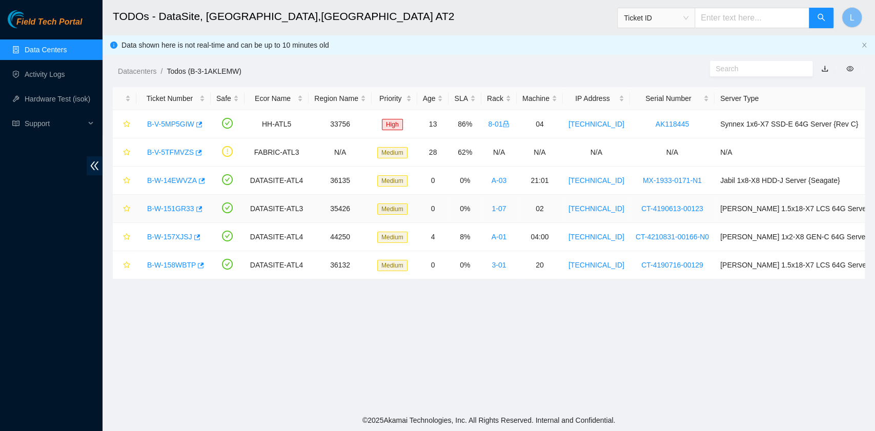
click at [166, 210] on link "B-W-151GR33" at bounding box center [170, 208] width 47 height 8
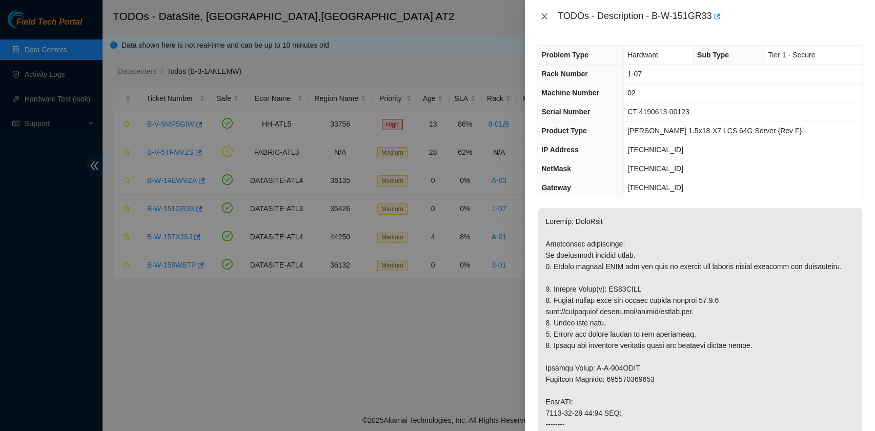
click at [544, 16] on icon "close" at bounding box center [545, 16] width 6 height 6
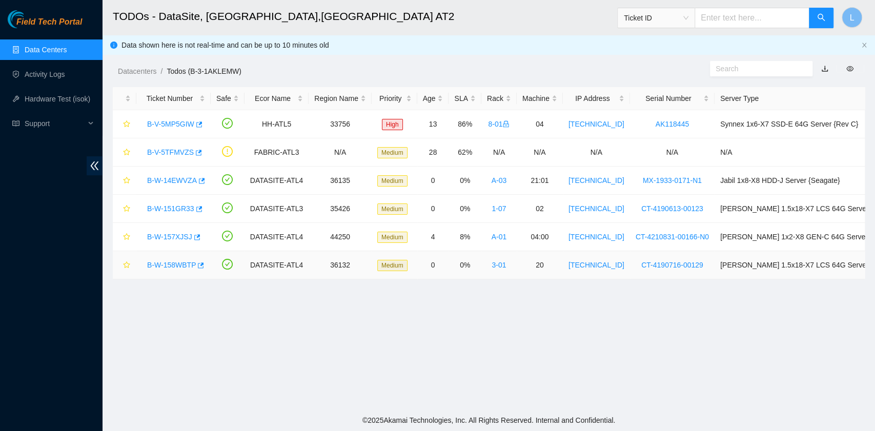
click at [167, 263] on link "B-W-158WBTP" at bounding box center [171, 265] width 49 height 8
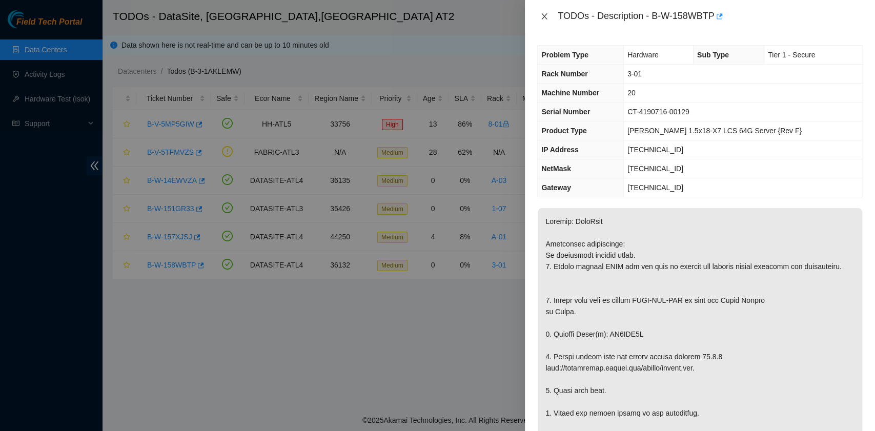
click at [549, 15] on button "Close" at bounding box center [544, 17] width 14 height 10
